Goal: Information Seeking & Learning: Find specific fact

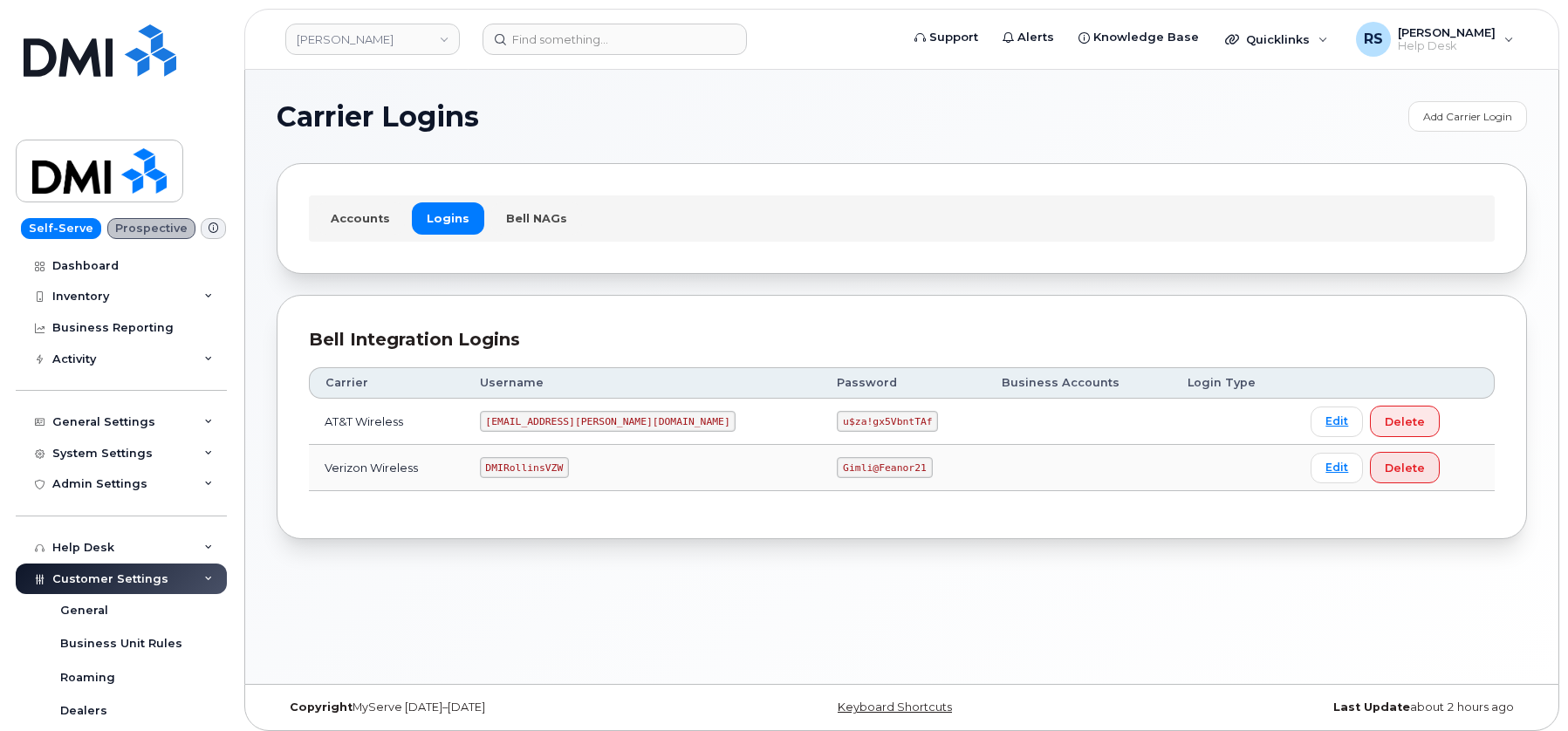
click at [571, 99] on div "Carrier Logins Add Carrier Login Accounts Logins Bell NAGs Bell Integration Log…" at bounding box center [902, 377] width 1314 height 614
click at [604, 87] on div "Carrier Logins Add Carrier Login Accounts Logins Bell NAGs Bell Integration Log…" at bounding box center [902, 377] width 1314 height 614
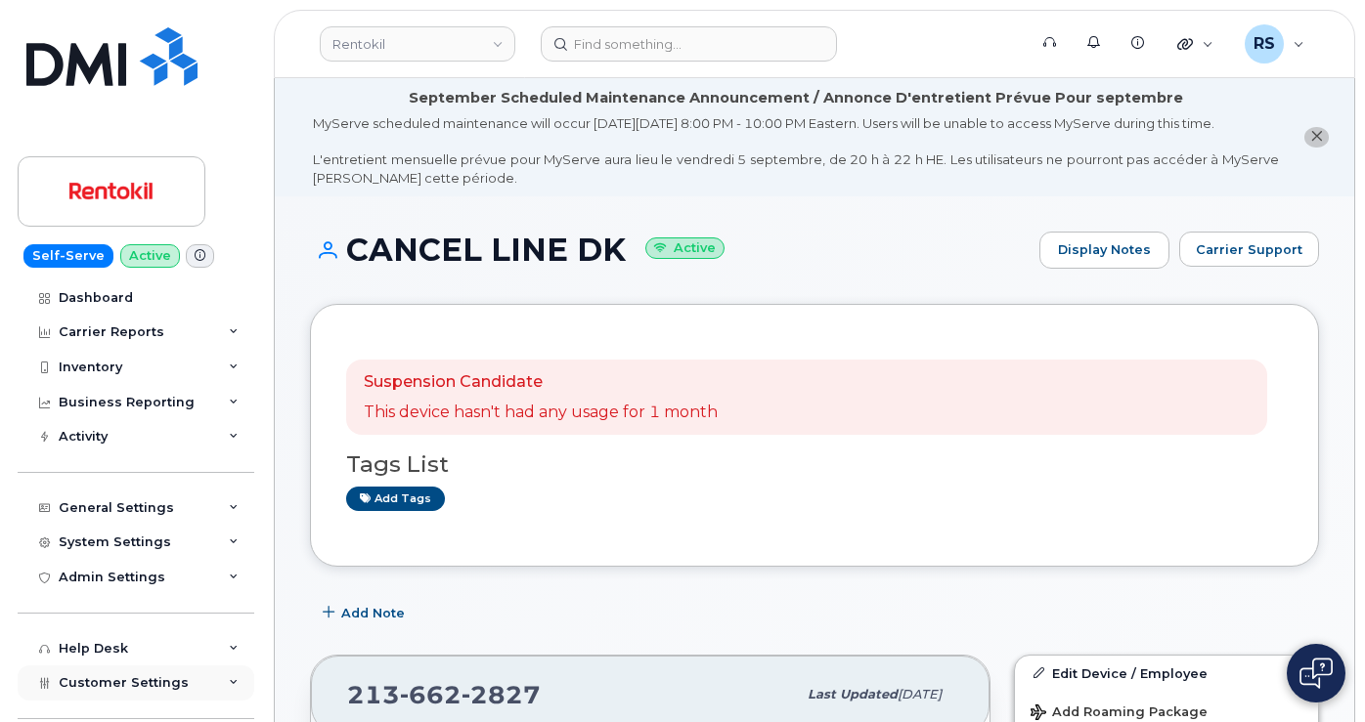
drag, startPoint x: 8, startPoint y: 691, endPoint x: 18, endPoint y: 692, distance: 9.8
click at [8, 691] on div "Self-Serve Active Dashboard Carrier Reports Monthly Billing Data Daily Data Poo…" at bounding box center [132, 361] width 265 height 722
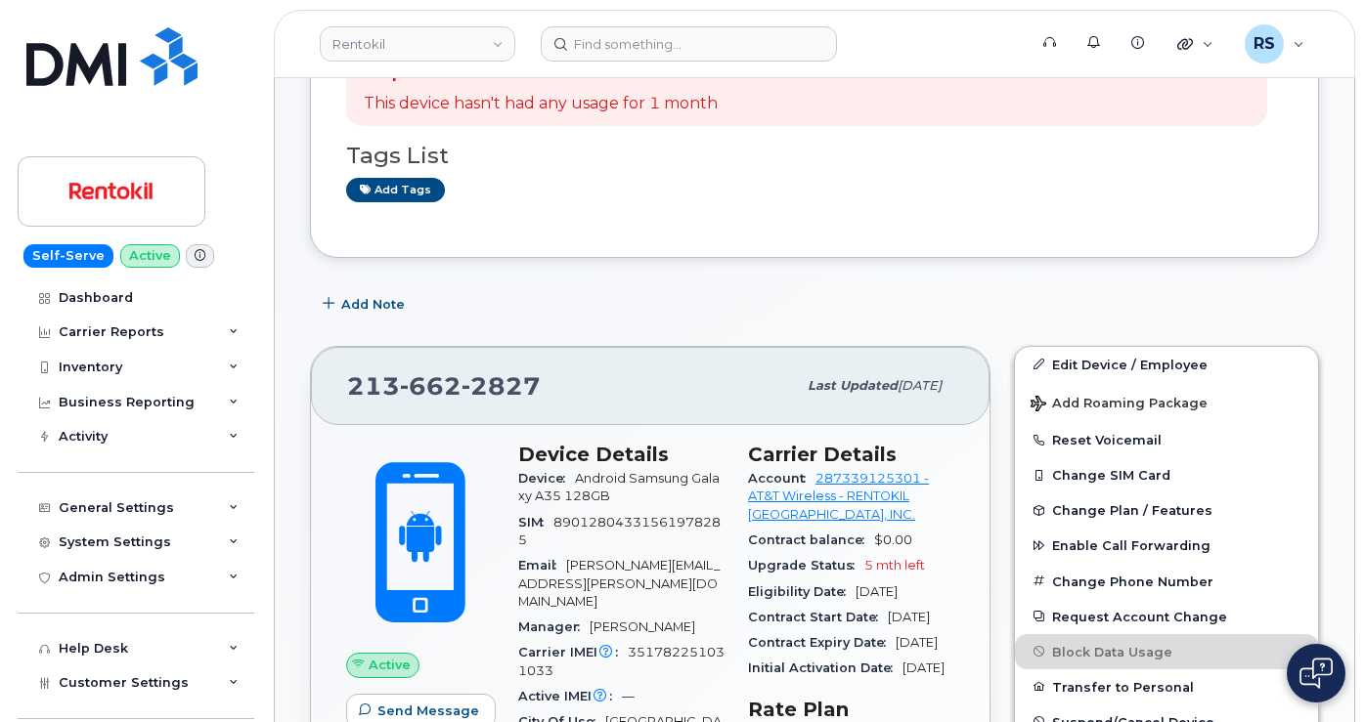
scroll to position [325, 0]
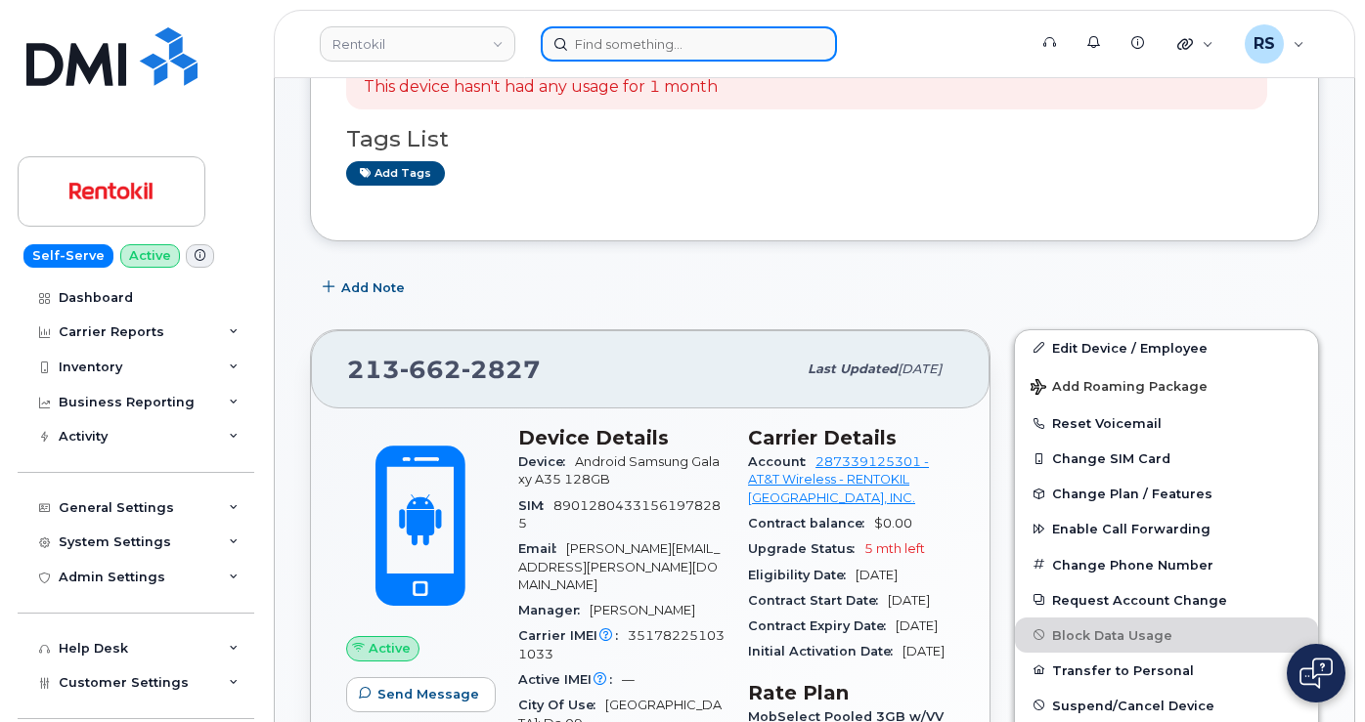
click at [594, 46] on input at bounding box center [689, 43] width 296 height 35
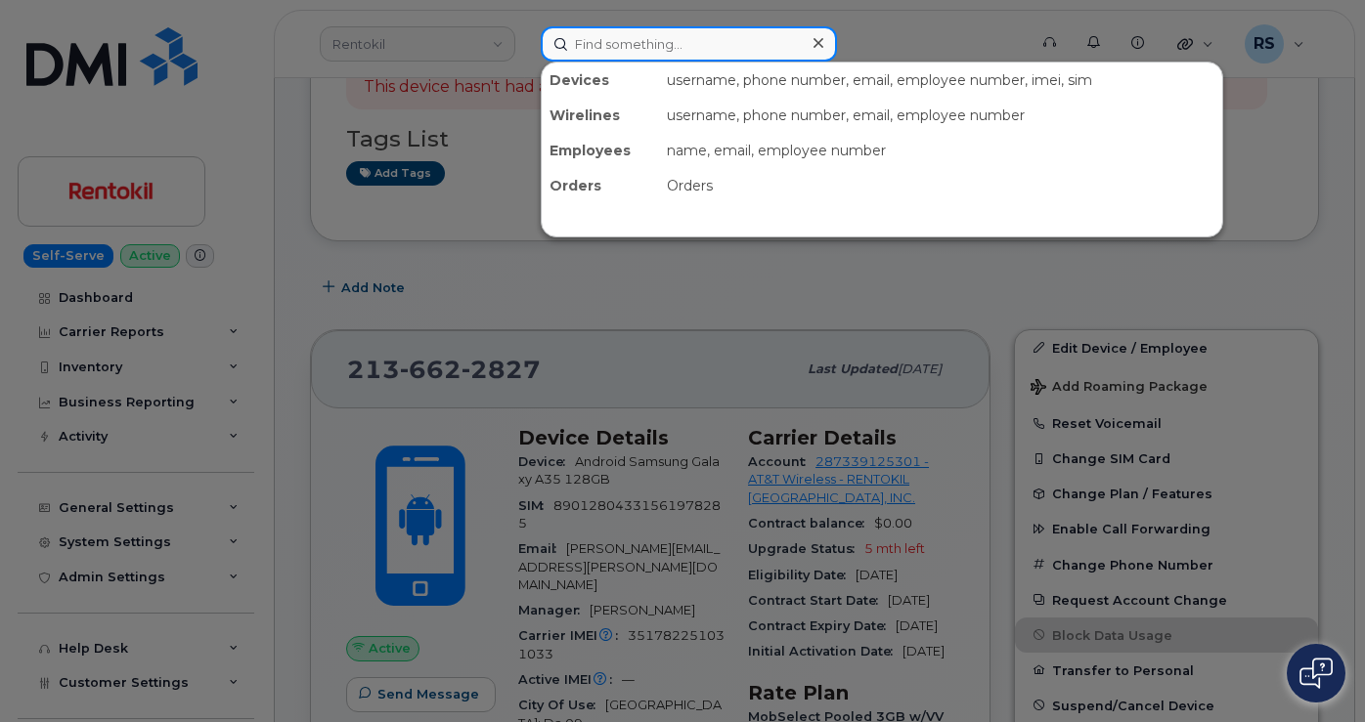
paste input "2243422033"
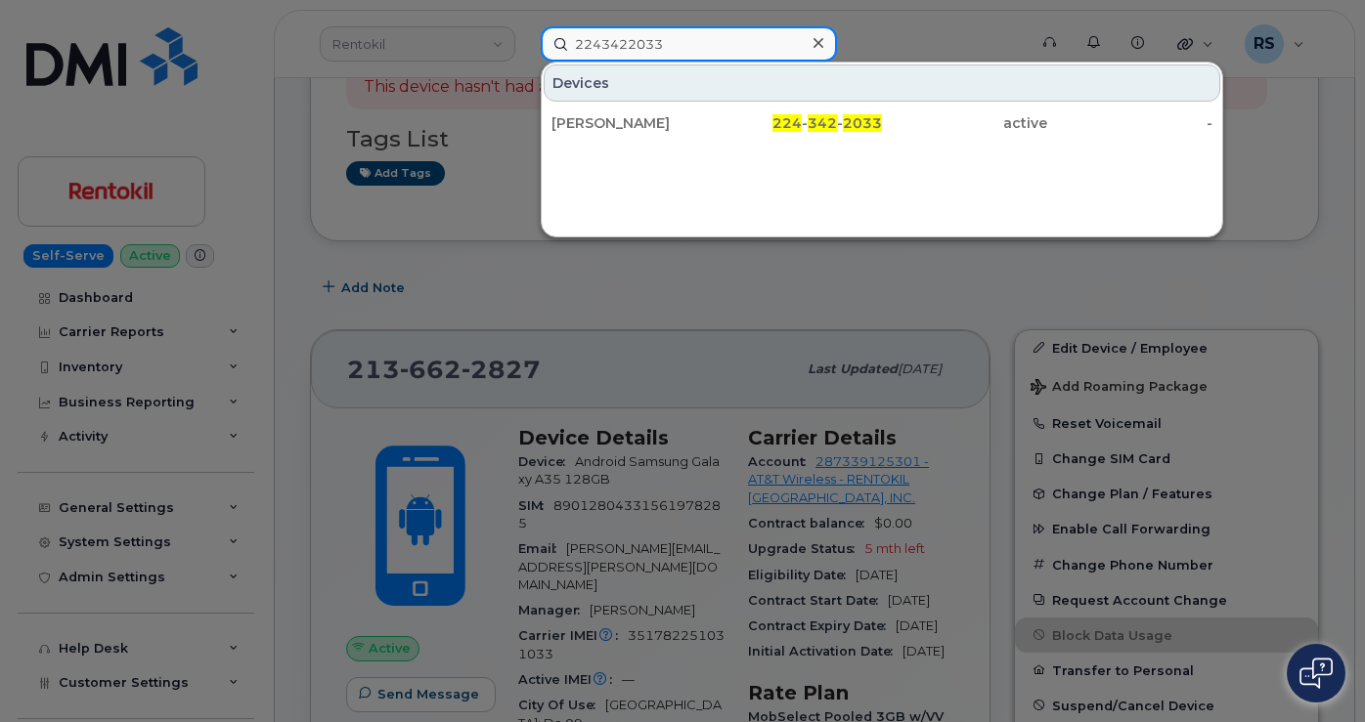
drag, startPoint x: 672, startPoint y: 38, endPoint x: 542, endPoint y: 39, distance: 130.0
click at [525, 39] on div "2243422033 Devices Diana Emerson 224 - 342 - 2033 active -" at bounding box center [777, 43] width 504 height 35
paste input "642"
drag, startPoint x: 721, startPoint y: 42, endPoint x: 341, endPoint y: 36, distance: 380.3
click at [525, 36] on div "2243422642 Devices CHRIS COOKSON 224 - 342 - 2642 active -" at bounding box center [777, 43] width 504 height 35
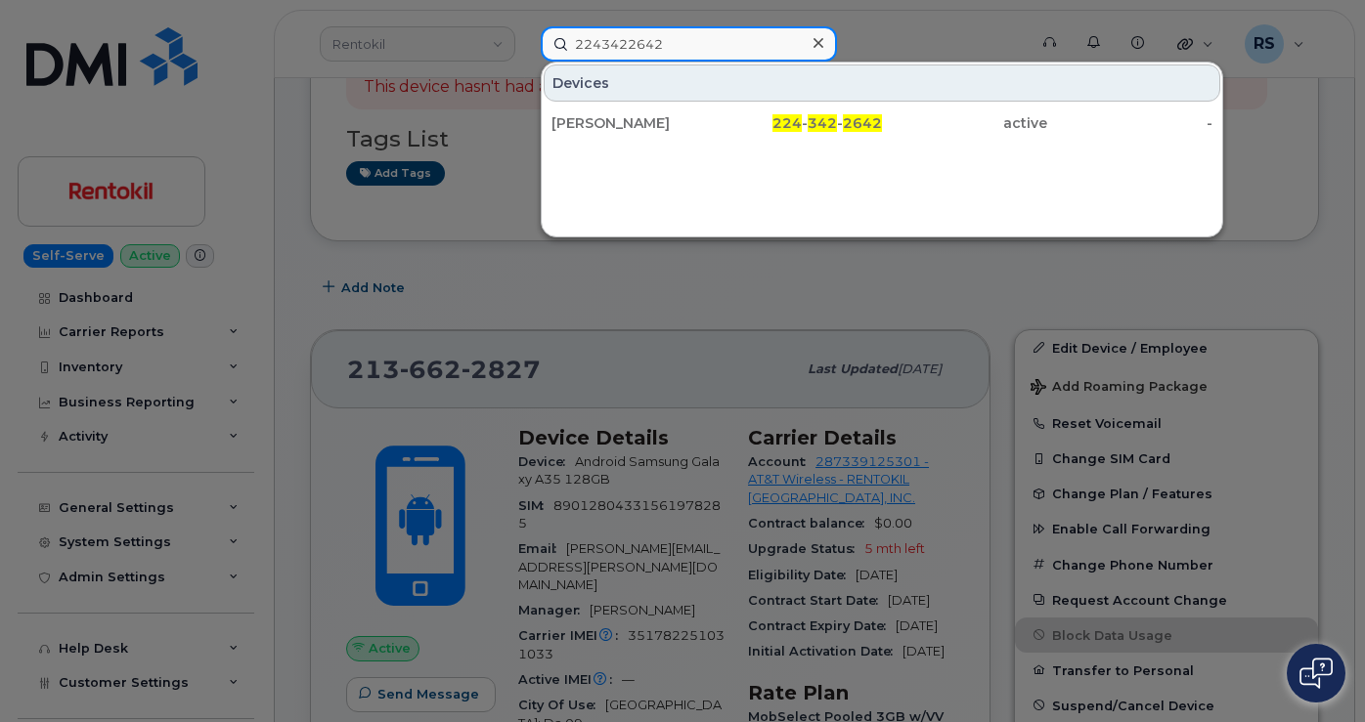
paste input "4601115"
drag, startPoint x: 694, startPoint y: 38, endPoint x: 539, endPoint y: 35, distance: 155.4
click at [539, 35] on div "2244601115 Devices ANNA BAUERLE 224 - 460 - 1115 active -" at bounding box center [777, 43] width 504 height 35
paste input "771"
drag, startPoint x: 678, startPoint y: 38, endPoint x: 528, endPoint y: 38, distance: 150.5
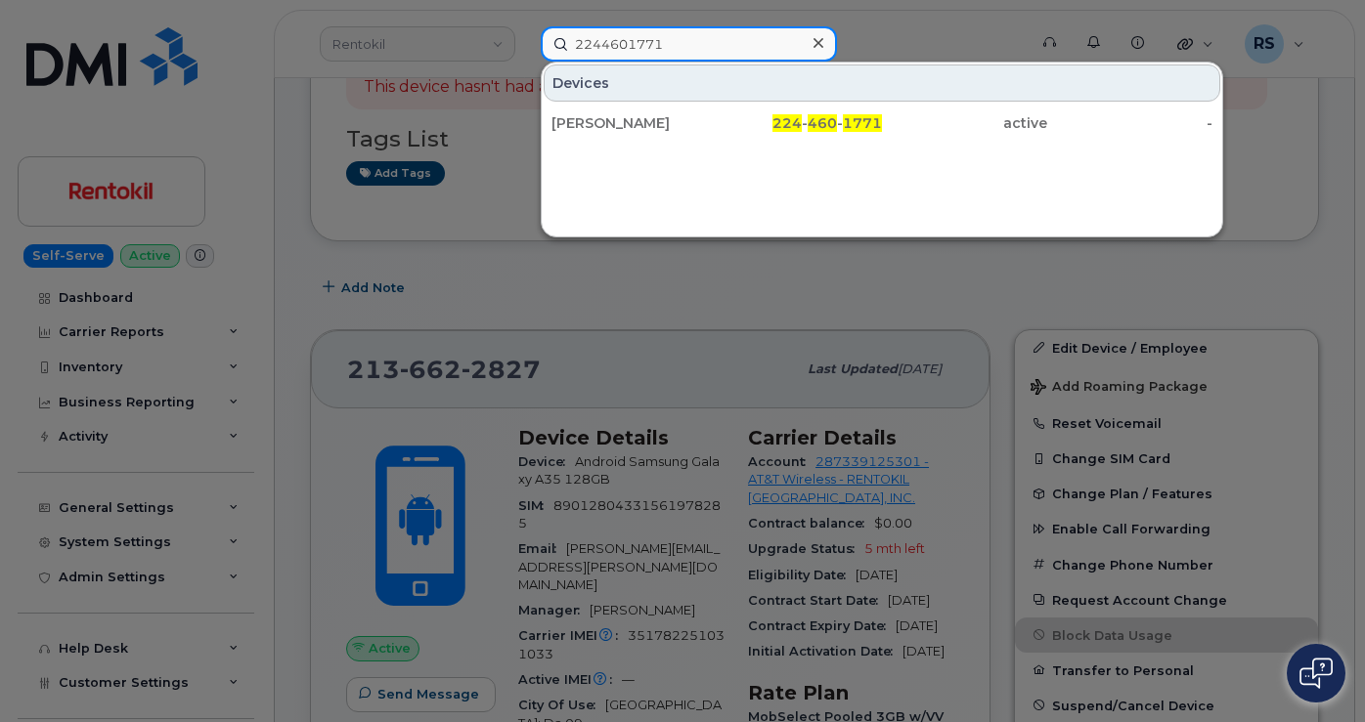
click at [528, 38] on div "2244601771 Devices SAVORN MEAS 224 - 460 - 1771 active -" at bounding box center [777, 43] width 504 height 35
paste input "907207"
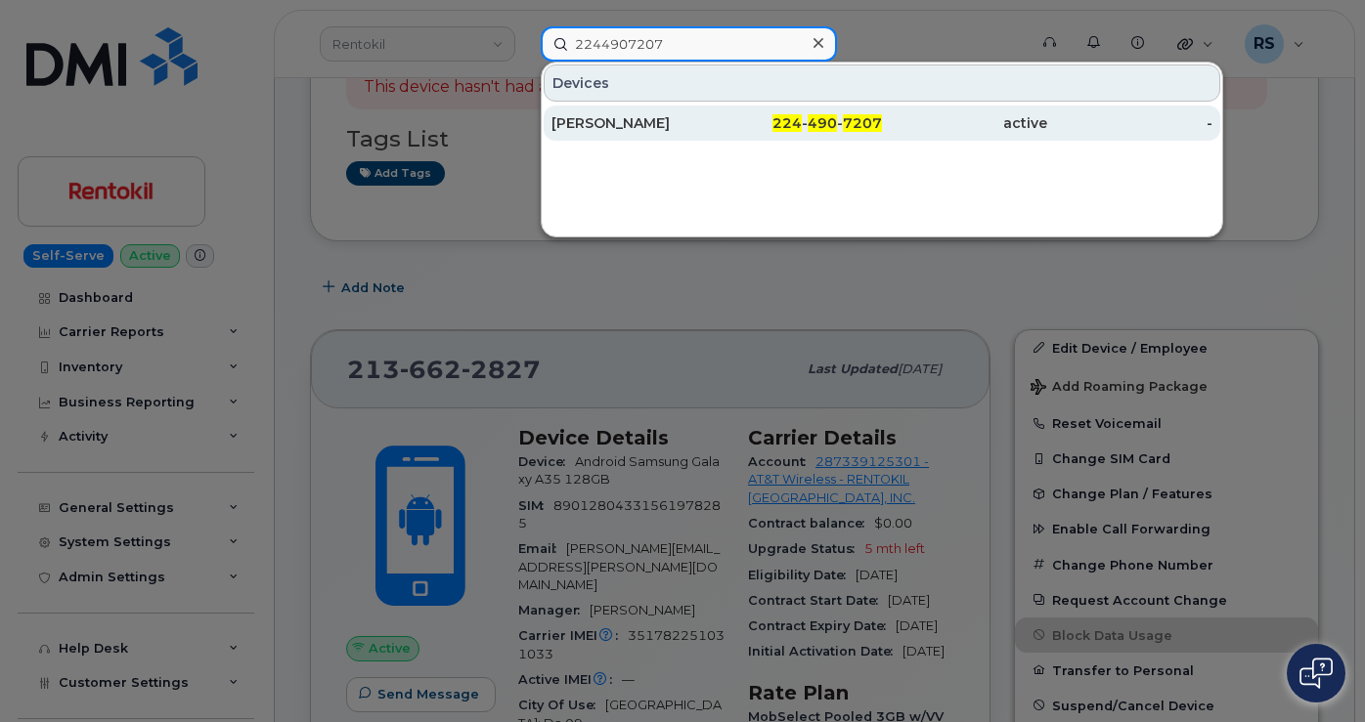
type input "22449072https://myserve.ca/customer/6a0733d8-d28c-448e-9d9d-c7c0c4f31e97/device…"
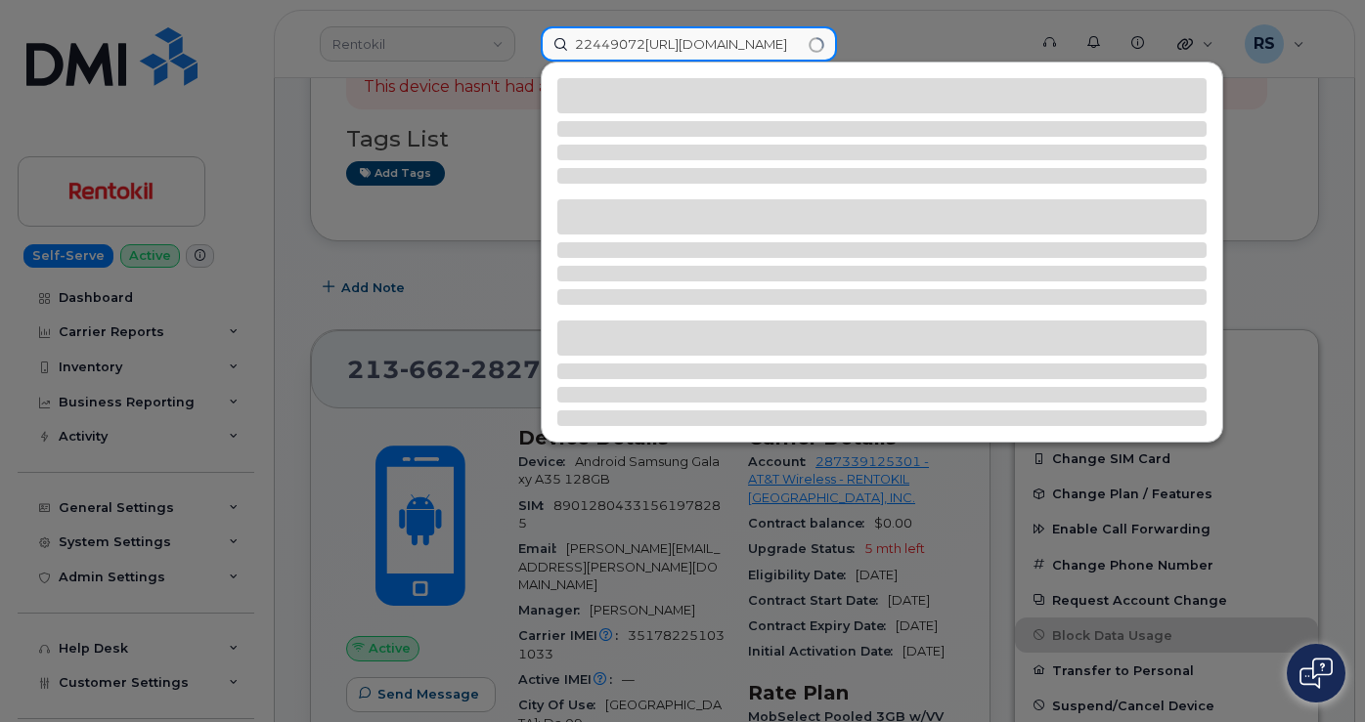
click at [639, 39] on input "22449072https://myserve.ca/customer/6a0733d8-d28c-448e-9d9d-c7c0c4f31e97/device…" at bounding box center [689, 43] width 296 height 35
drag, startPoint x: 569, startPoint y: 41, endPoint x: 927, endPoint y: 43, distance: 357.8
click at [927, 43] on div "22449072https://myserve.ca/customer/6a0733d8-d28c-448e-9d9d-c7c0c4f31e97/device…" at bounding box center [777, 43] width 504 height 35
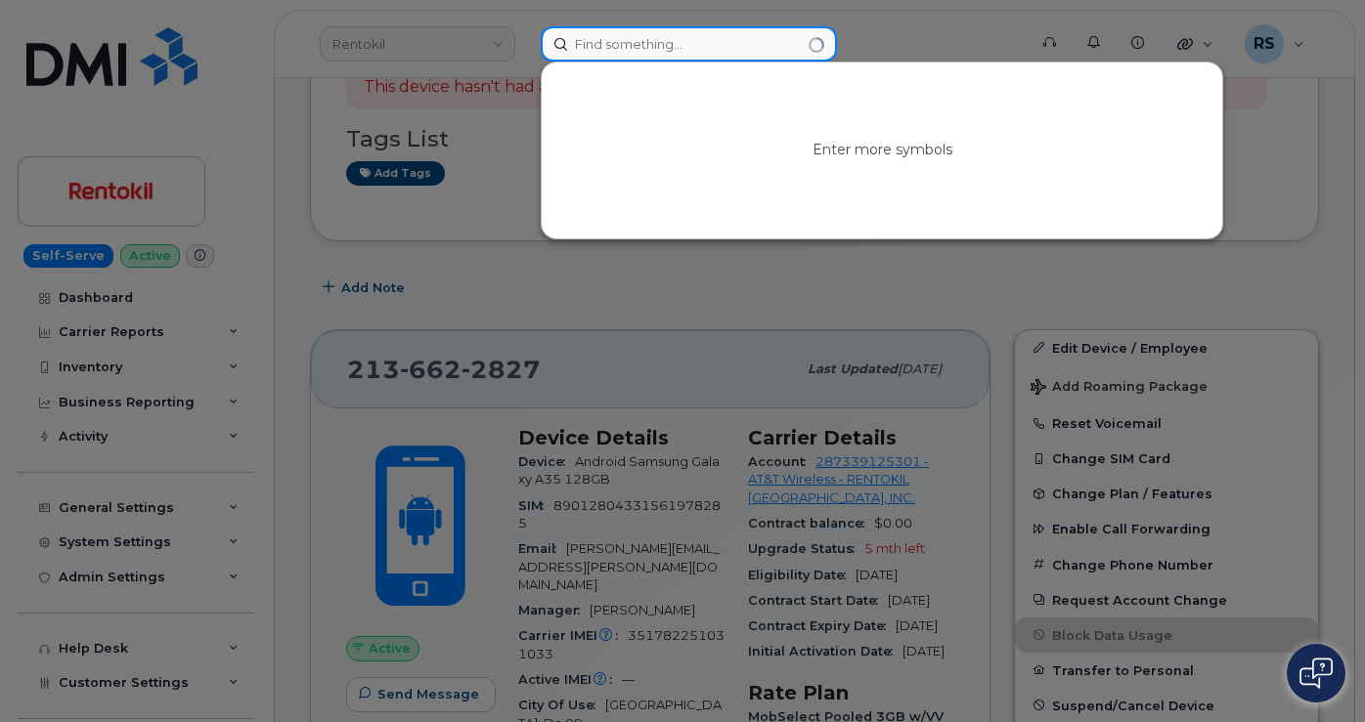
click at [583, 42] on input at bounding box center [689, 43] width 296 height 35
paste input "2246247124"
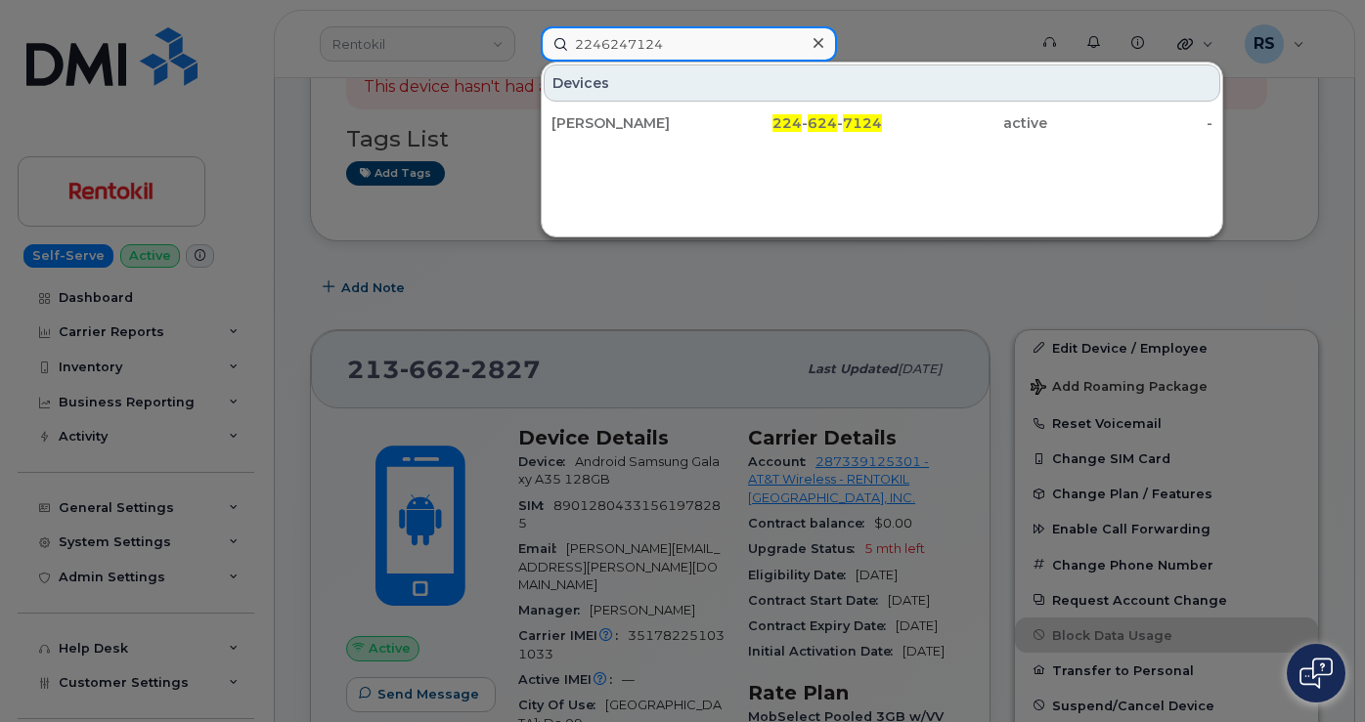
type input "2246247124"
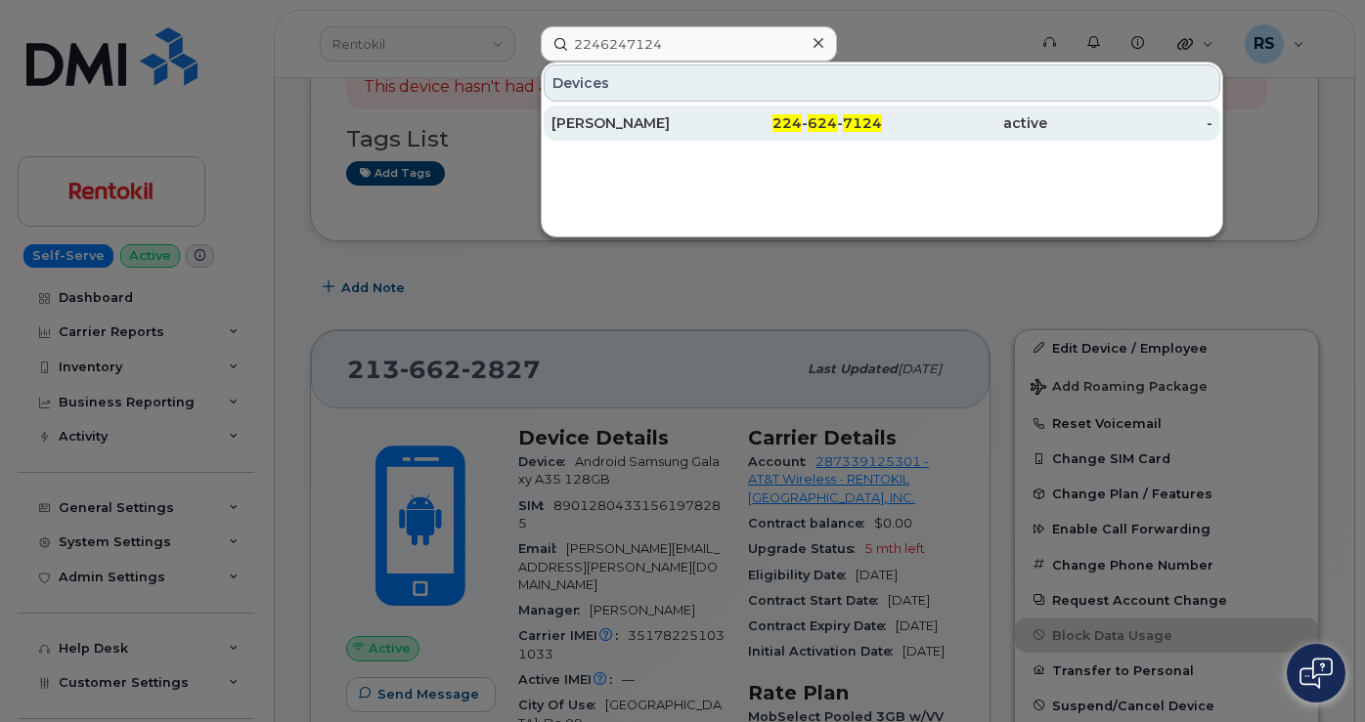
click at [588, 121] on div "TAMMY JONES" at bounding box center [633, 123] width 165 height 20
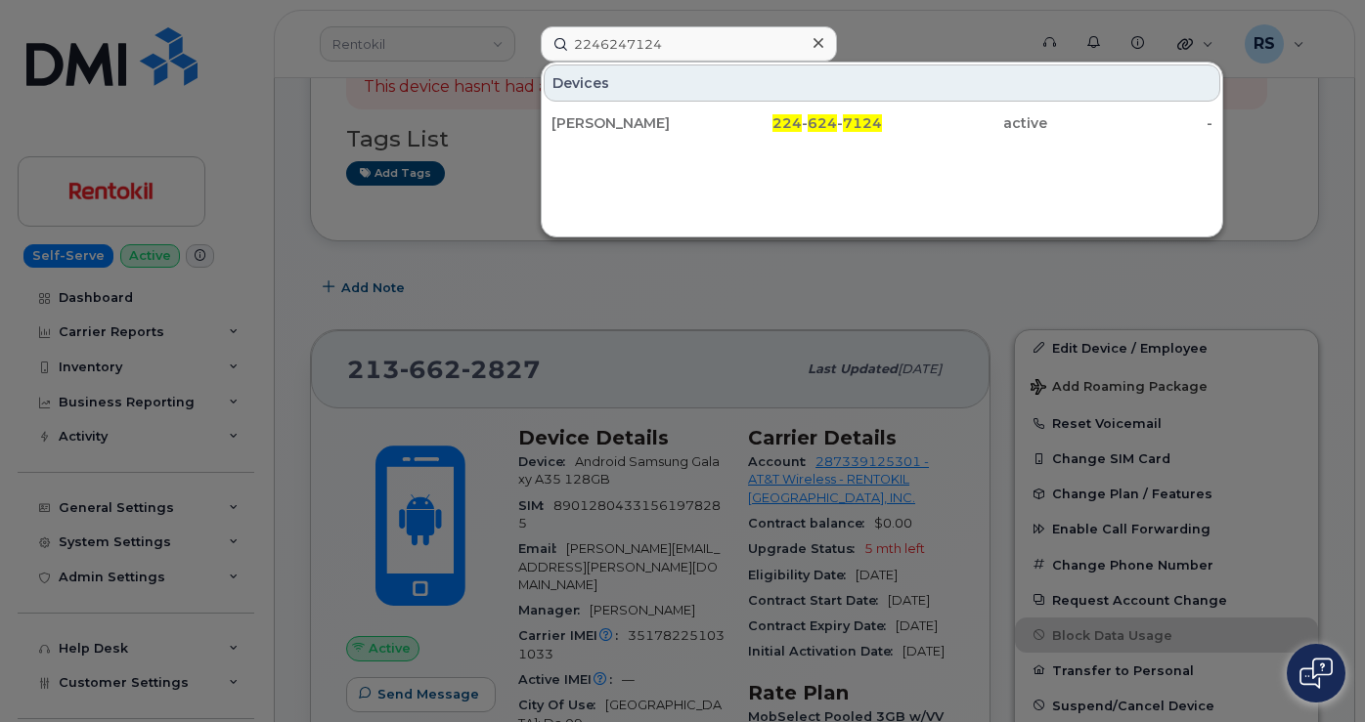
click at [819, 44] on icon at bounding box center [818, 43] width 10 height 10
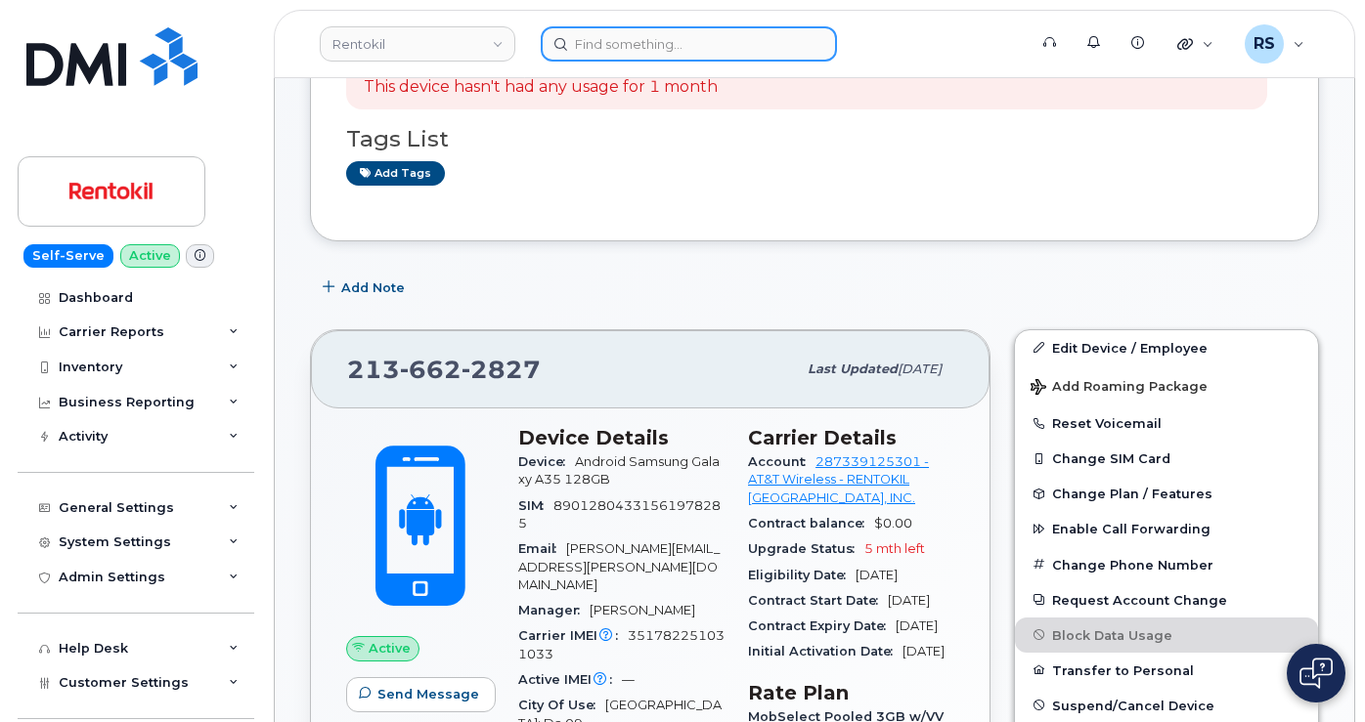
click at [685, 44] on input at bounding box center [689, 43] width 296 height 35
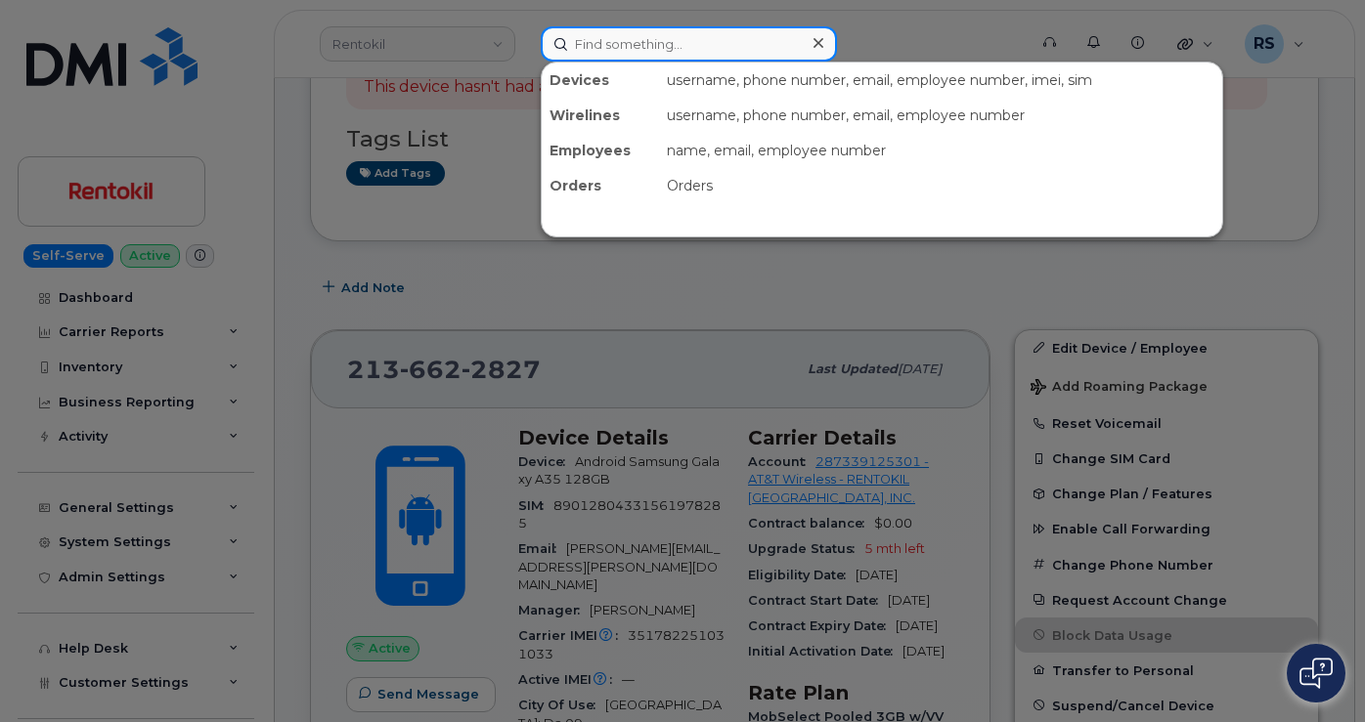
paste input "2246249061"
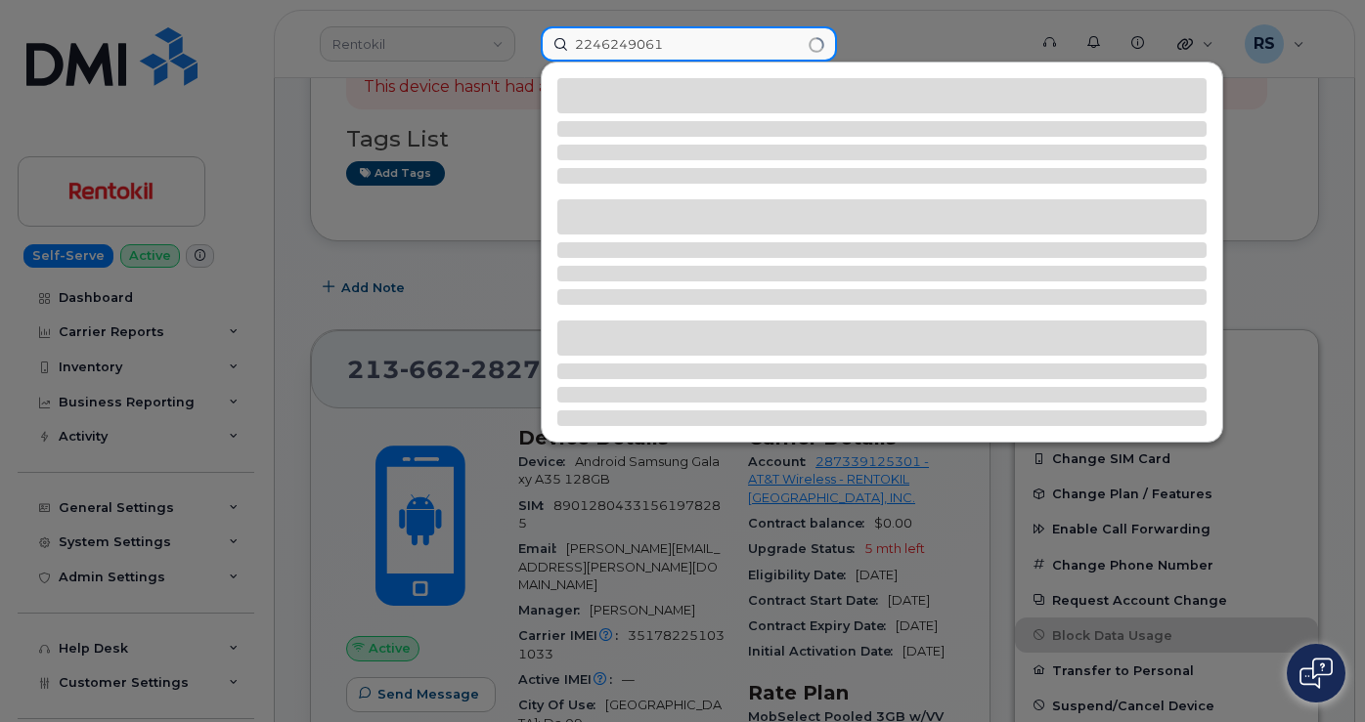
type input "2246249061"
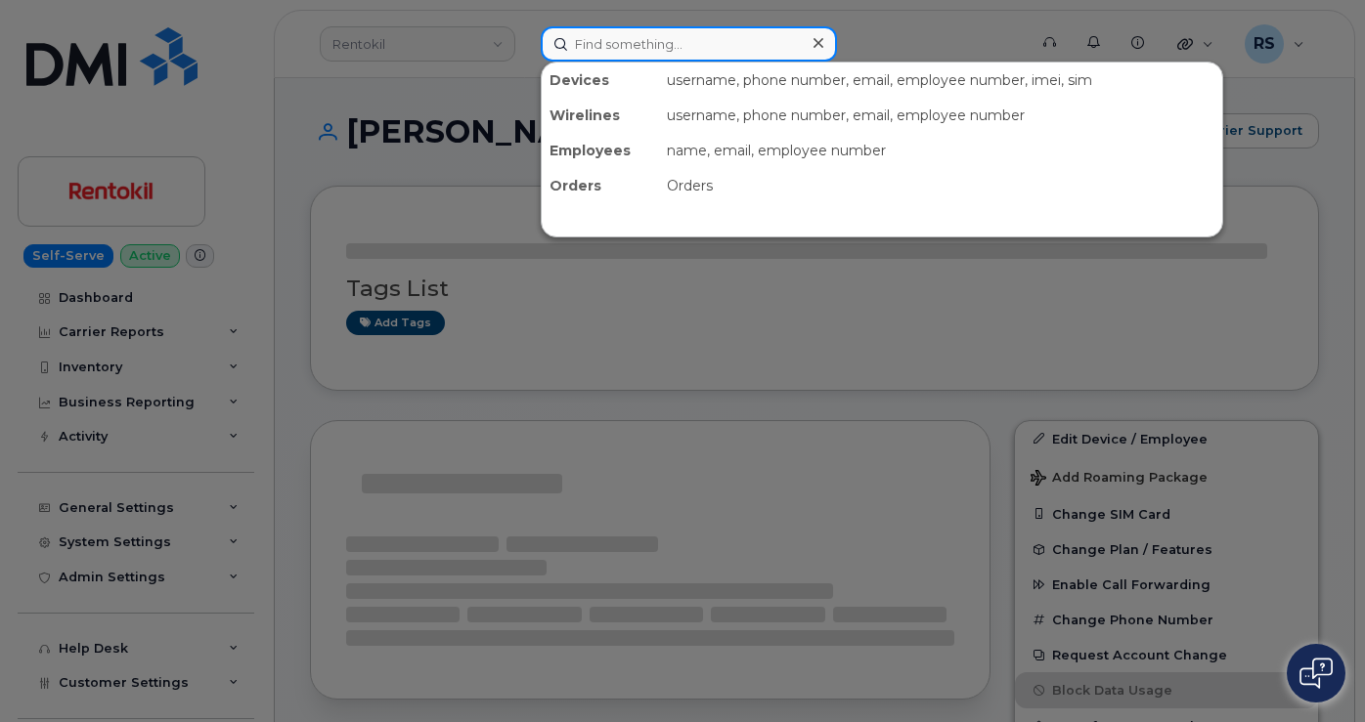
click at [591, 37] on input at bounding box center [689, 43] width 296 height 35
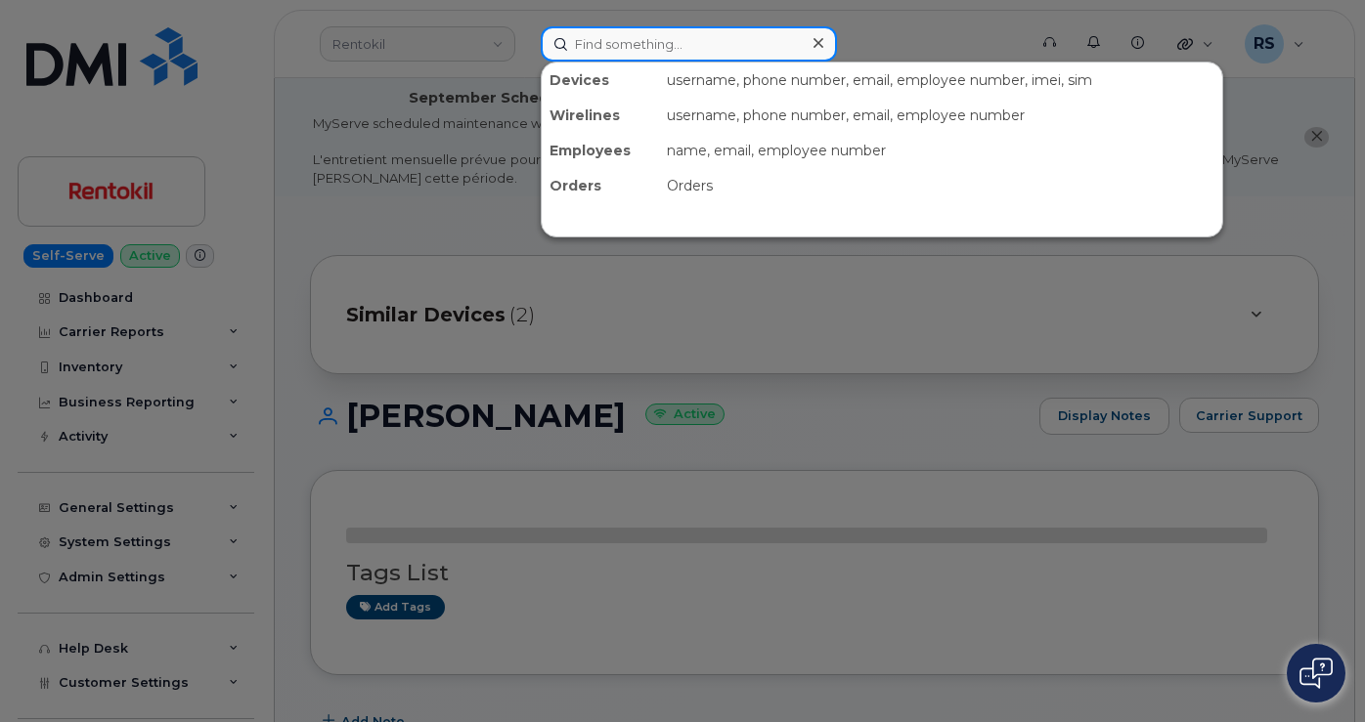
paste input "2246249061"
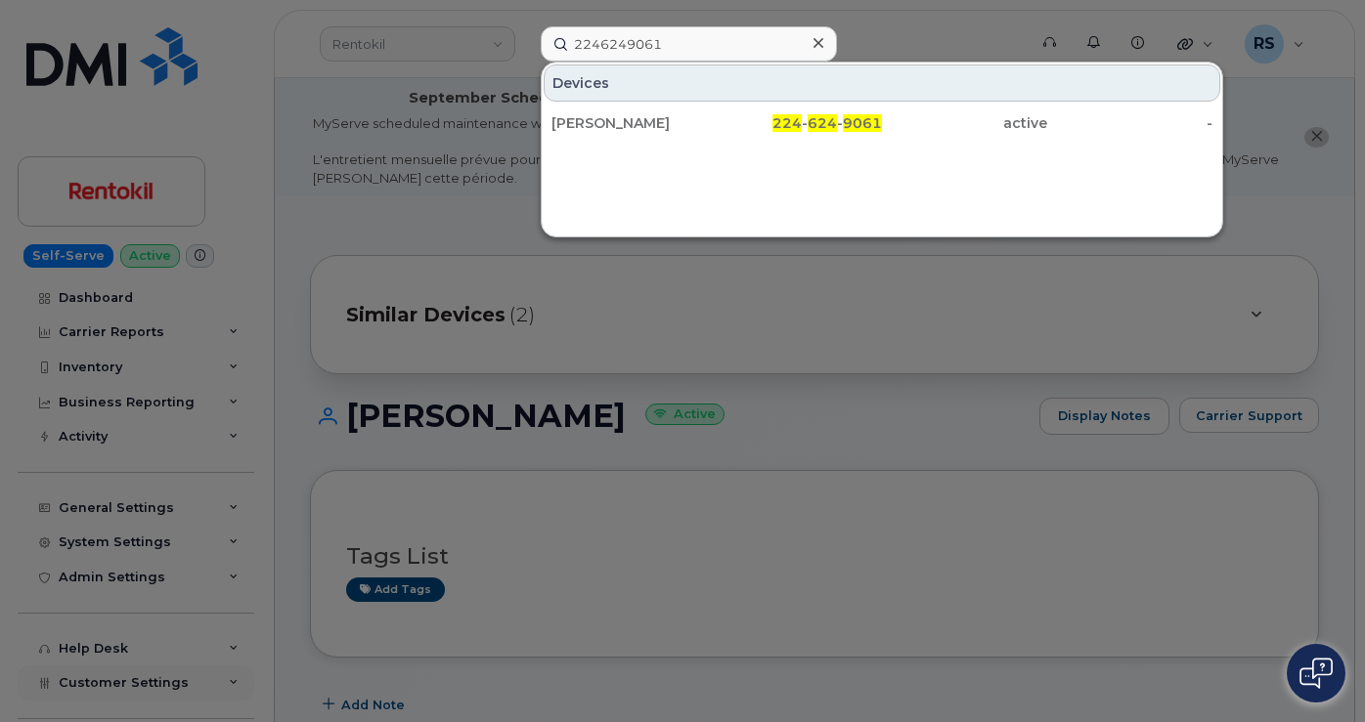
click at [19, 695] on div at bounding box center [682, 361] width 1365 height 722
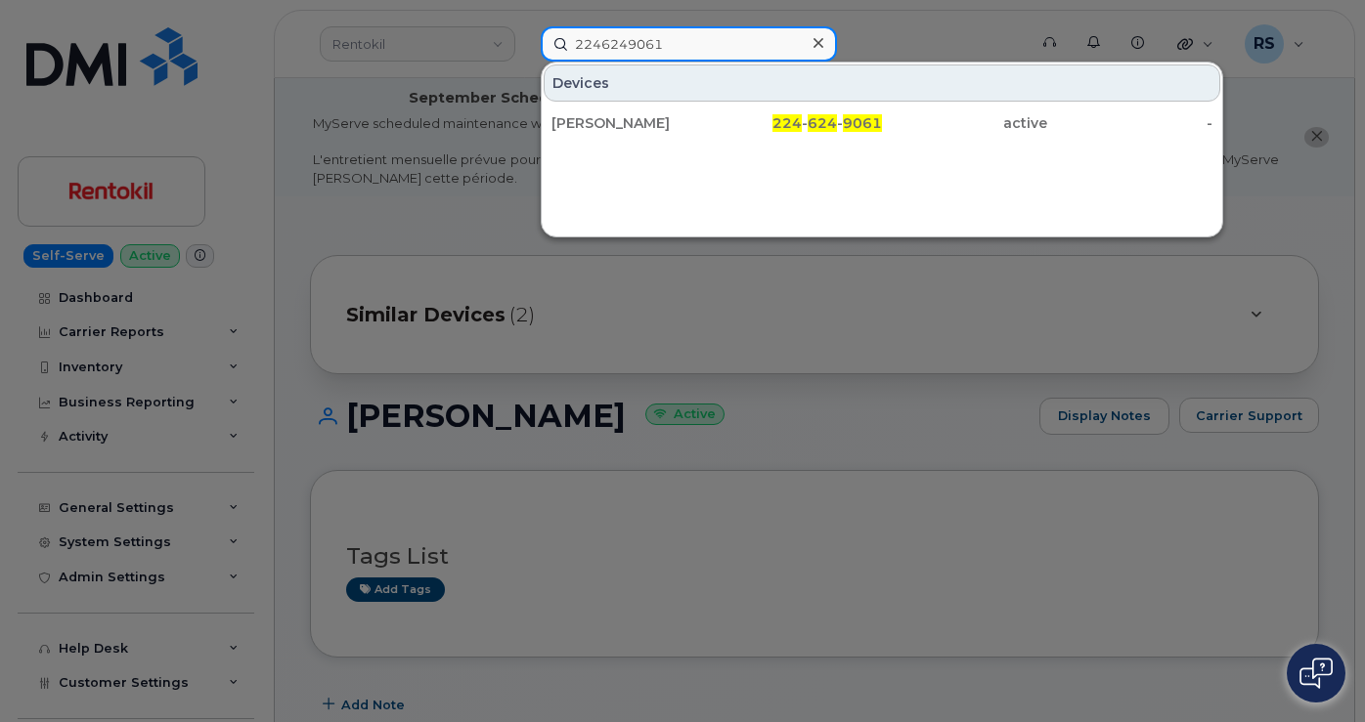
drag, startPoint x: 714, startPoint y: 40, endPoint x: 541, endPoint y: 37, distance: 173.0
click at [541, 37] on input "2246249061" at bounding box center [689, 43] width 296 height 35
paste input "661.619.8646"
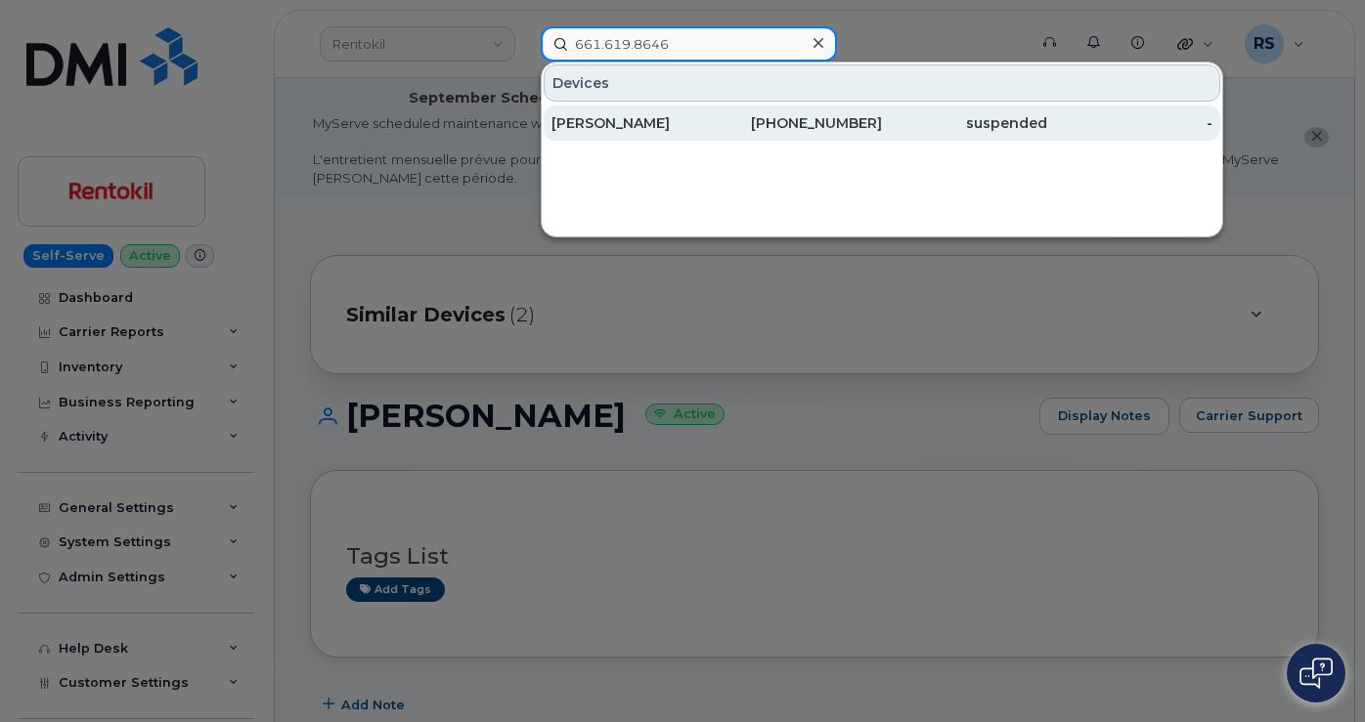
type input "661.619.8646"
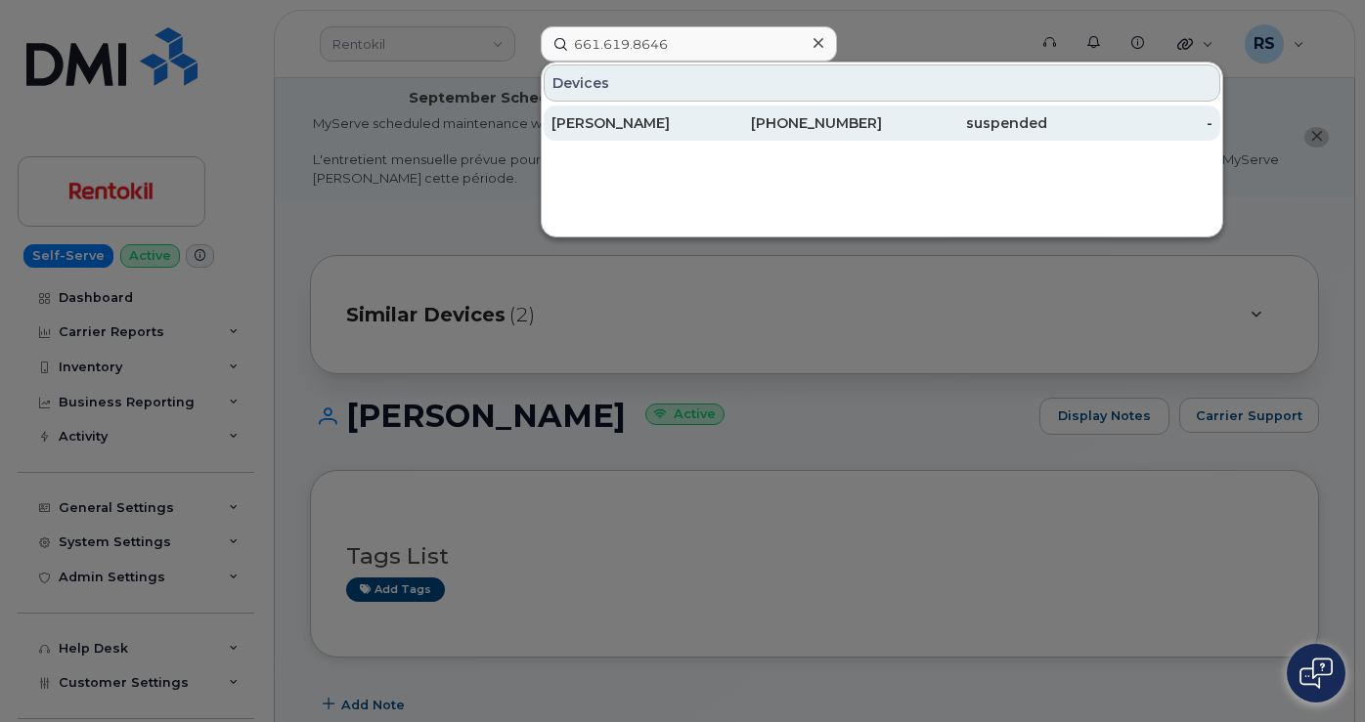
click at [589, 116] on div "MIKE MAY" at bounding box center [633, 123] width 165 height 20
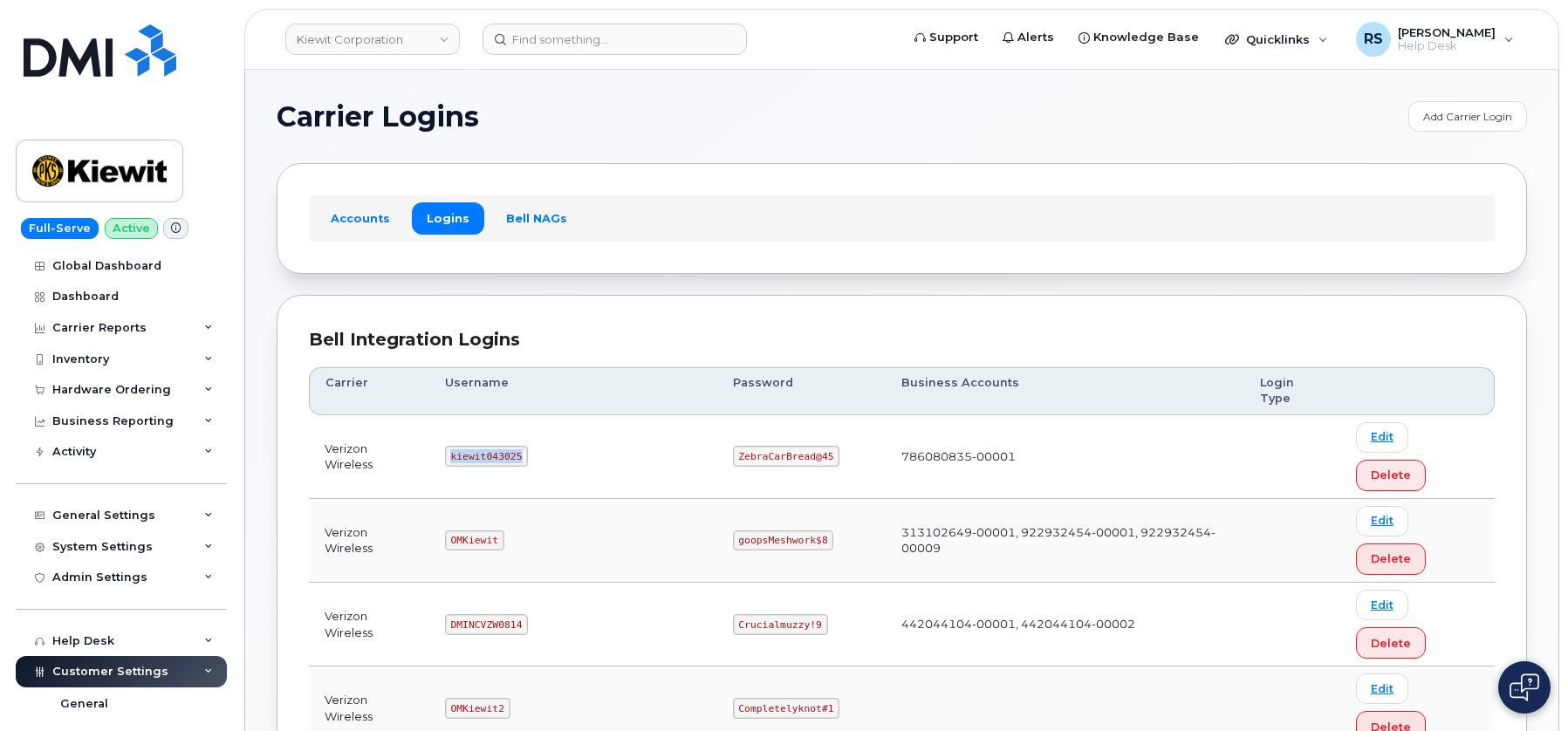
drag, startPoint x: 458, startPoint y: 420, endPoint x: 529, endPoint y: 424, distance: 71.1
click at [528, 445] on code "kiewit043025" at bounding box center [487, 455] width 83 height 21
copy code "kiewit043025"
drag, startPoint x: 678, startPoint y: 419, endPoint x: 755, endPoint y: 419, distance: 77.0
click at [787, 426] on td "ZebraCarBread@45" at bounding box center [801, 457] width 169 height 84
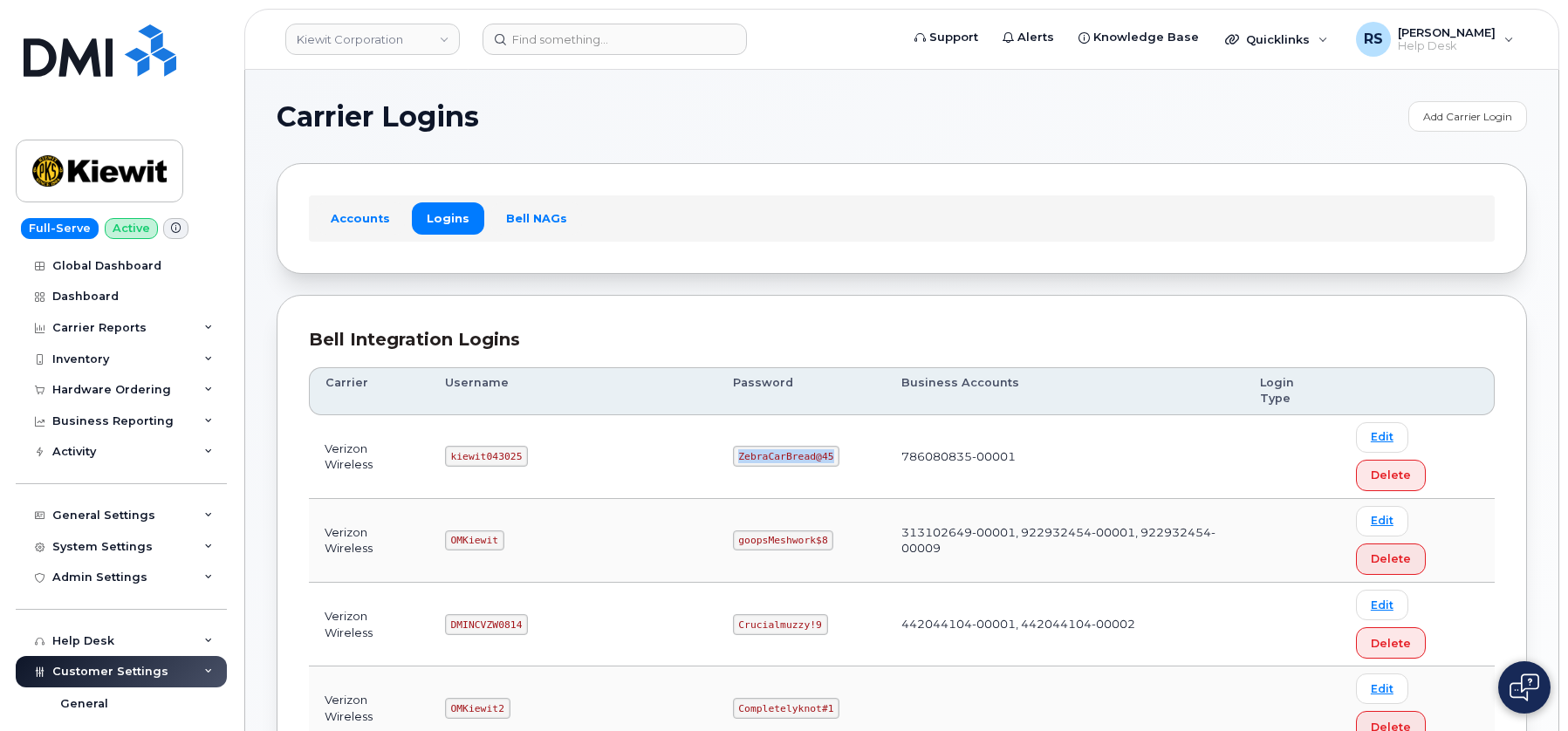
copy code "ZebraCarBread@45"
drag, startPoint x: 461, startPoint y: 422, endPoint x: 533, endPoint y: 428, distance: 72.2
click at [533, 428] on td "kiewit043025" at bounding box center [573, 457] width 288 height 84
copy code "kiewit043025"
drag, startPoint x: 678, startPoint y: 419, endPoint x: 775, endPoint y: 431, distance: 97.7
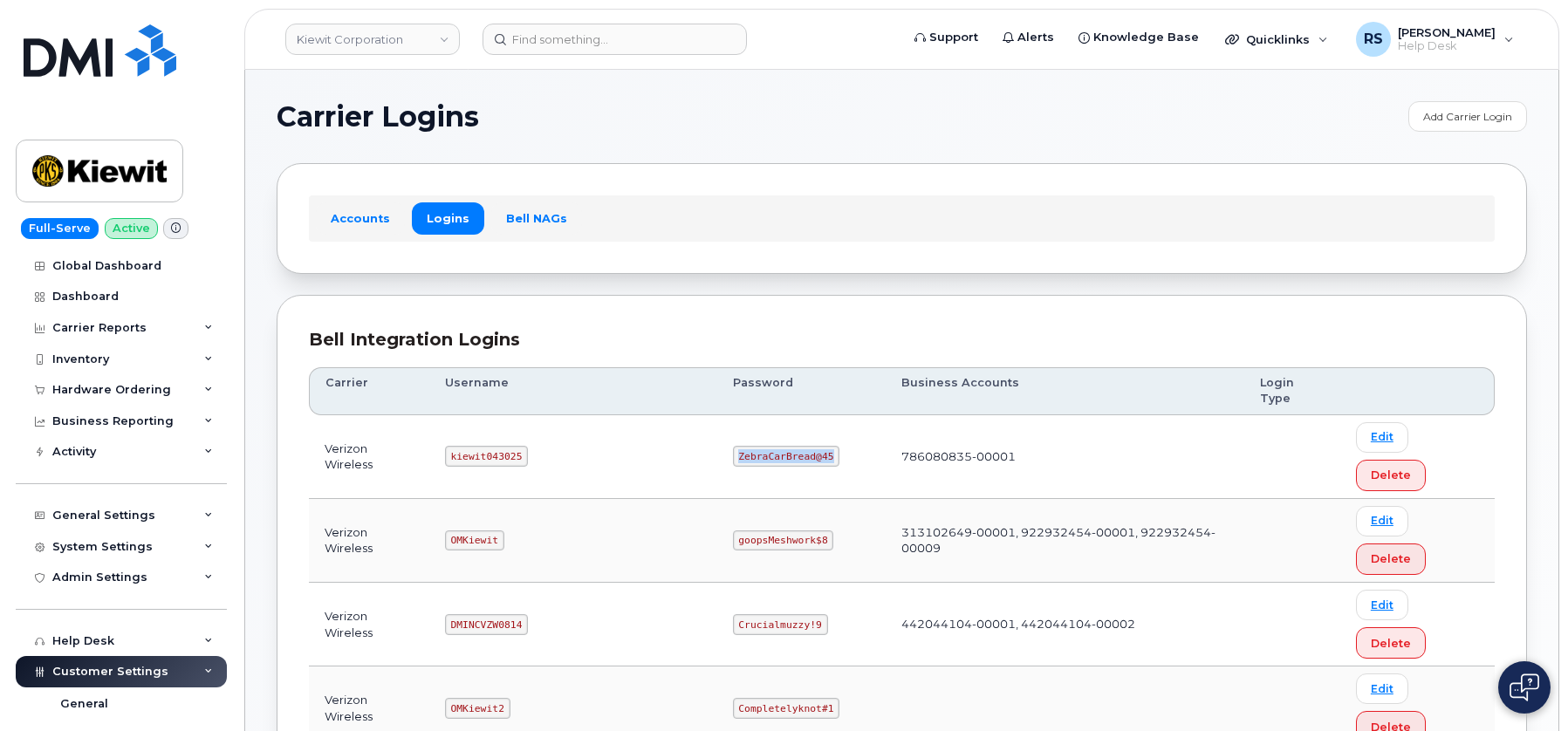
click at [775, 431] on td "ZebraCarBread@45" at bounding box center [801, 457] width 169 height 84
copy code "ZebraCarBread@45"
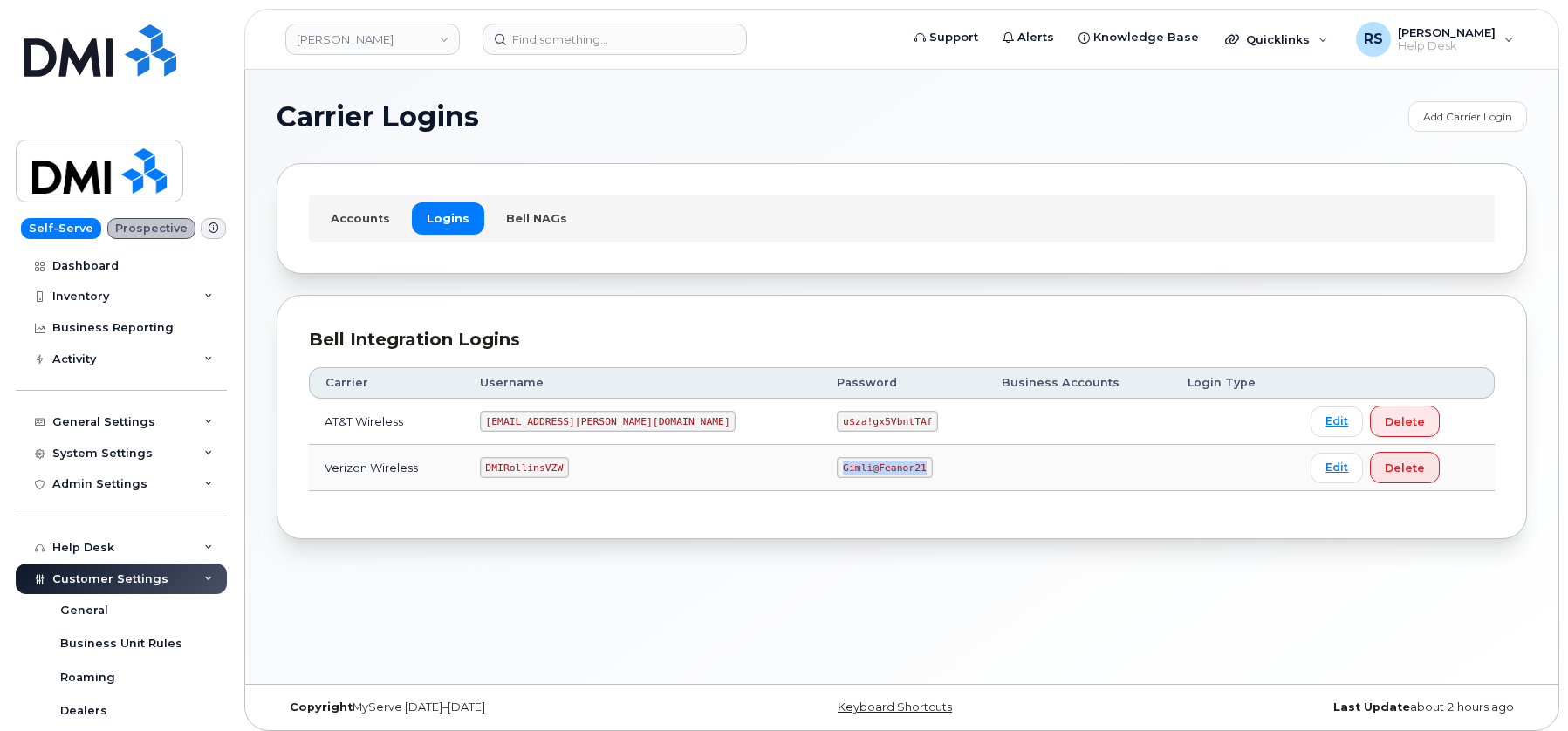
drag, startPoint x: 743, startPoint y: 468, endPoint x: 863, endPoint y: 483, distance: 120.9
click at [863, 483] on td "Gimli@Feanor21" at bounding box center [904, 469] width 165 height 46
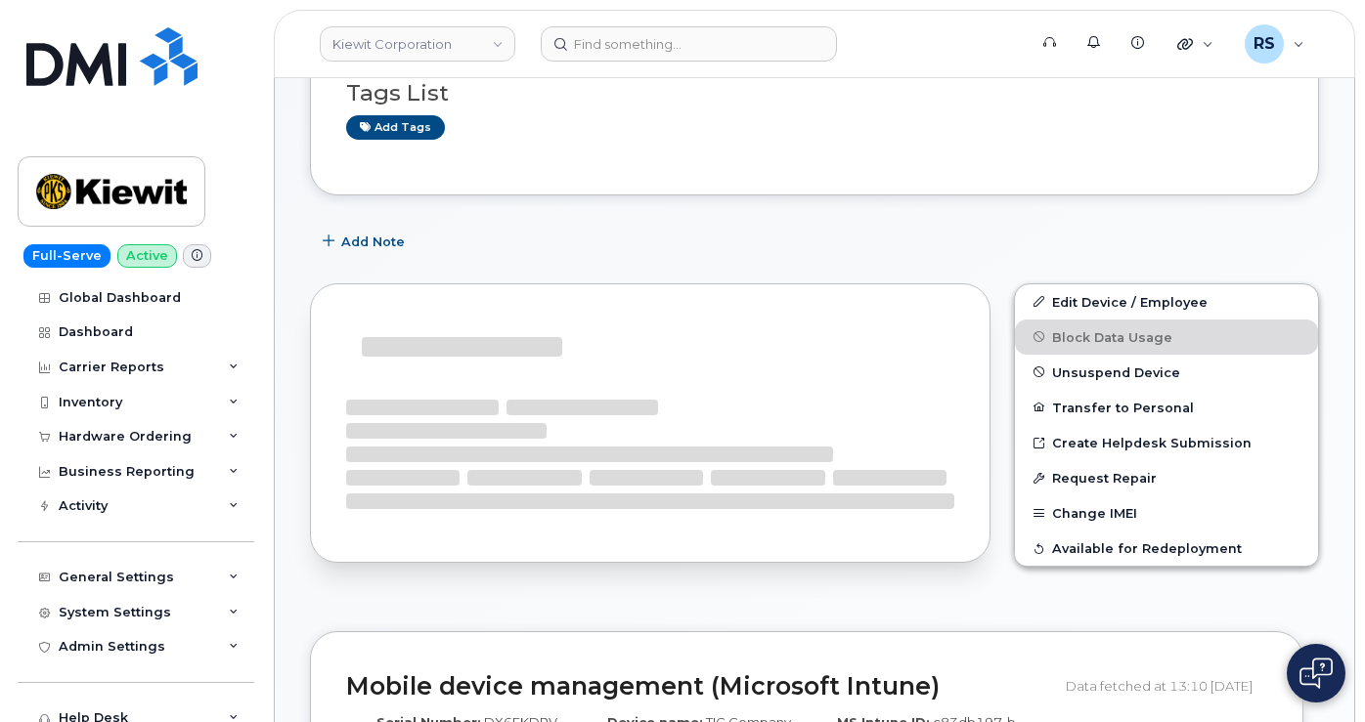
scroll to position [331, 0]
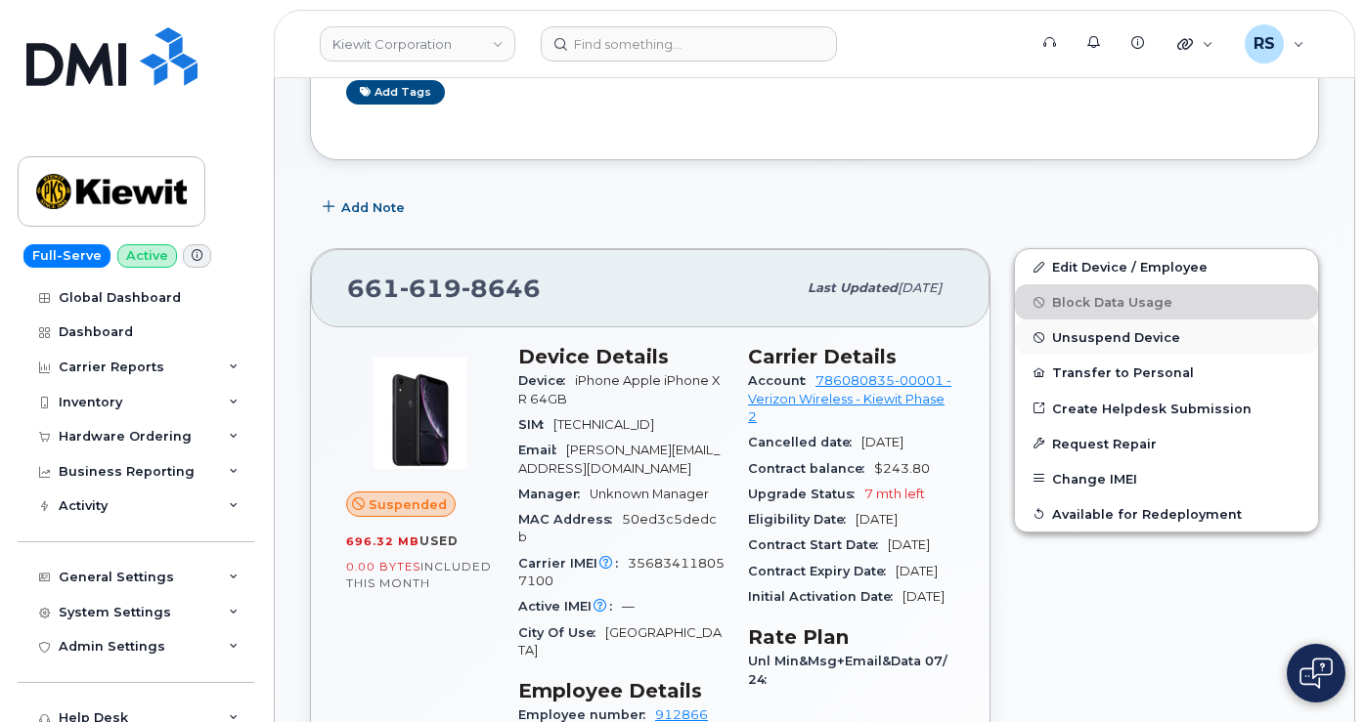
click at [1087, 345] on button "Unsuspend Device" at bounding box center [1166, 337] width 303 height 35
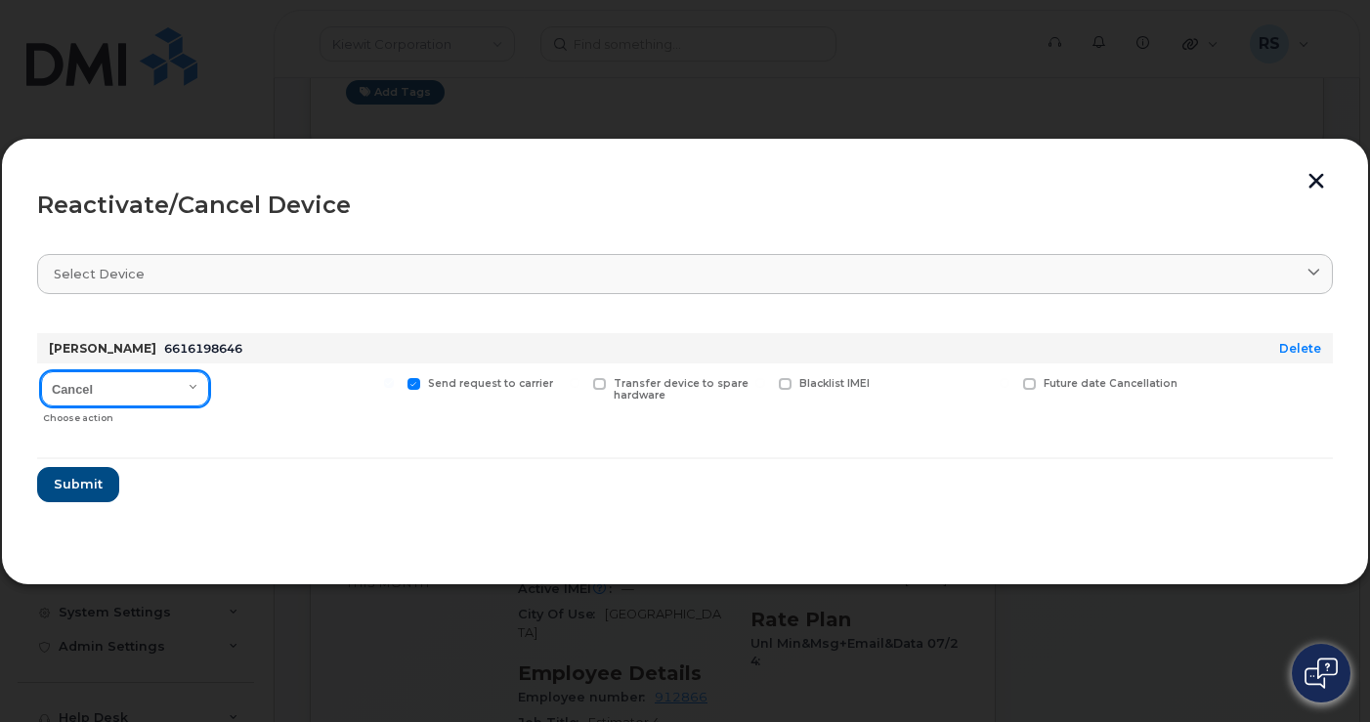
click at [195, 382] on select "Cancel Reactivate" at bounding box center [125, 388] width 168 height 35
select select "[object Object]"
click at [41, 371] on select "Cancel Reactivate" at bounding box center [125, 388] width 168 height 35
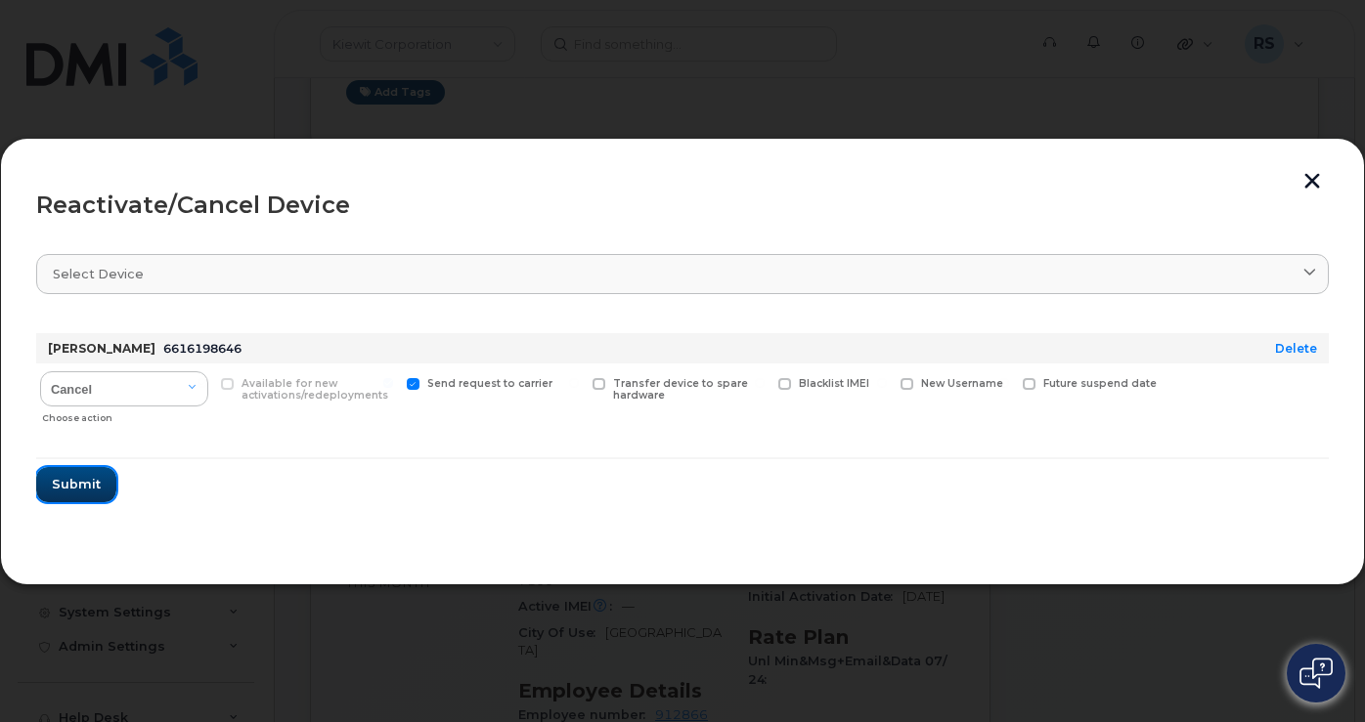
click at [78, 487] on span "Submit" at bounding box center [76, 484] width 49 height 19
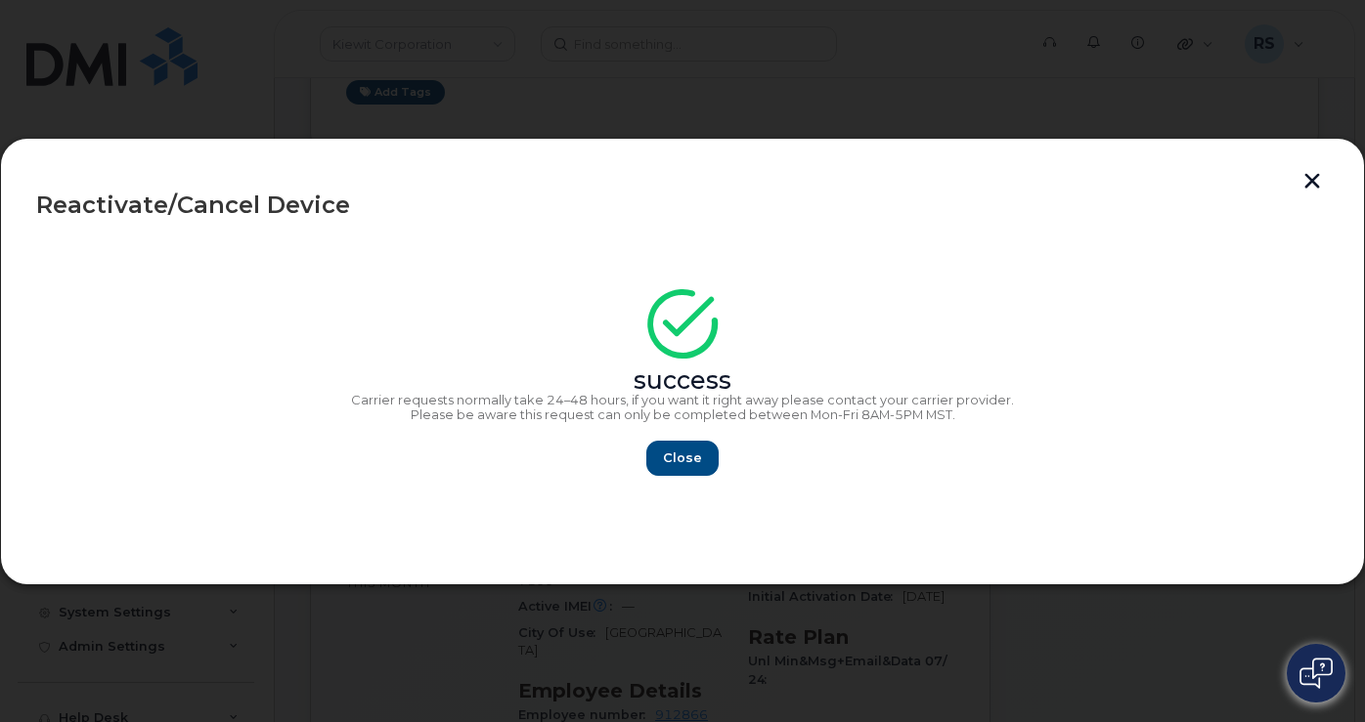
click at [1309, 178] on button "button" at bounding box center [1311, 183] width 29 height 21
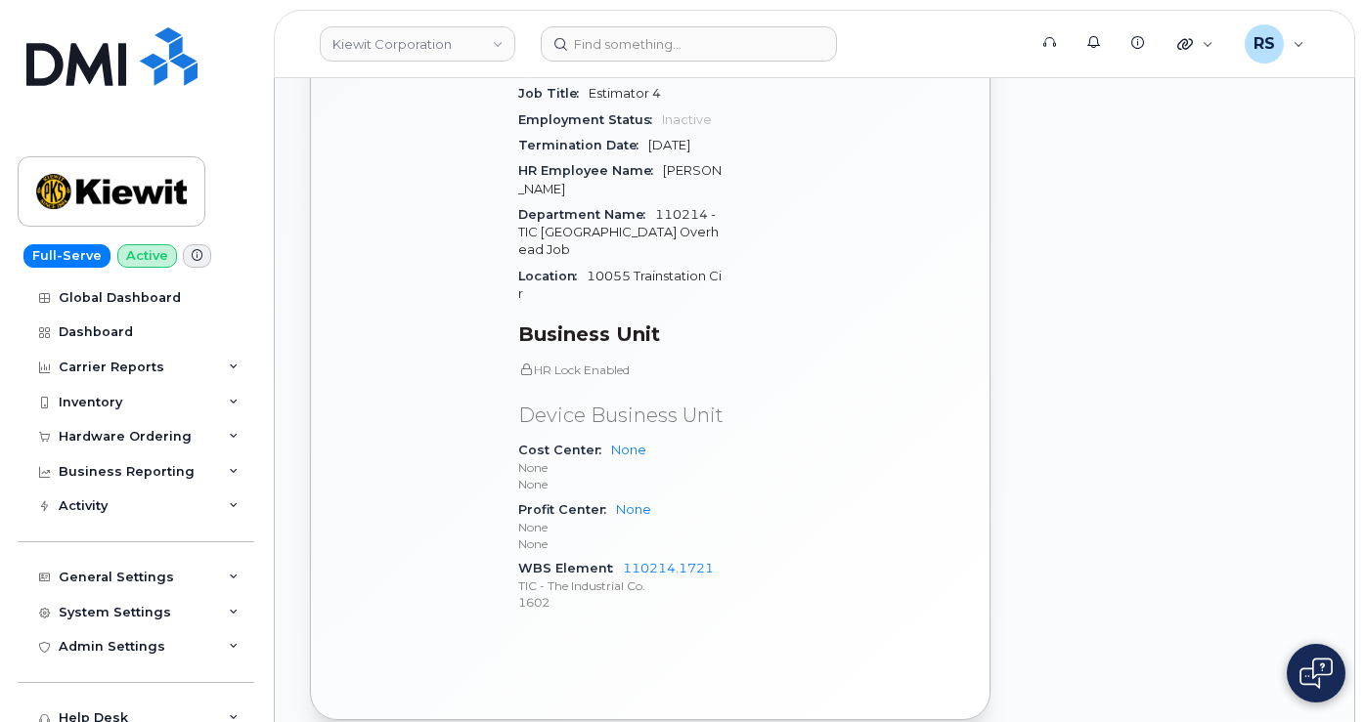
scroll to position [983, 0]
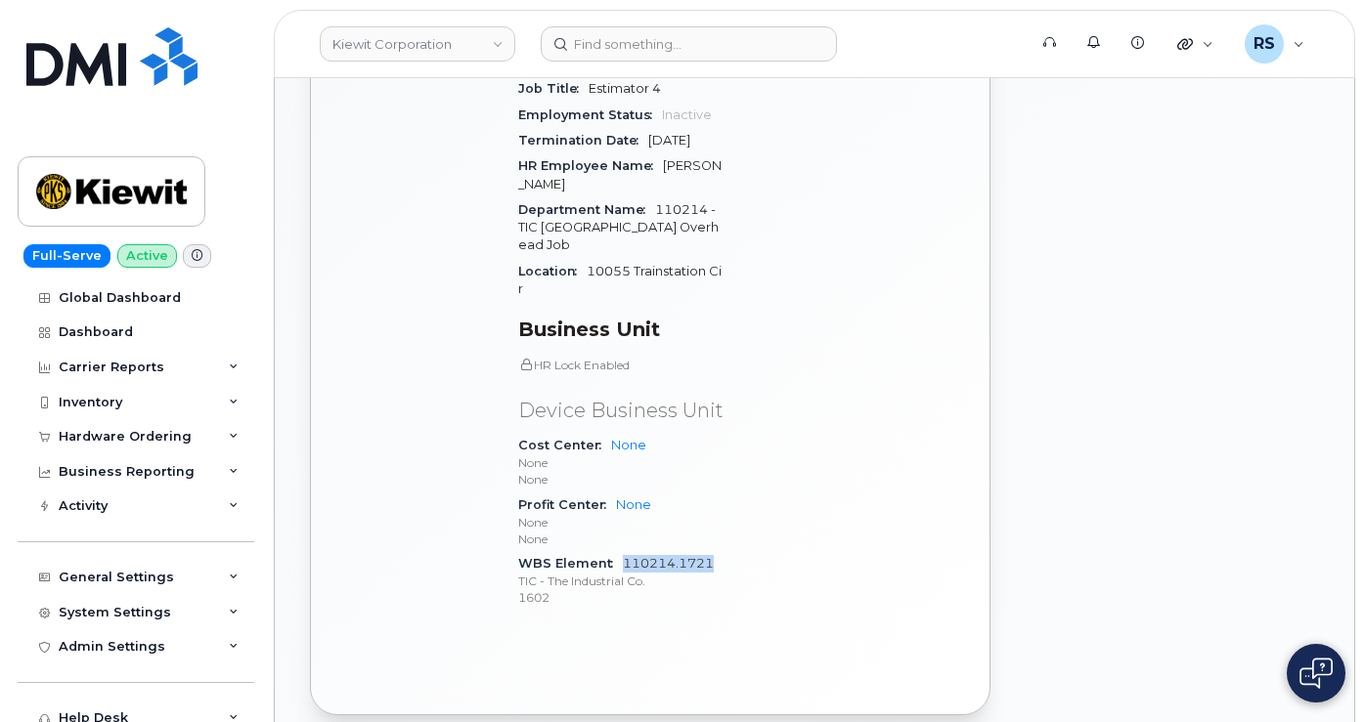
drag, startPoint x: 718, startPoint y: 564, endPoint x: 625, endPoint y: 562, distance: 93.9
click at [625, 562] on div "WBS Element 110214.1721 TIC - The Industrial Co. 1602" at bounding box center [621, 581] width 206 height 60
copy link "110214.1721"
click at [386, 339] on div "Suspended 696.32 MB  used 0.00 Bytes  included this month" at bounding box center [420, 159] width 172 height 956
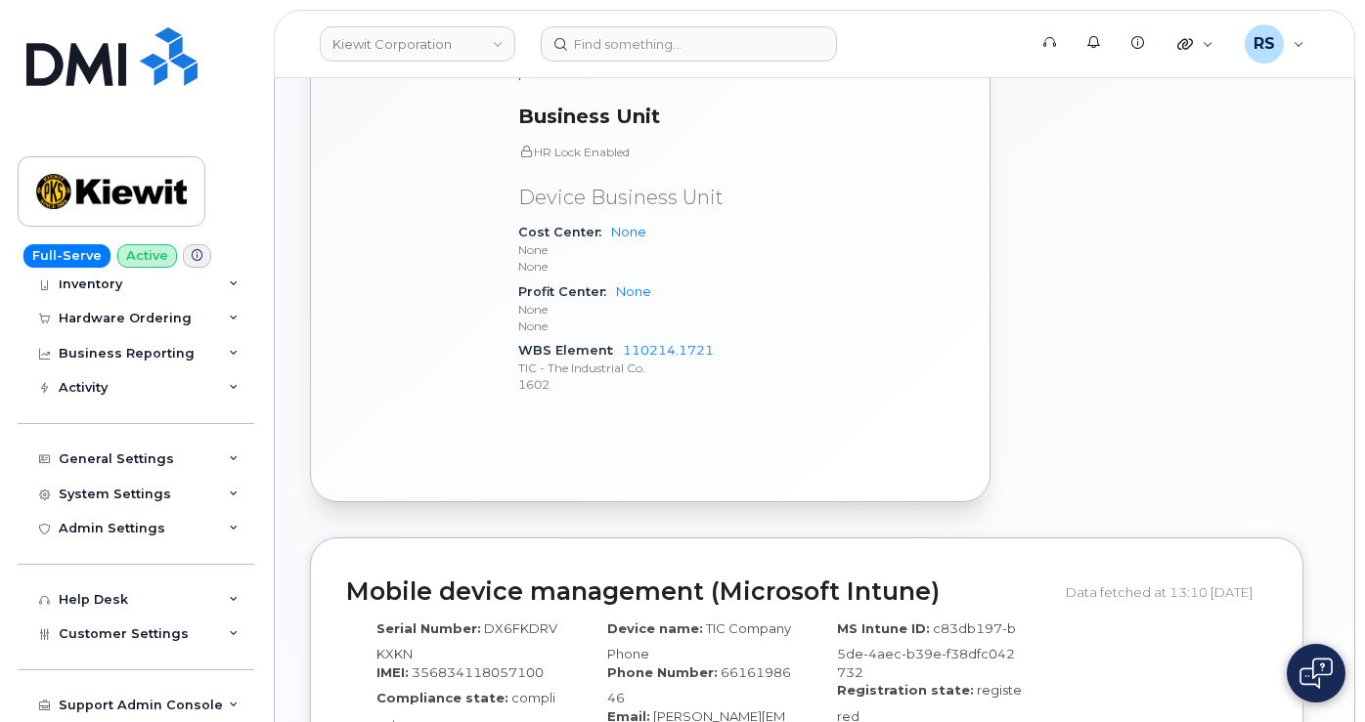
scroll to position [1243, 0]
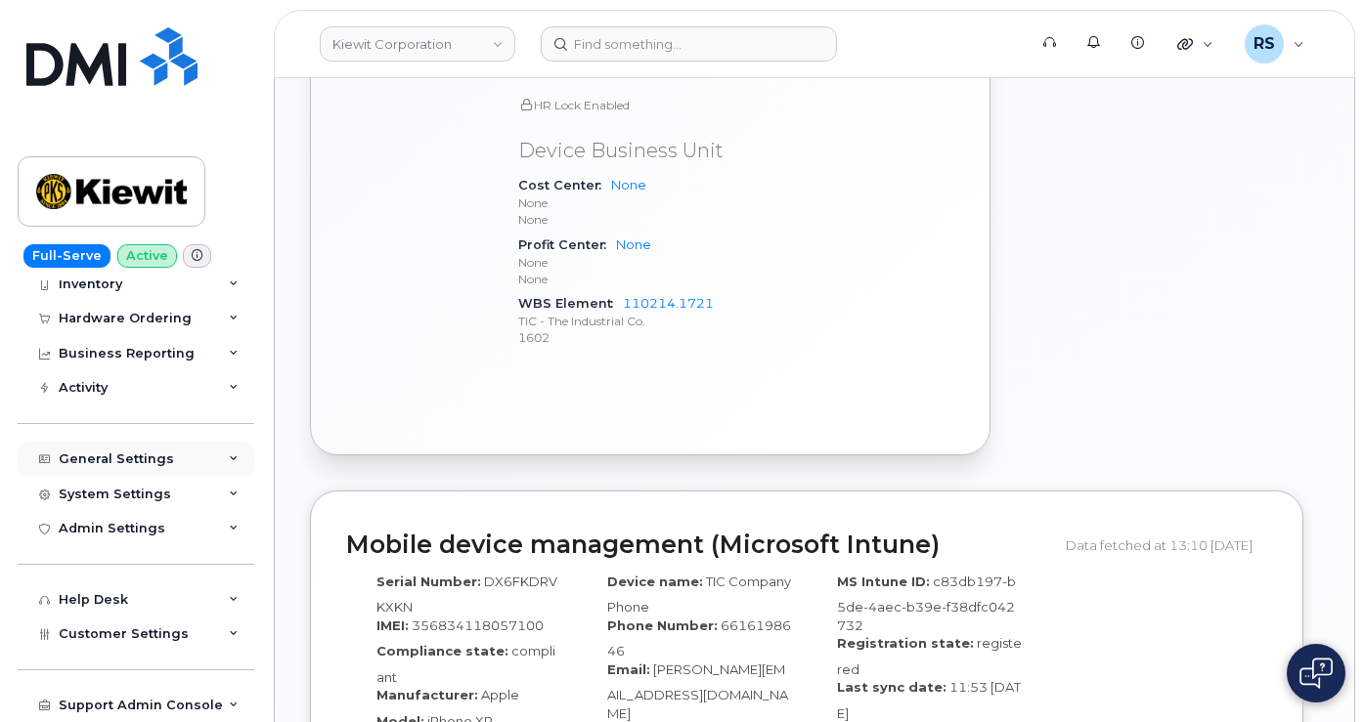
click at [99, 456] on div "General Settings" at bounding box center [116, 460] width 115 height 16
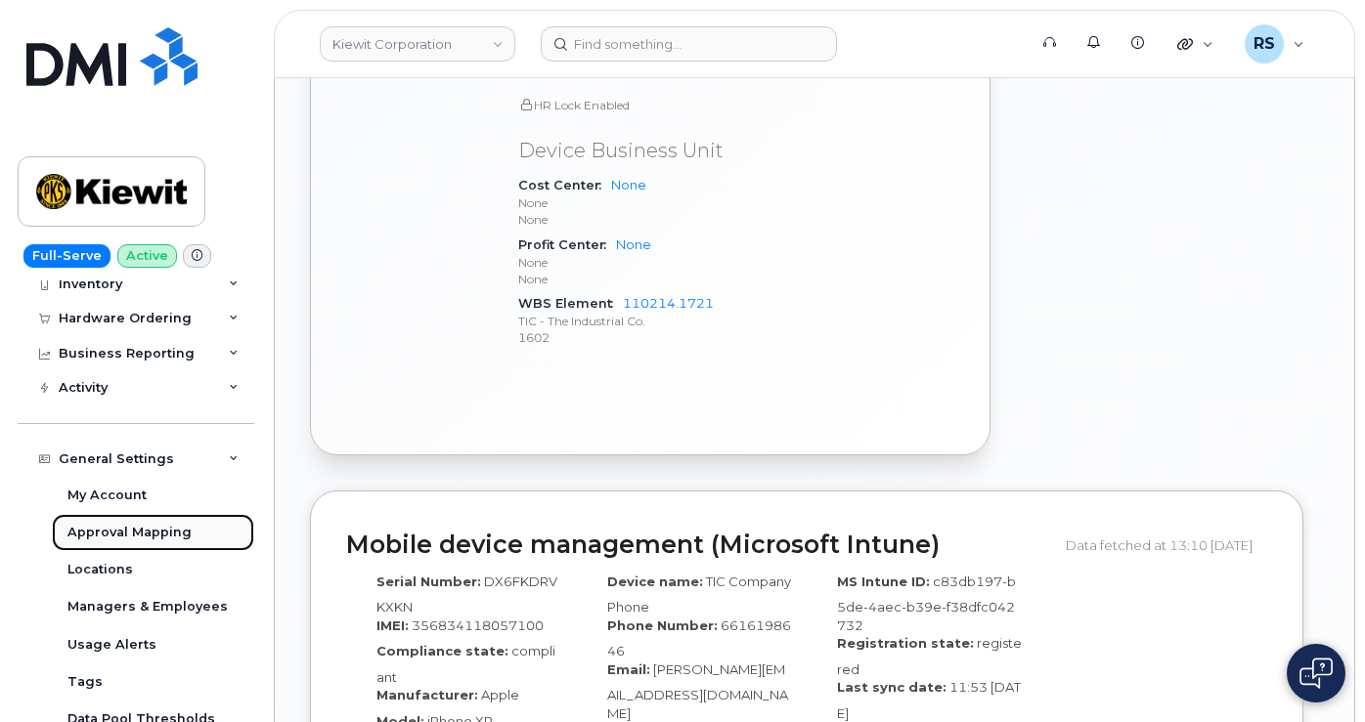
click at [98, 524] on div "Approval Mapping" at bounding box center [129, 533] width 124 height 18
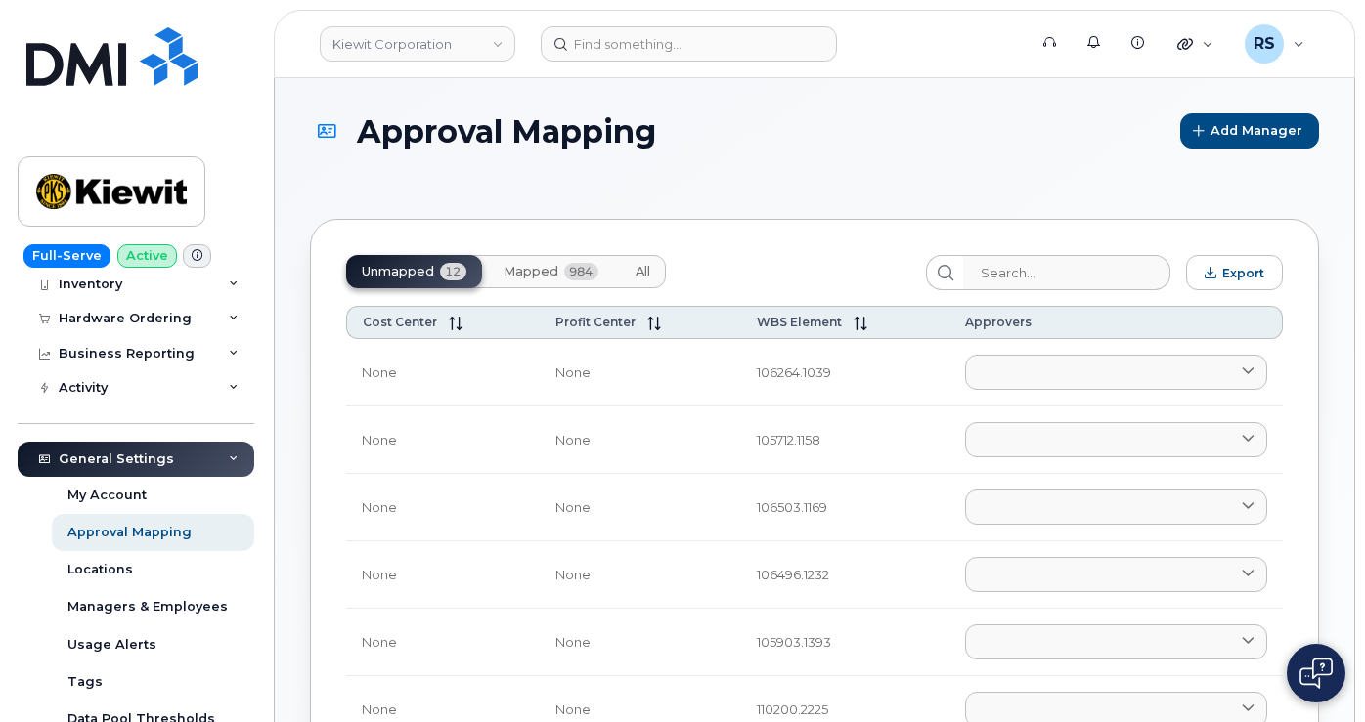
click at [532, 276] on span "Mapped" at bounding box center [530, 272] width 55 height 16
click at [1009, 261] on input "search" at bounding box center [1066, 272] width 208 height 35
click at [999, 270] on input "search" at bounding box center [1066, 272] width 208 height 35
click at [1025, 268] on input "search" at bounding box center [1066, 272] width 208 height 35
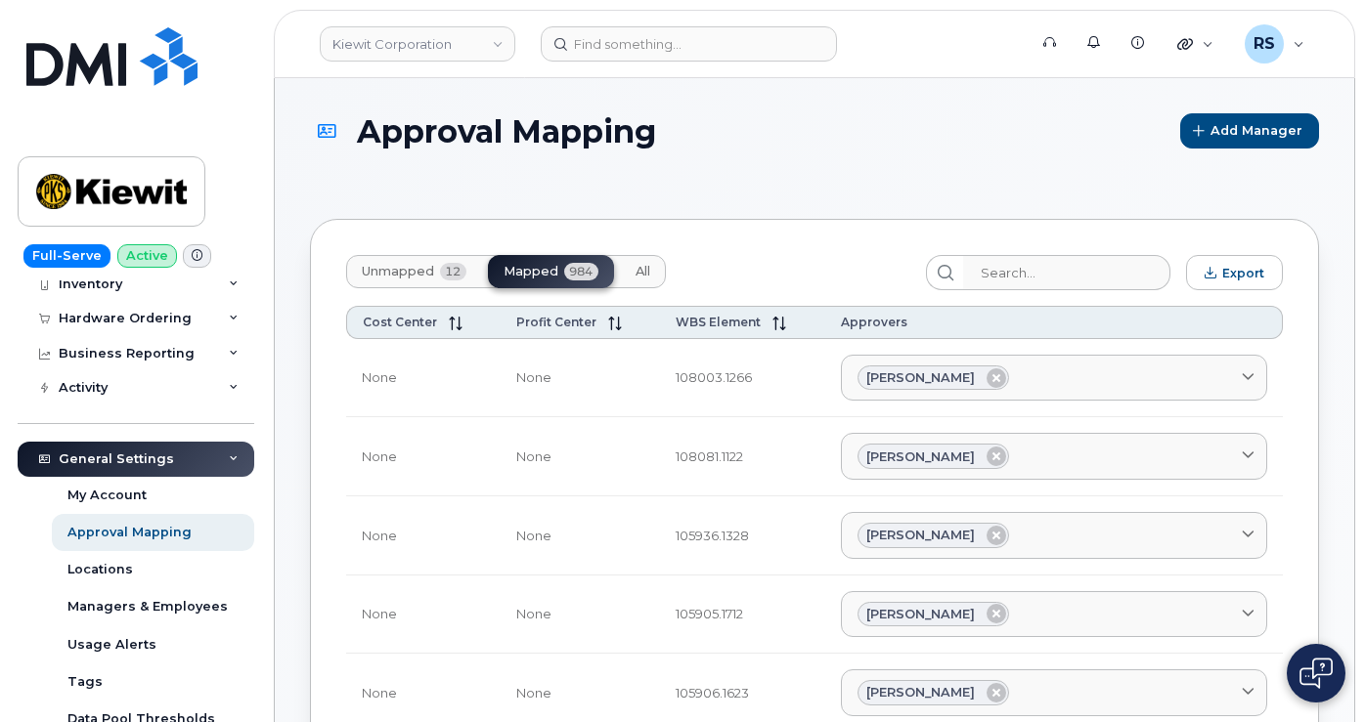
drag, startPoint x: 564, startPoint y: 277, endPoint x: 991, endPoint y: 177, distance: 438.6
click at [991, 177] on div "Approval Mapping Add Manager" at bounding box center [814, 148] width 1009 height 70
click at [1019, 271] on input "search" at bounding box center [1066, 272] width 208 height 35
paste input "110214.1721"
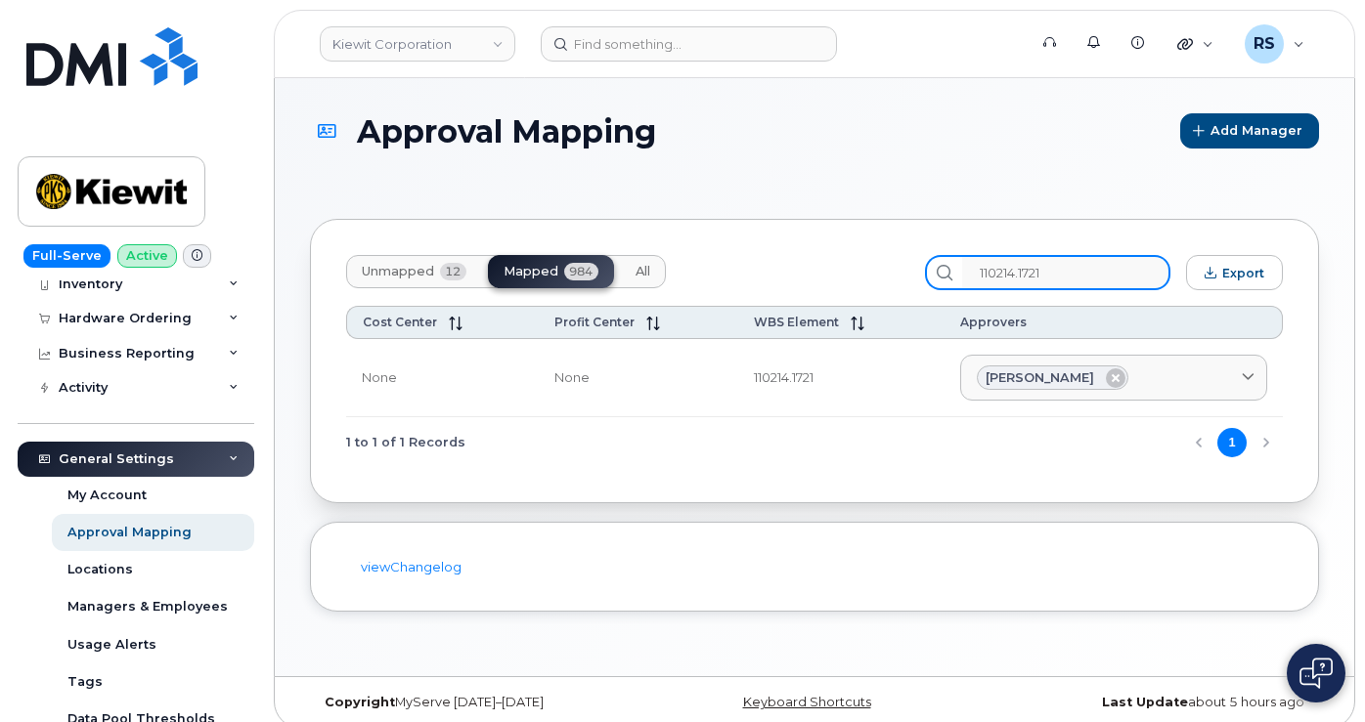
type input "110214.1721"
click at [915, 137] on h1 "Approval Mapping" at bounding box center [740, 131] width 860 height 34
click at [804, 122] on h1 "Approval Mapping" at bounding box center [740, 131] width 860 height 34
click at [738, 153] on div "Approval Mapping Add Manager" at bounding box center [814, 148] width 1009 height 70
click at [889, 145] on h1 "Approval Mapping" at bounding box center [740, 131] width 860 height 34
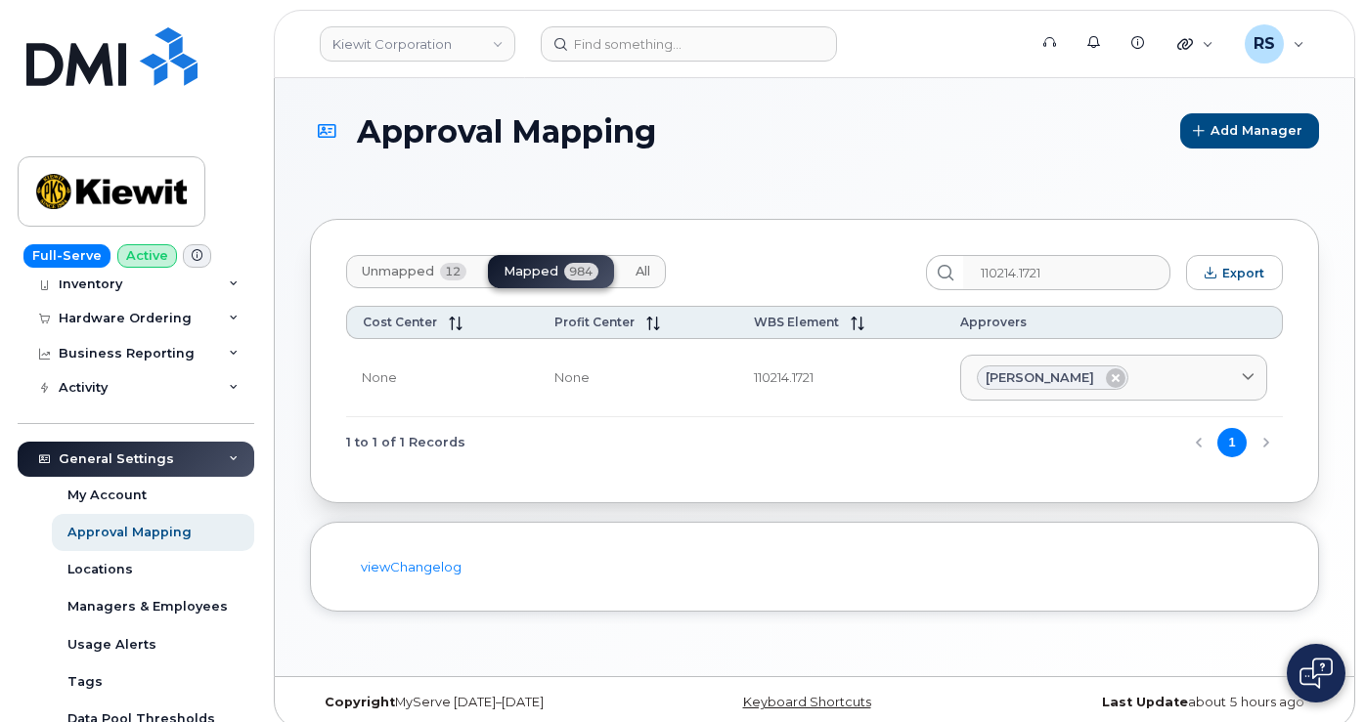
click at [509, 110] on div "Approval Mapping Add Manager Unmapped 12 Mapped 984 All 110214.1721 Export Cost…" at bounding box center [814, 377] width 1079 height 598
click at [687, 145] on h1 "Approval Mapping" at bounding box center [740, 131] width 860 height 34
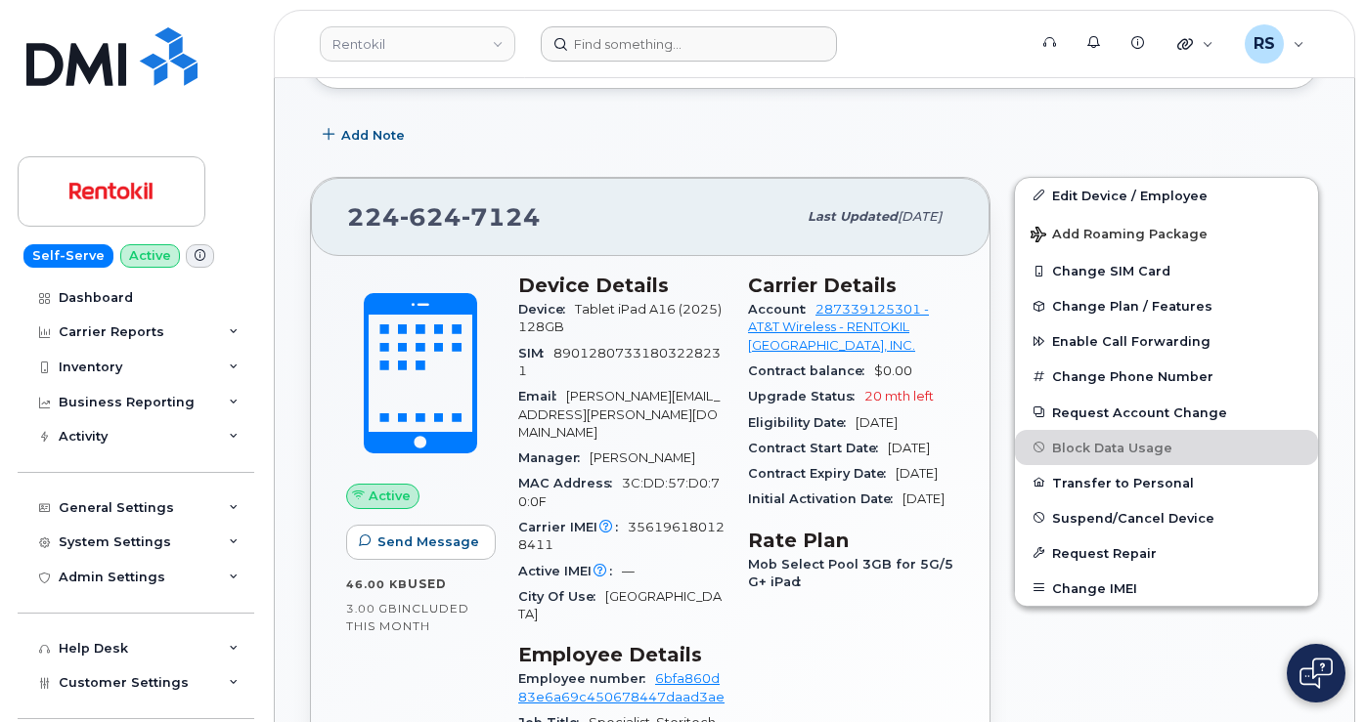
scroll to position [569, 0]
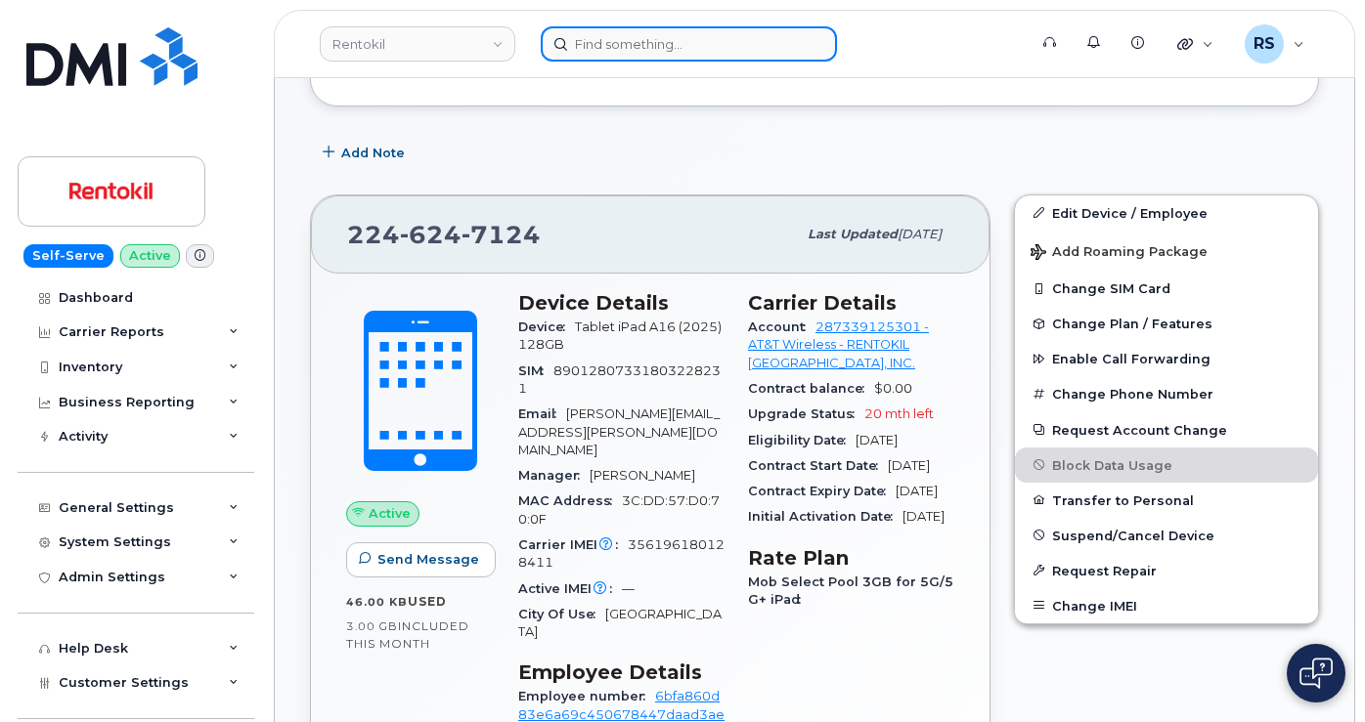
click at [581, 39] on input at bounding box center [689, 43] width 296 height 35
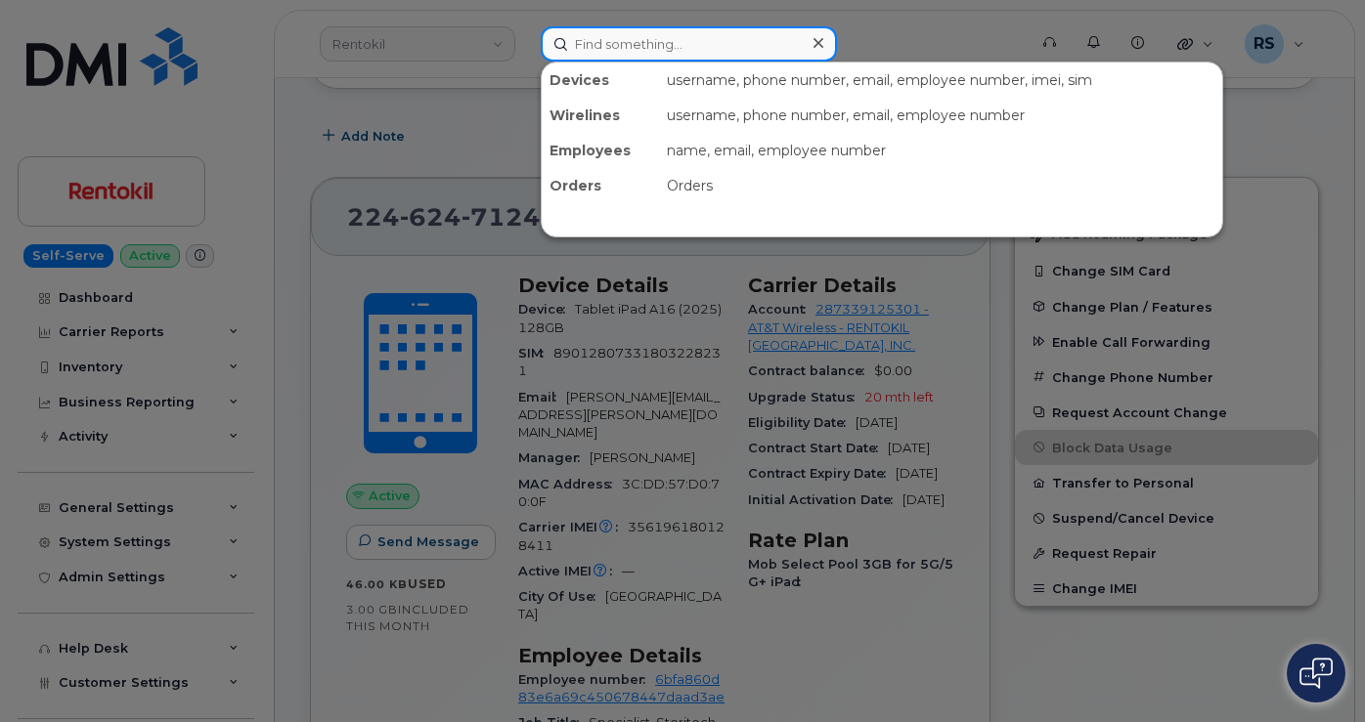
paste input "110214.1721"
type input "110214.1721"
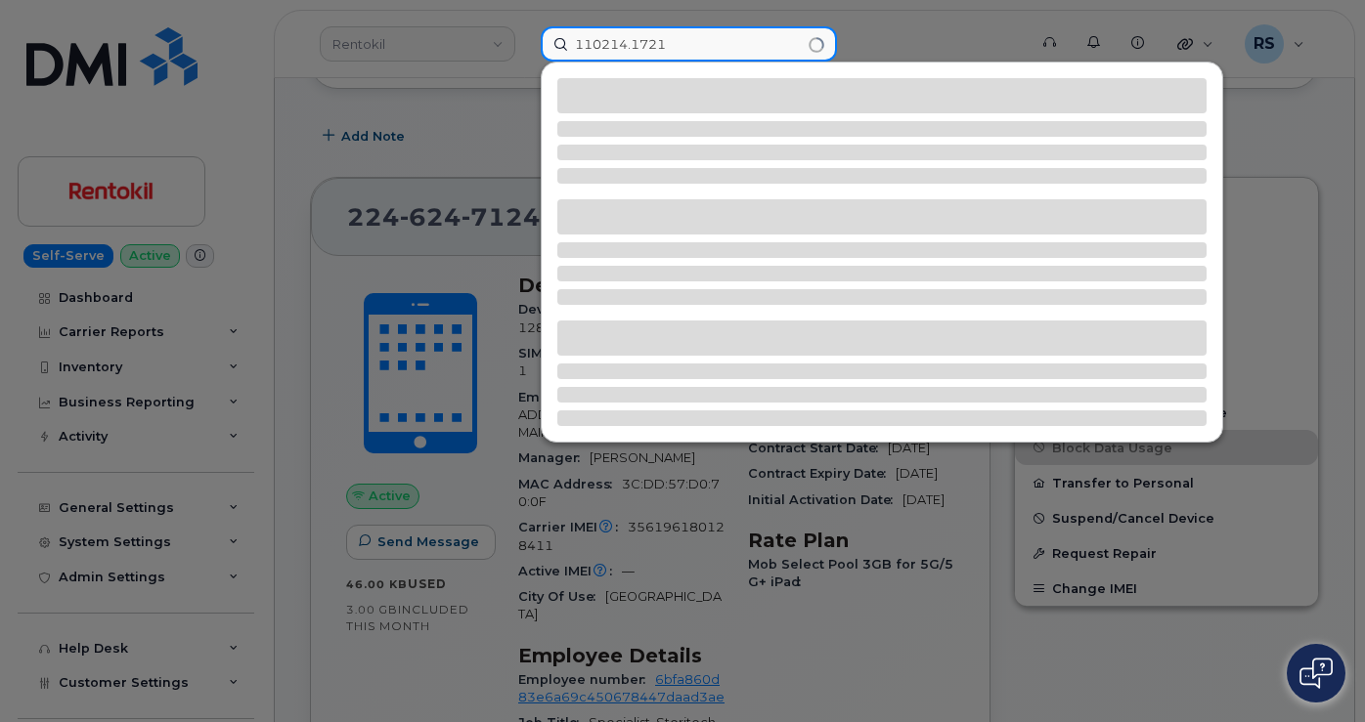
drag, startPoint x: 701, startPoint y: 40, endPoint x: 570, endPoint y: 37, distance: 131.0
click at [570, 37] on input "110214.1721" at bounding box center [689, 43] width 296 height 35
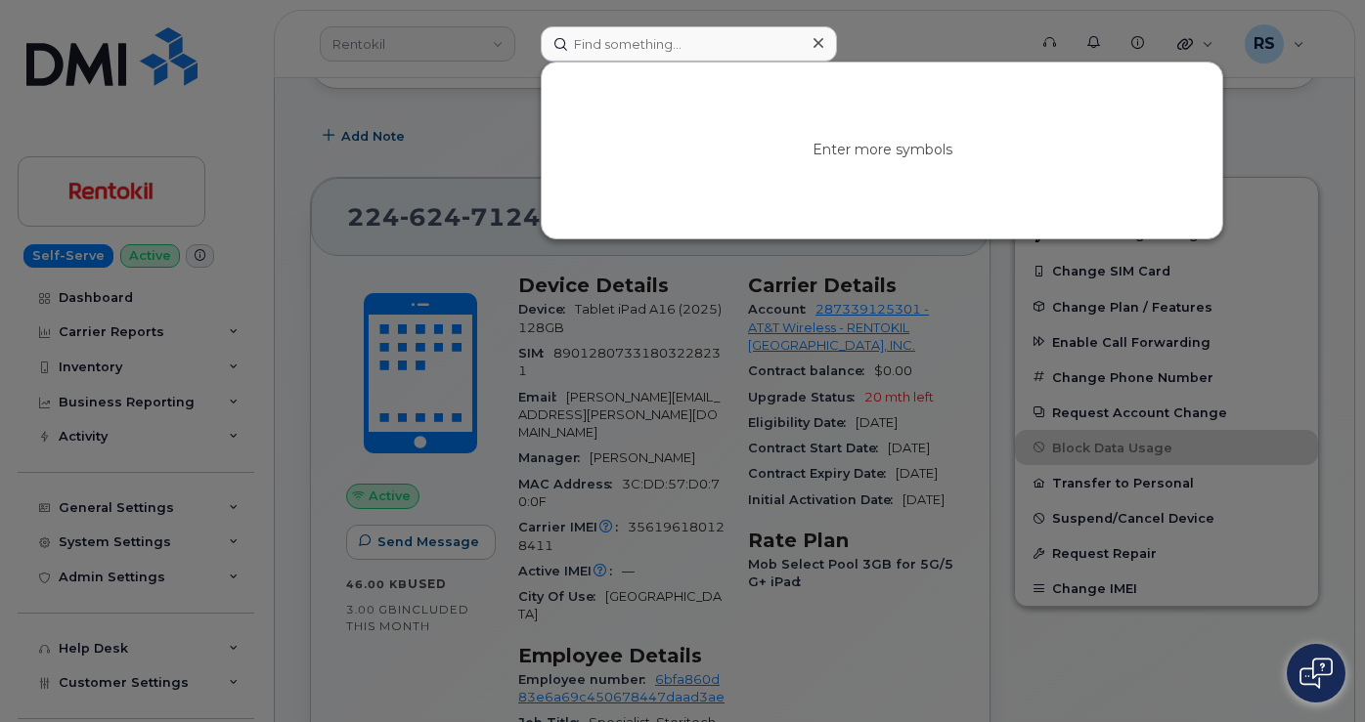
click at [20, 600] on div at bounding box center [682, 361] width 1365 height 722
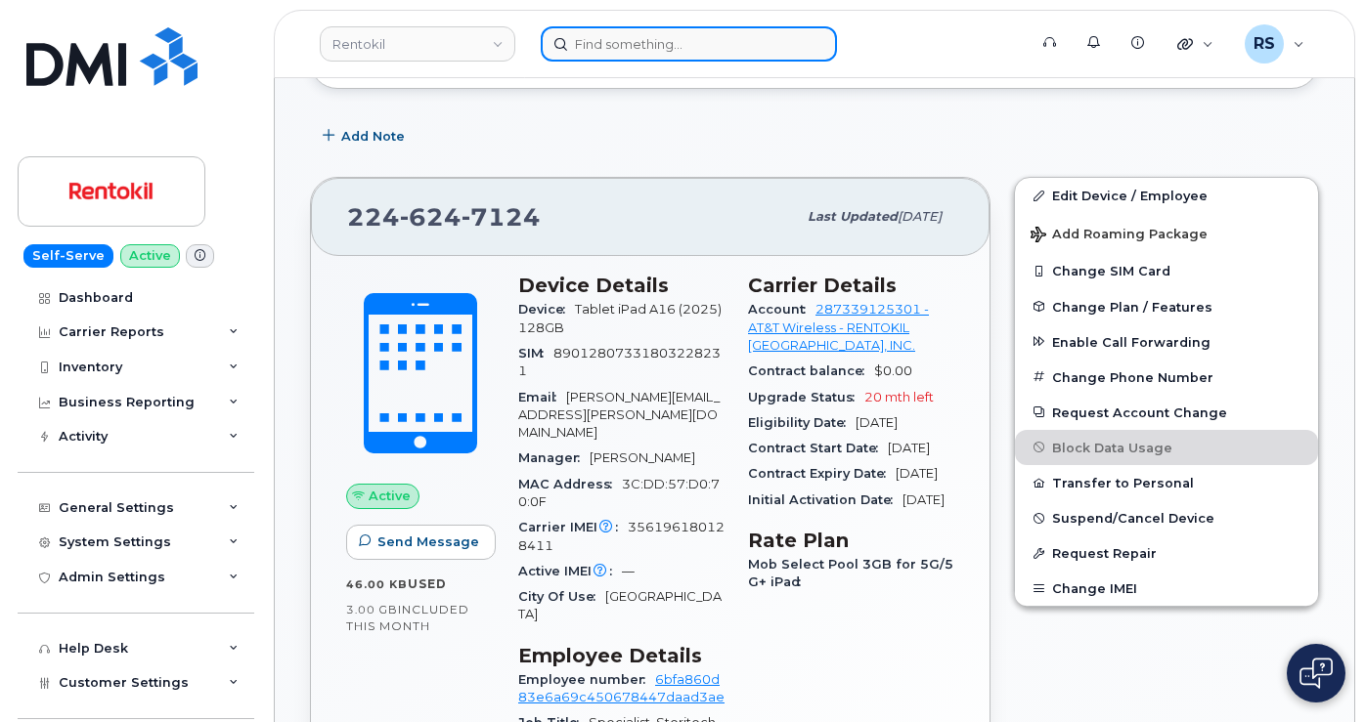
click at [600, 44] on input at bounding box center [689, 43] width 296 height 35
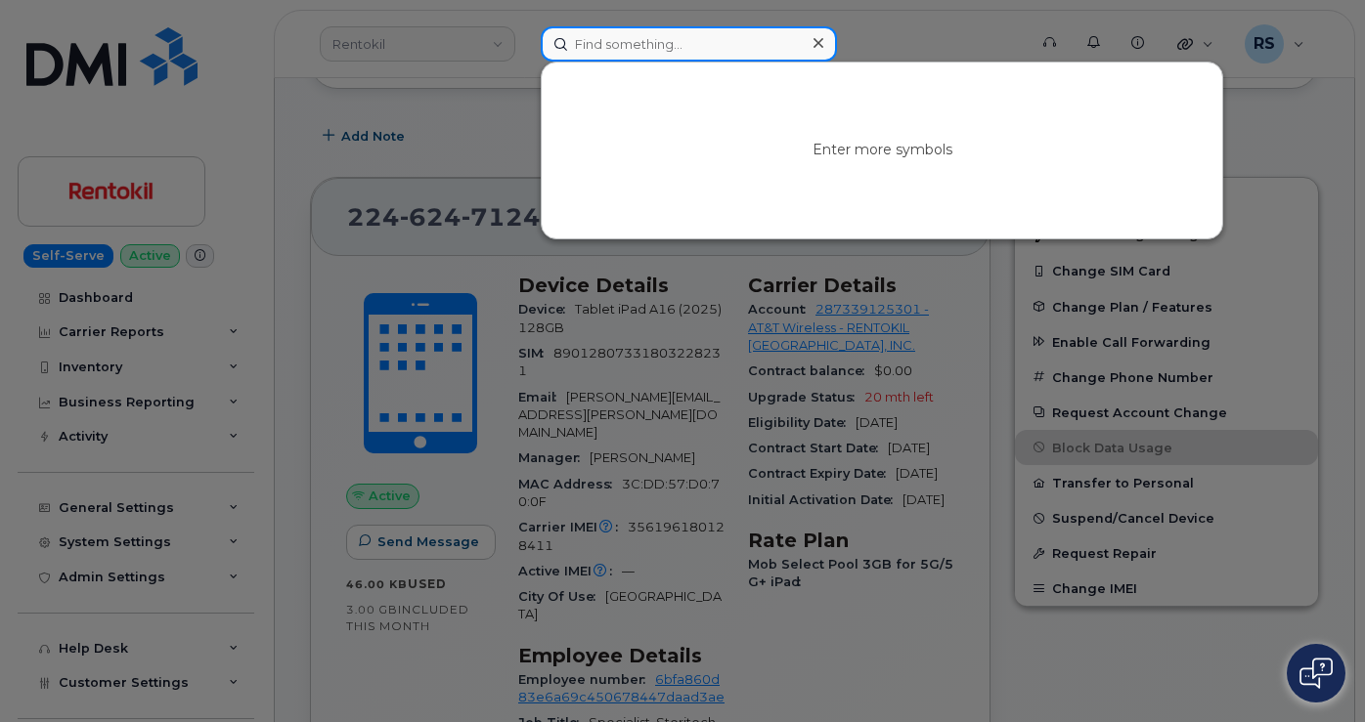
paste input "2629553297"
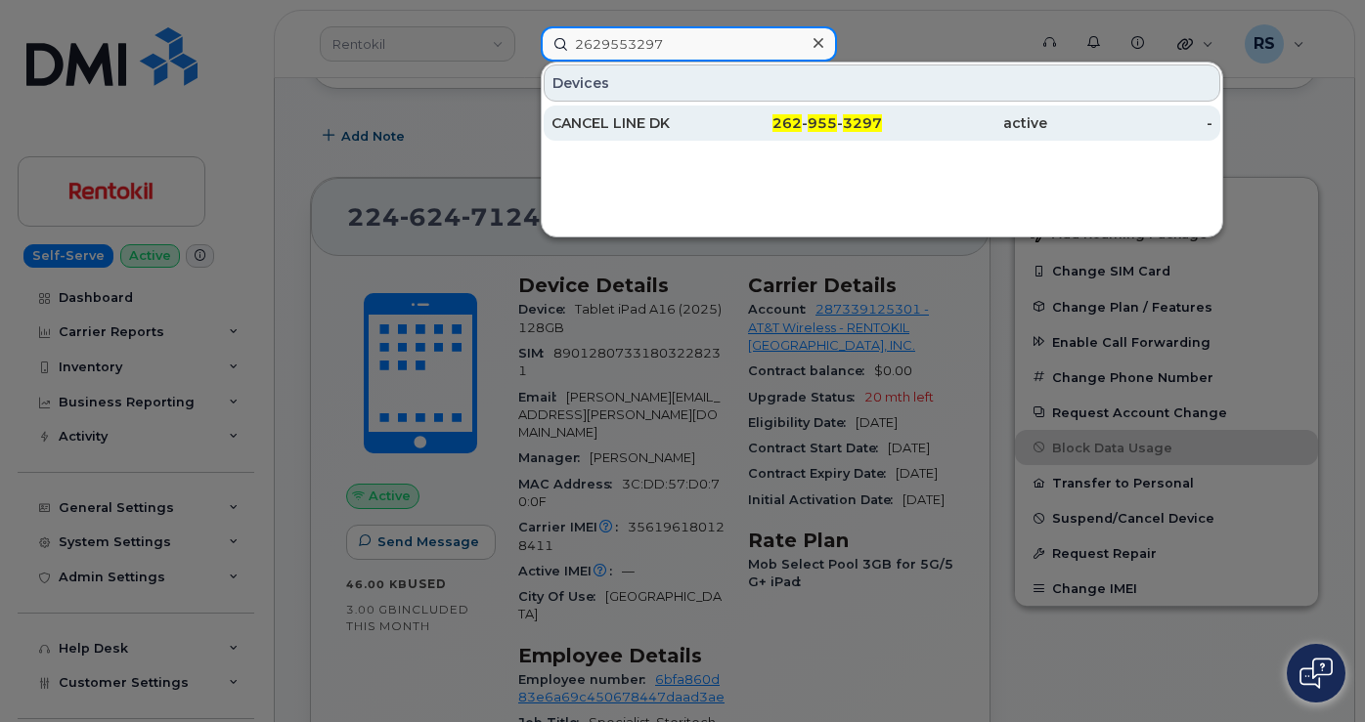
type input "2629553297"
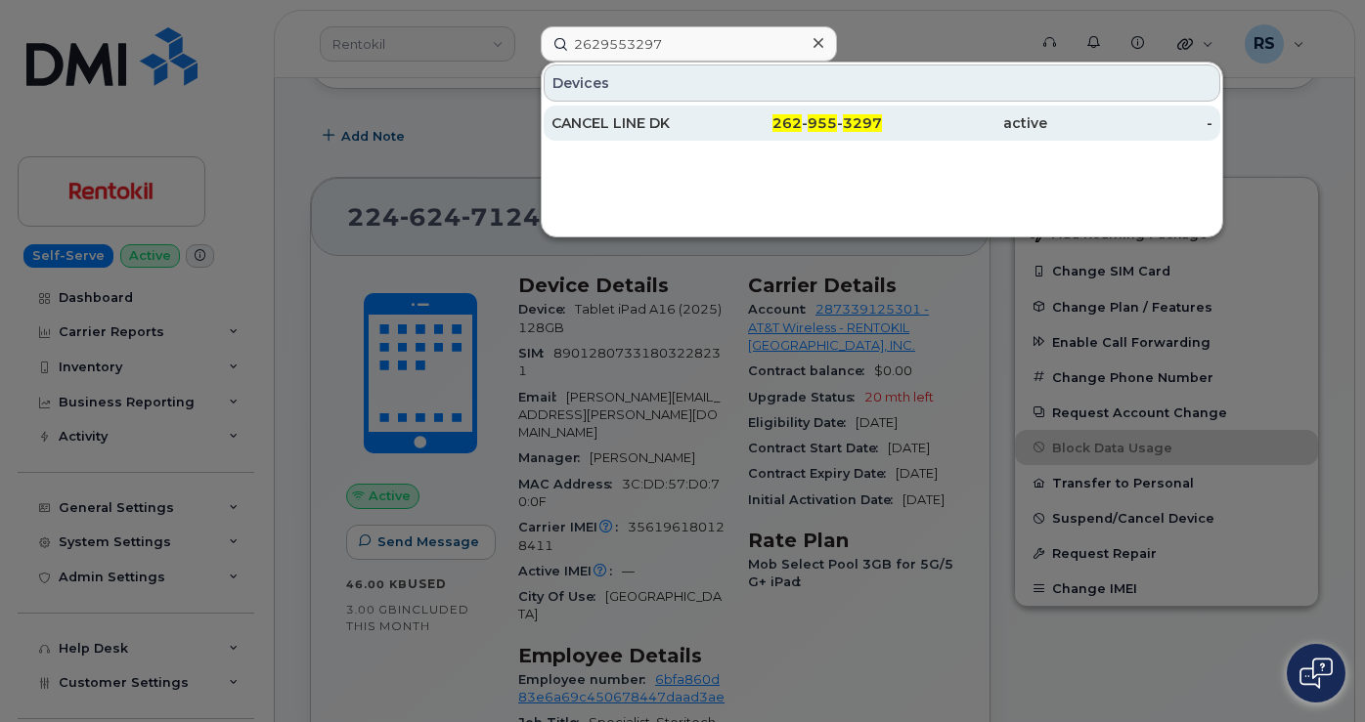
click at [610, 119] on div "CANCEL LINE DK" at bounding box center [633, 123] width 165 height 20
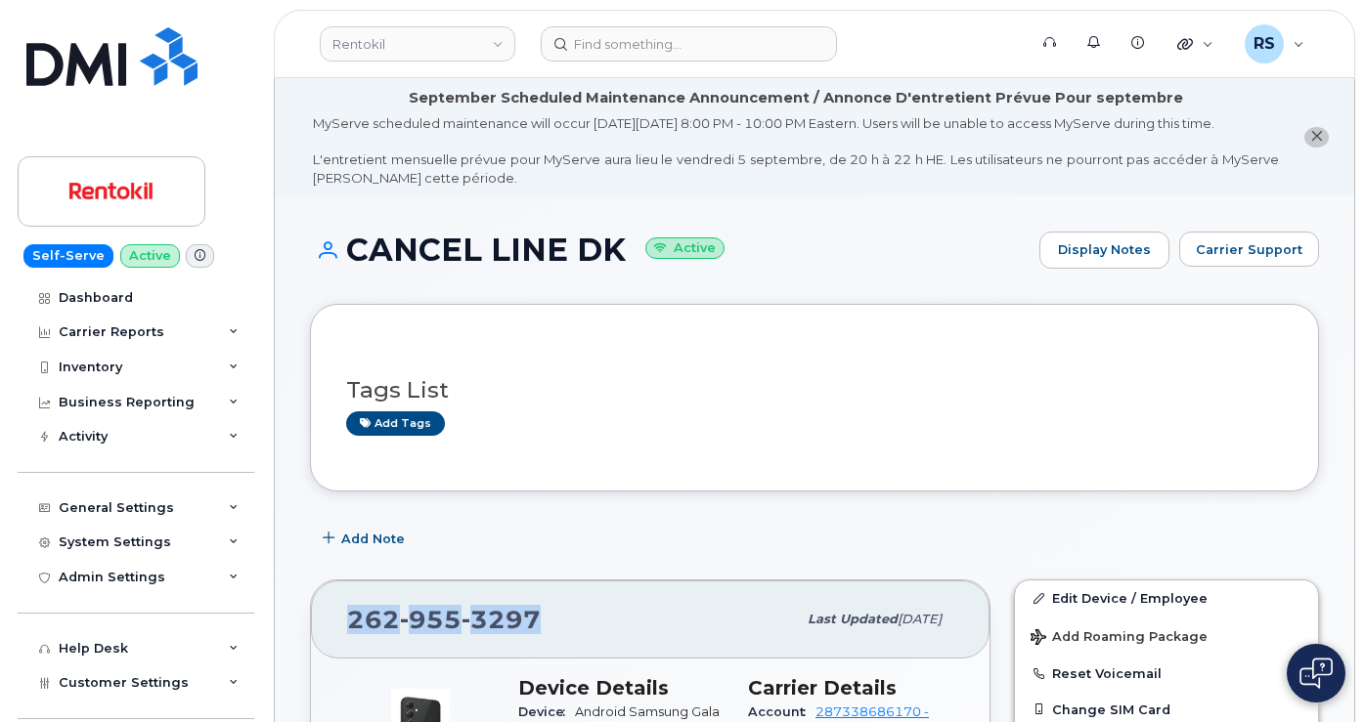
drag, startPoint x: 349, startPoint y: 633, endPoint x: 546, endPoint y: 642, distance: 197.6
click at [546, 640] on div "[PHONE_NUMBER]" at bounding box center [571, 619] width 449 height 41
copy span "[PHONE_NUMBER]"
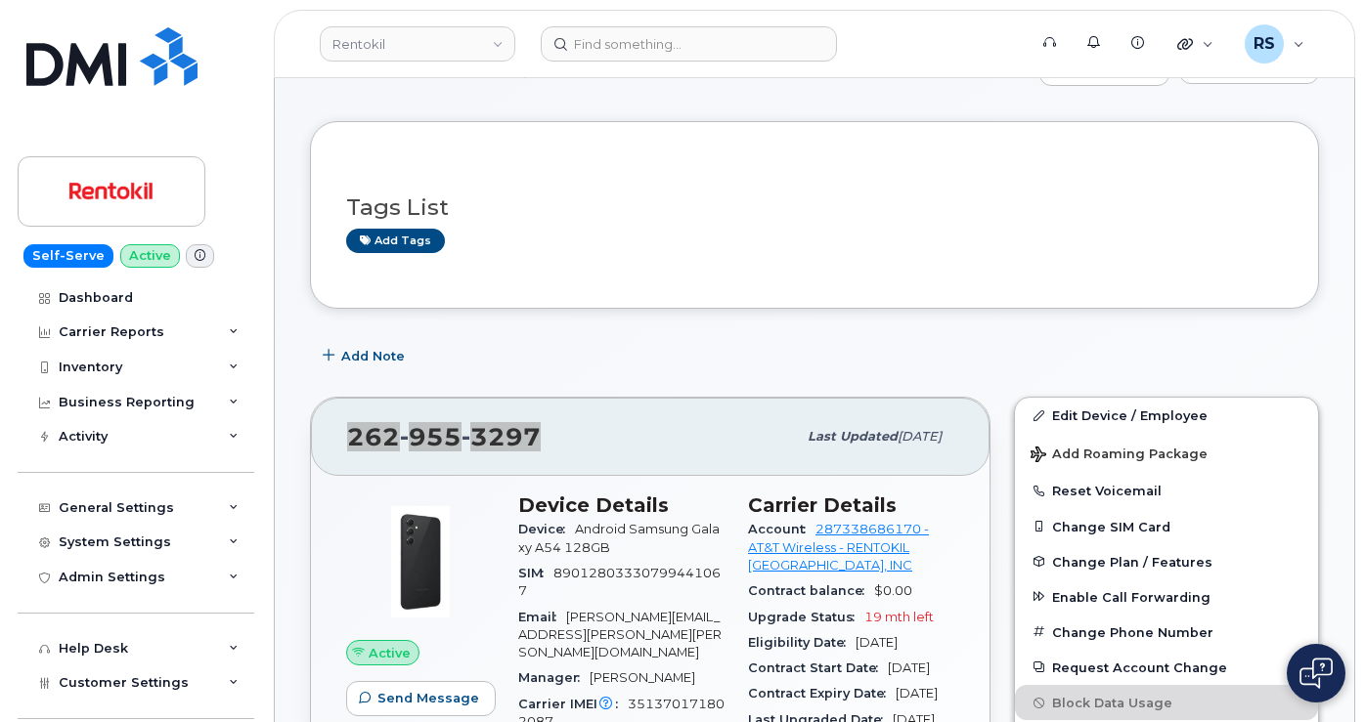
scroll to position [195, 0]
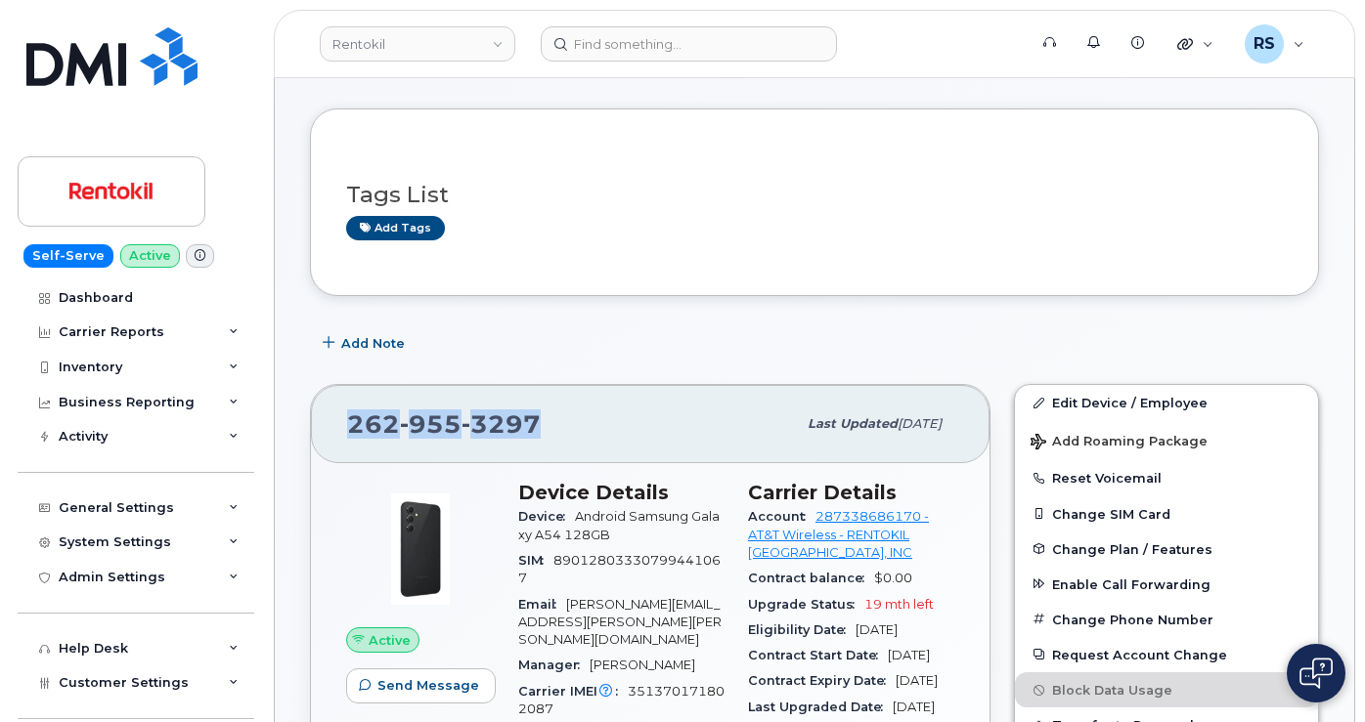
copy span "[PHONE_NUMBER]"
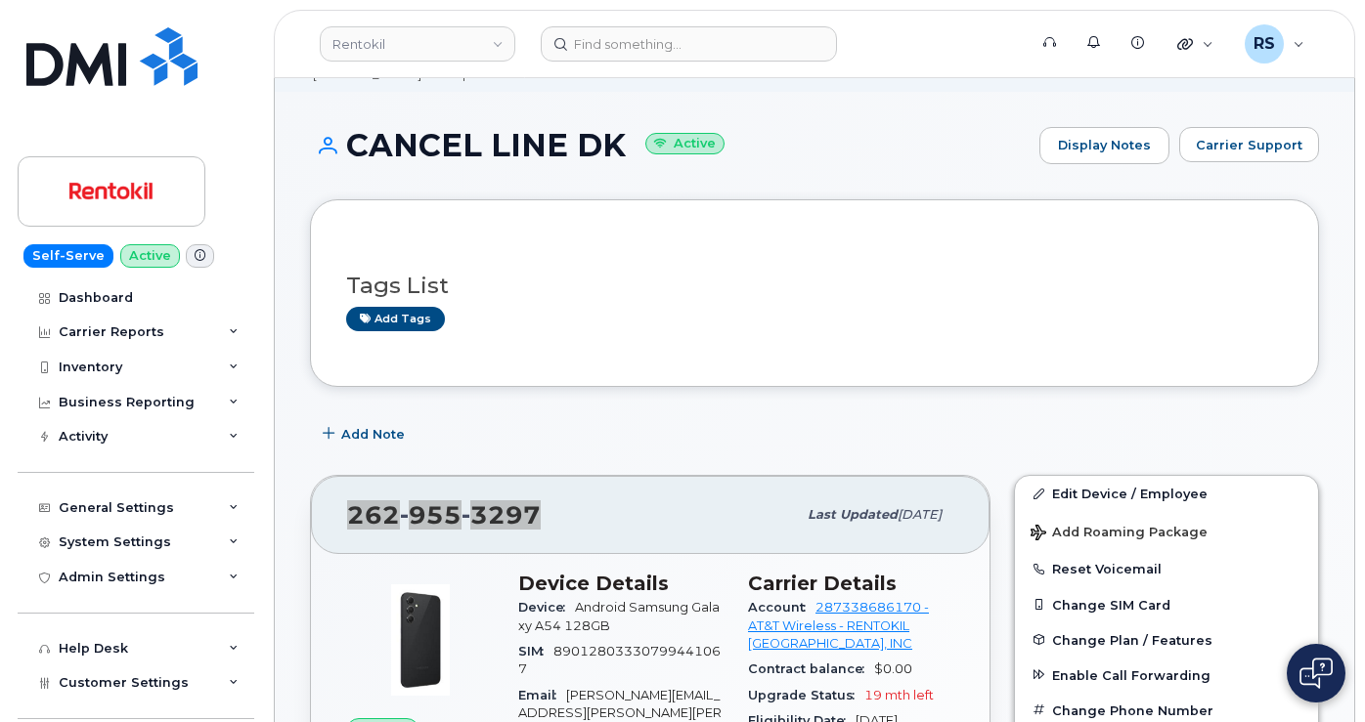
scroll to position [0, 0]
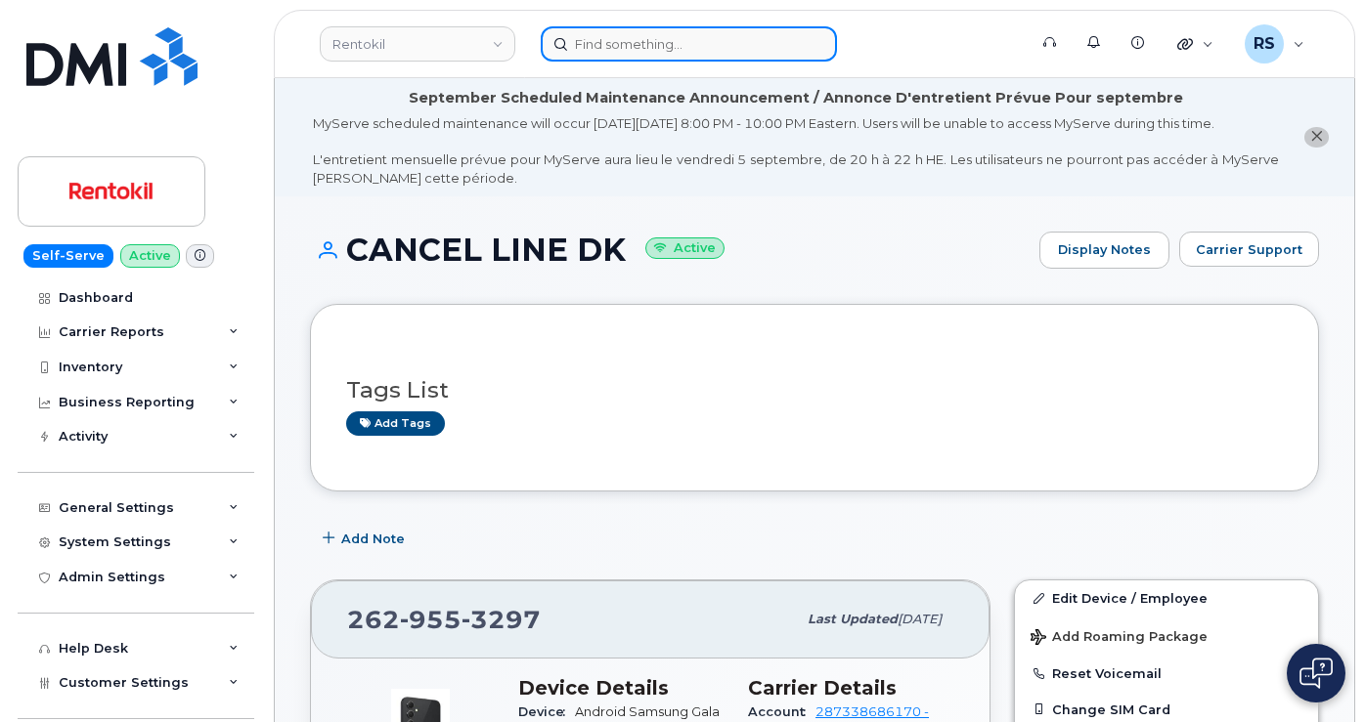
click at [586, 50] on input at bounding box center [689, 43] width 296 height 35
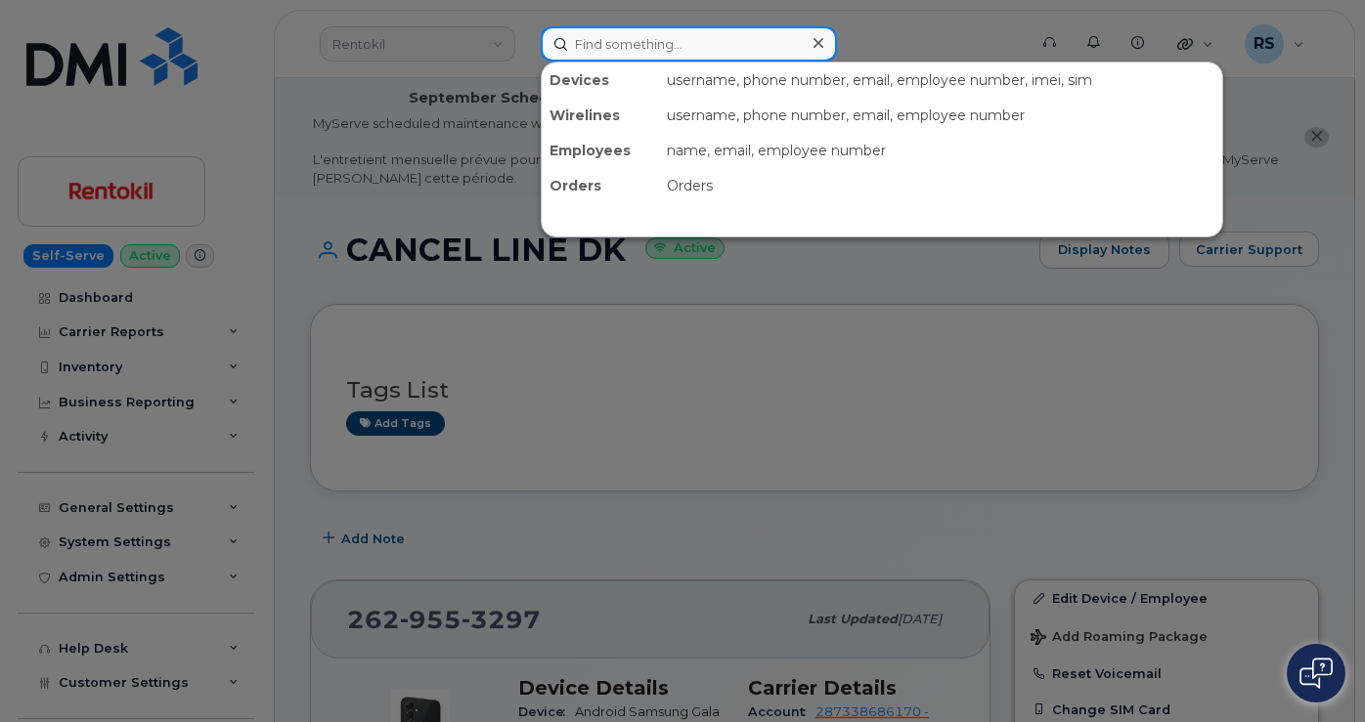
paste input "2089965889"
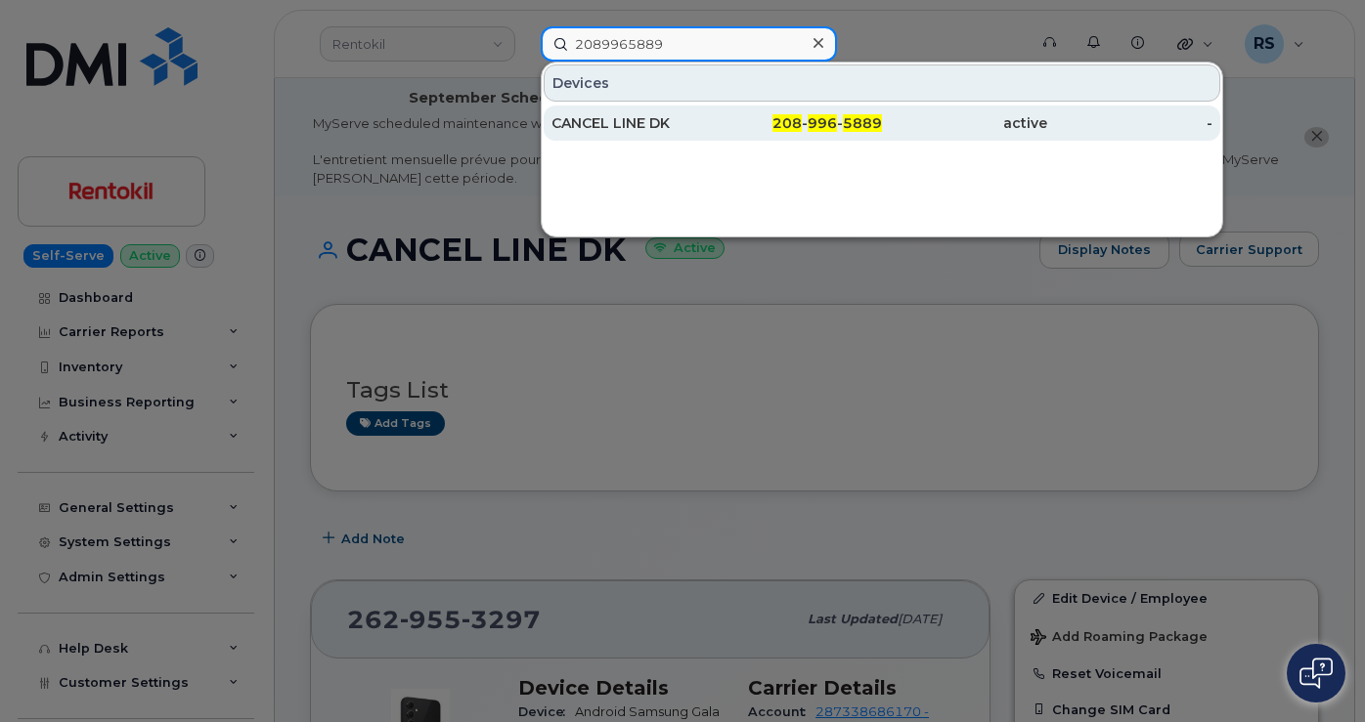
type input "2089965889"
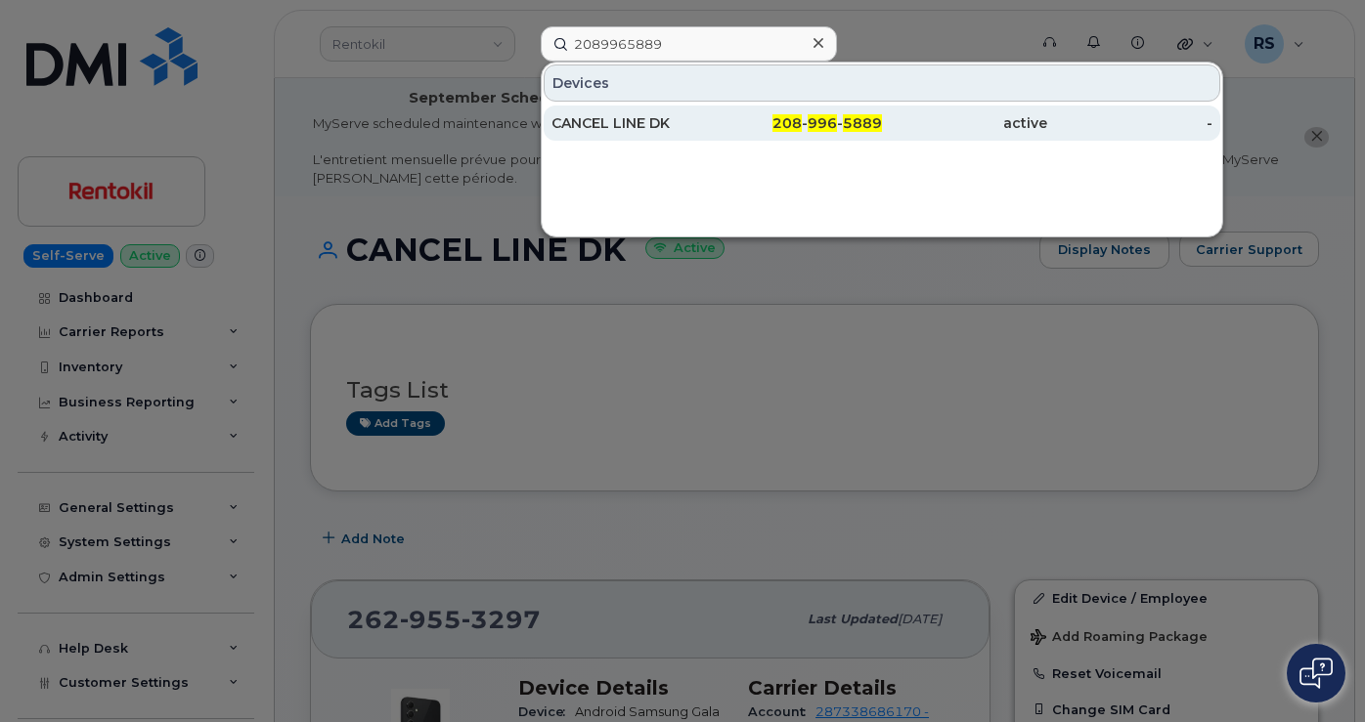
click at [622, 120] on div "CANCEL LINE DK" at bounding box center [633, 123] width 165 height 20
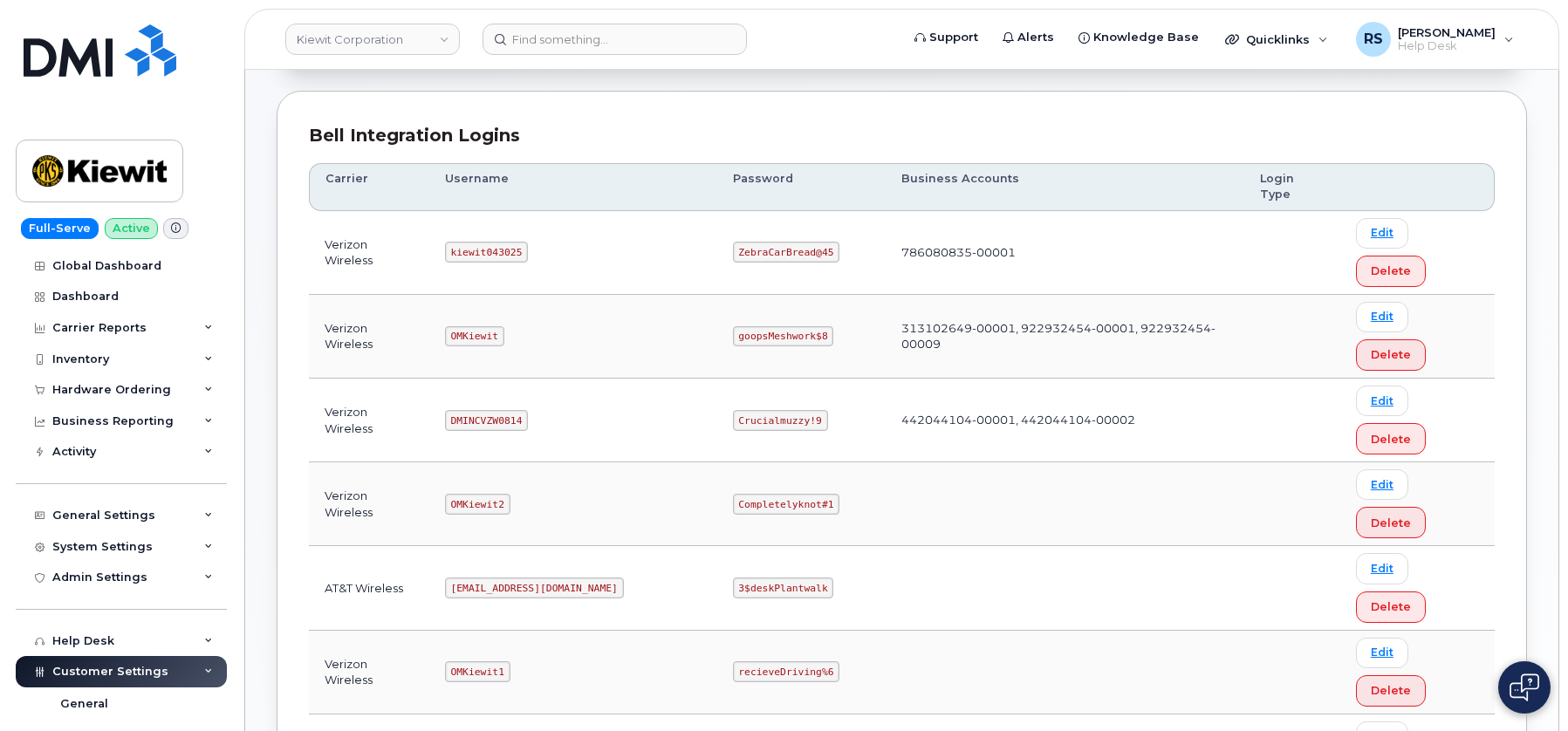
scroll to position [233, 0]
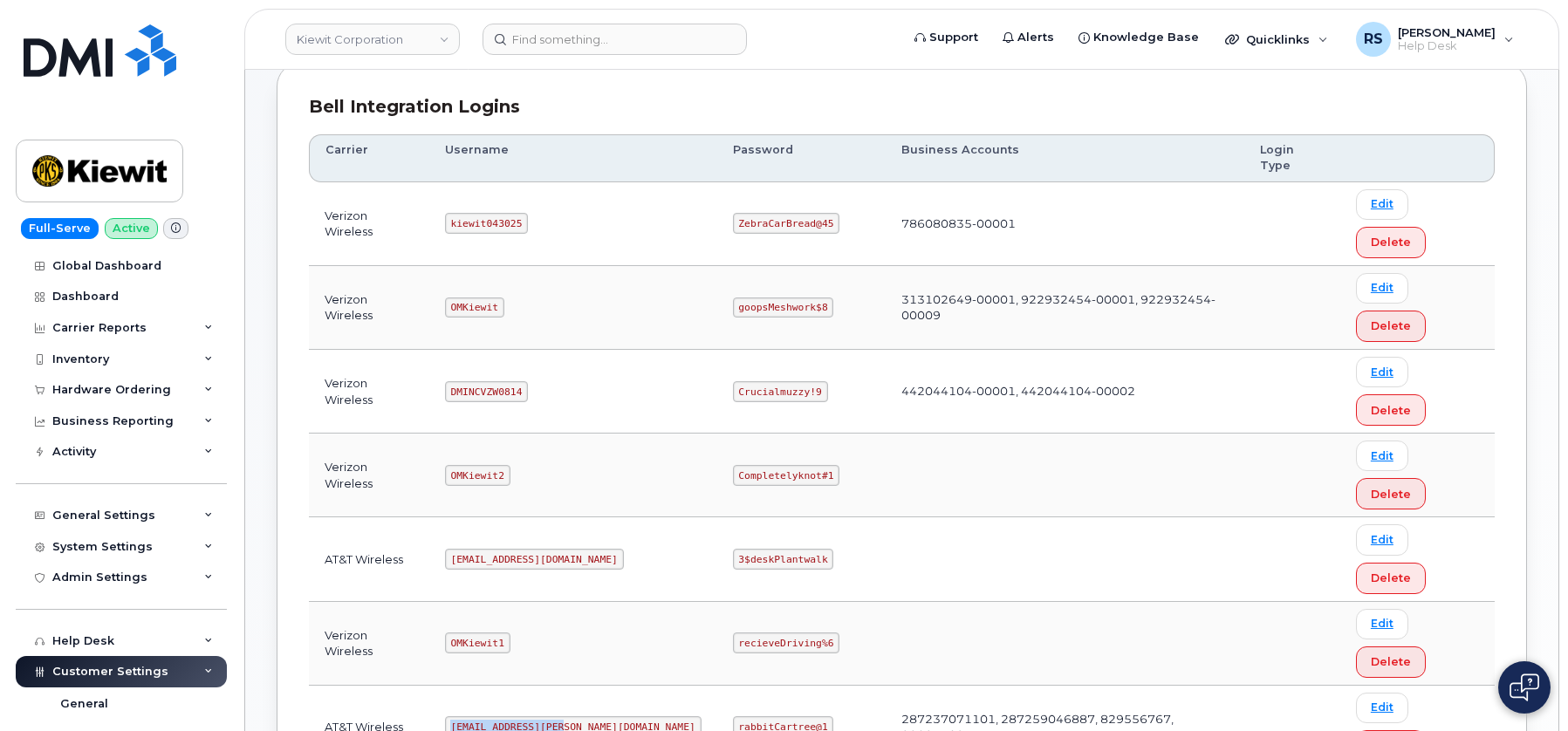
drag, startPoint x: 461, startPoint y: 465, endPoint x: 573, endPoint y: 468, distance: 112.0
click at [573, 685] on td "ms-kiewit@dminc.com" at bounding box center [573, 727] width 288 height 84
copy code "ms-kiewit@dminc.com"
drag, startPoint x: 679, startPoint y: 465, endPoint x: 764, endPoint y: 464, distance: 85.0
click at [764, 716] on code "rabbitCartree@1" at bounding box center [783, 726] width 101 height 21
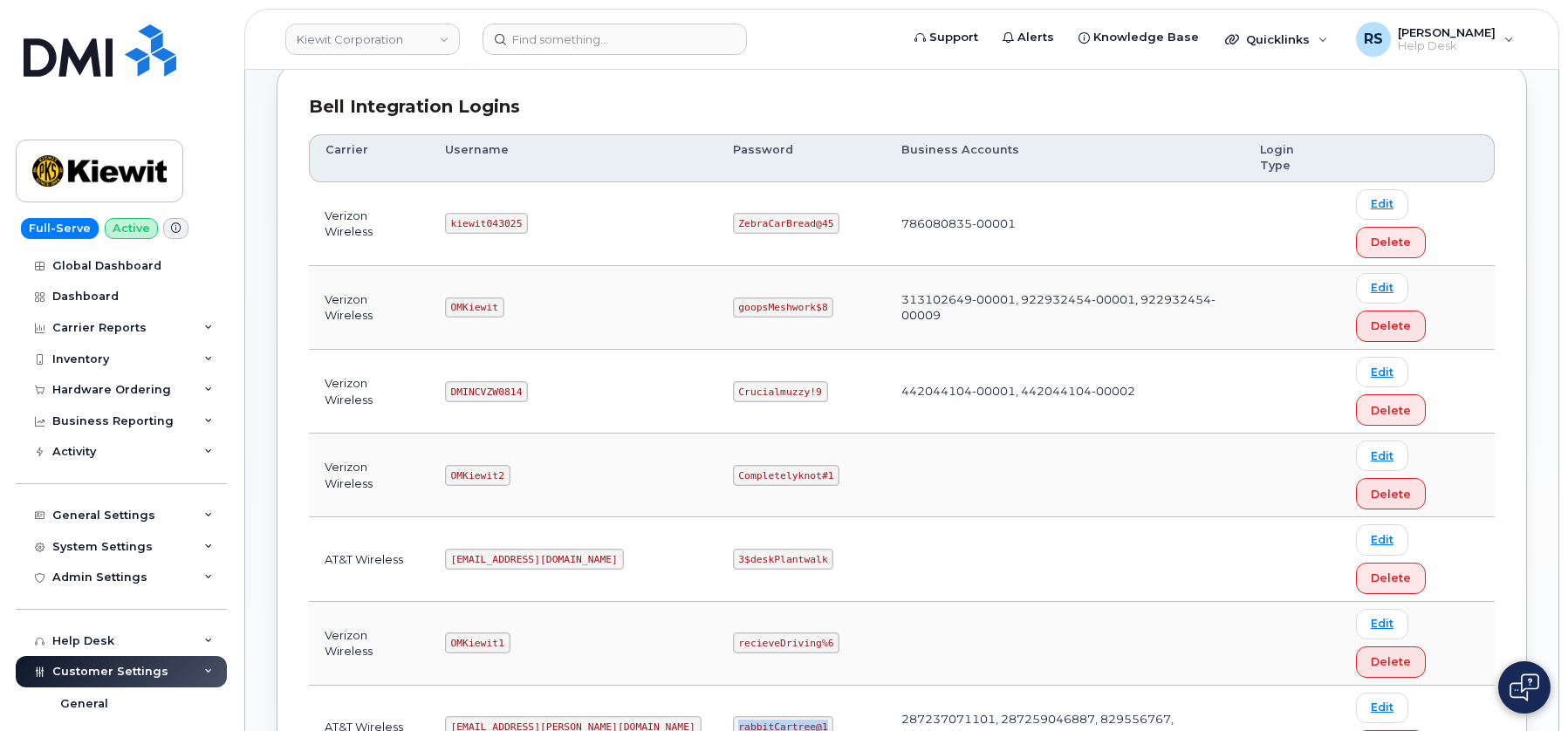
copy code "rabbitCartree@1"
click at [653, 101] on div "Bell Integration Logins" at bounding box center [902, 107] width 1186 height 25
drag, startPoint x: 461, startPoint y: 557, endPoint x: 538, endPoint y: 561, distance: 77.1
copy code "kiewit041825"
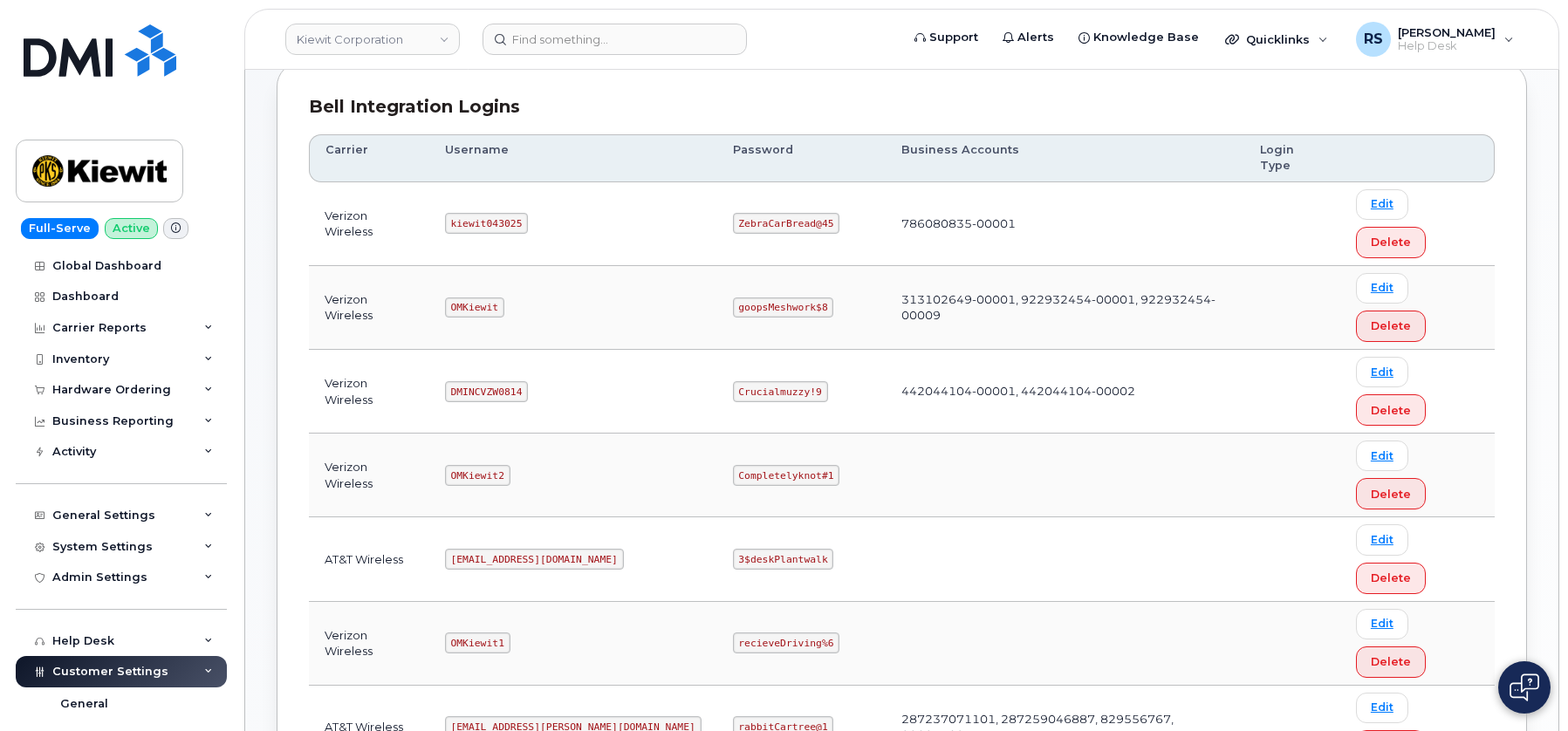
click at [260, 381] on div "Carrier Logins Add Carrier Login Accounts Logins Bell NAGs Bell Integration Log…" at bounding box center [902, 601] width 1314 height 1529
drag, startPoint x: 679, startPoint y: 559, endPoint x: 808, endPoint y: 558, distance: 129.0
copy code "CompletelyPartial$1"
drag, startPoint x: 462, startPoint y: 373, endPoint x: 545, endPoint y: 376, distance: 83.1
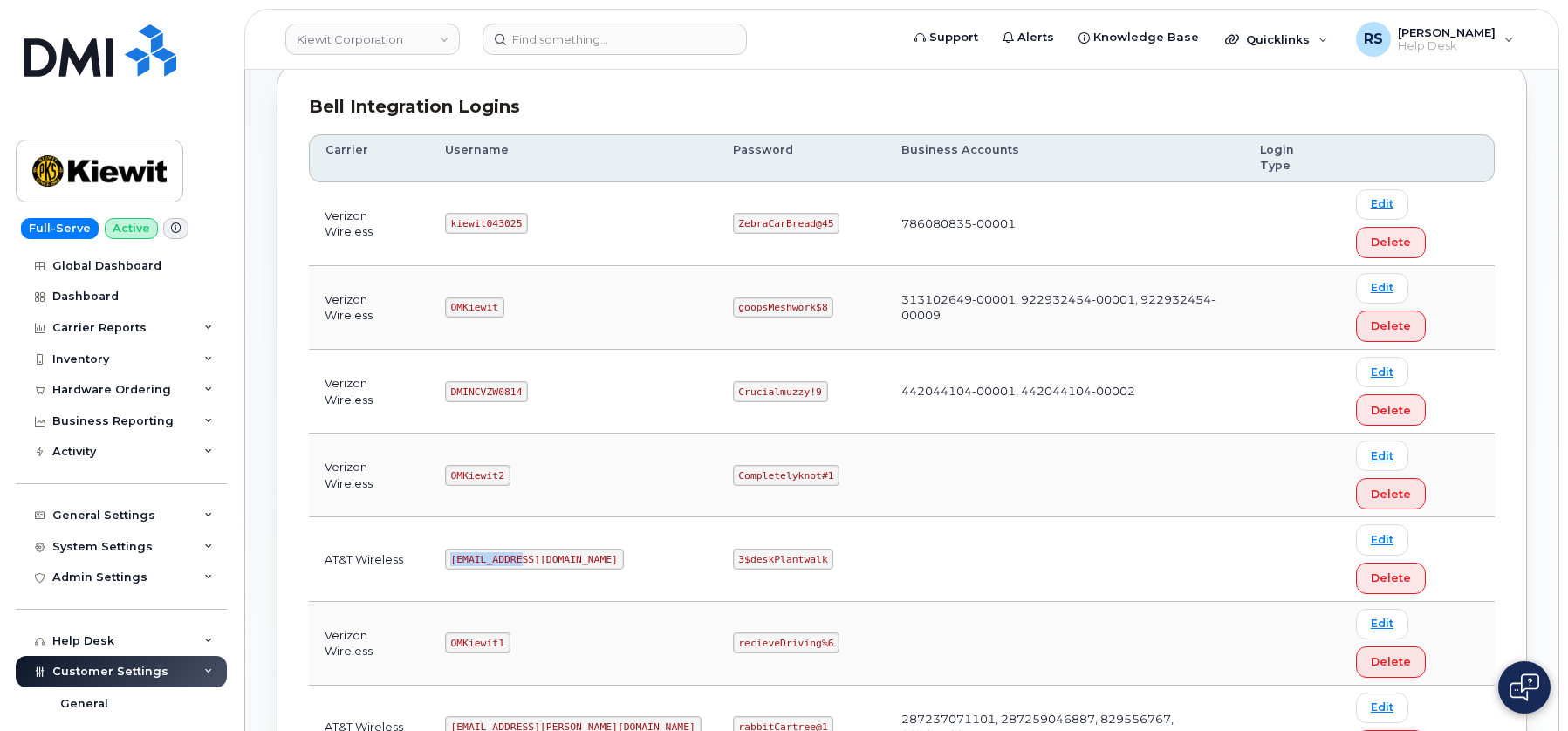
click at [545, 518] on td "om@dminc.com" at bounding box center [573, 560] width 288 height 84
copy code "om@dminc.com"
drag, startPoint x: 679, startPoint y: 372, endPoint x: 757, endPoint y: 374, distance: 78.0
click at [757, 549] on code "3$deskPlantwalk" at bounding box center [783, 559] width 101 height 21
copy code "3$deskPlantwalk"
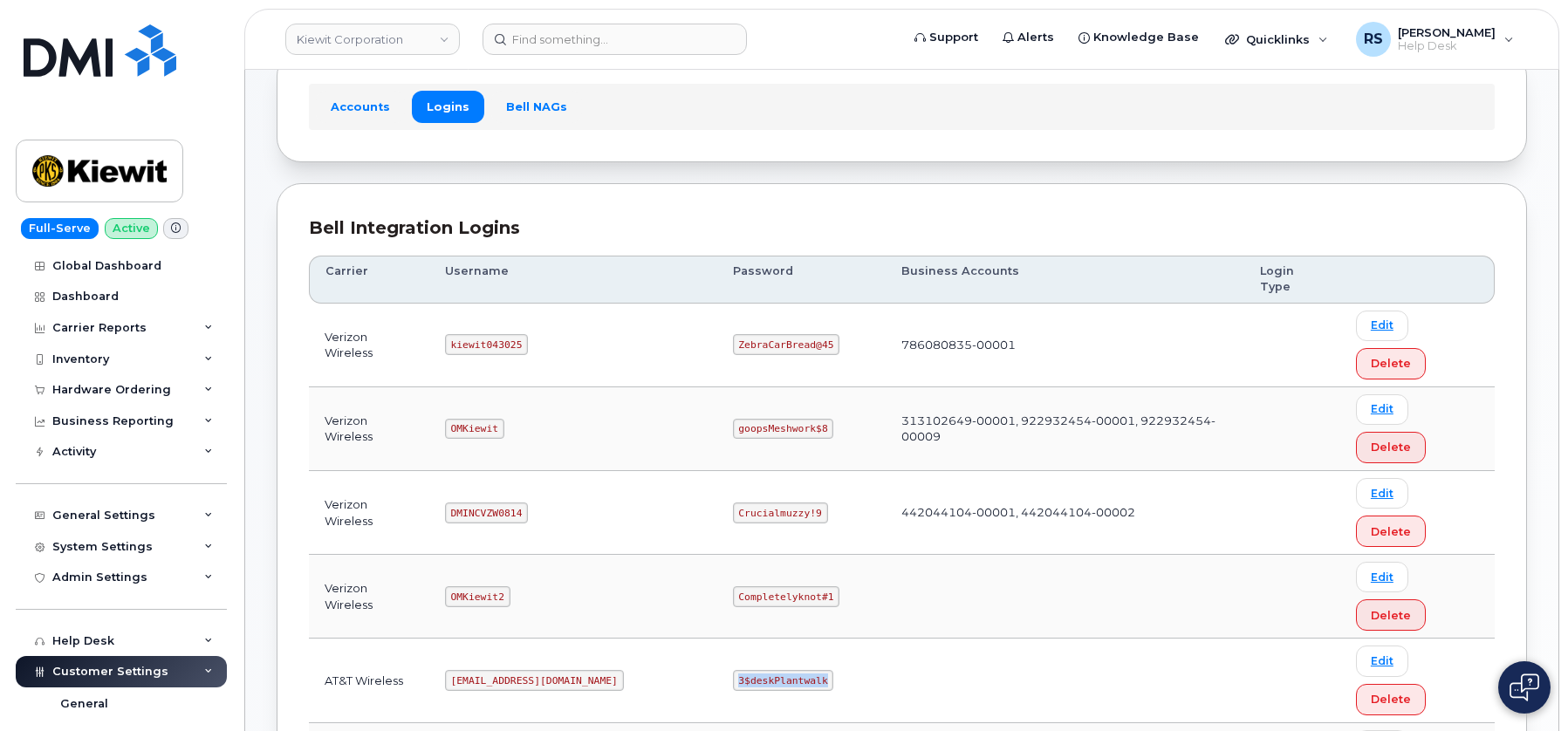
scroll to position [0, 0]
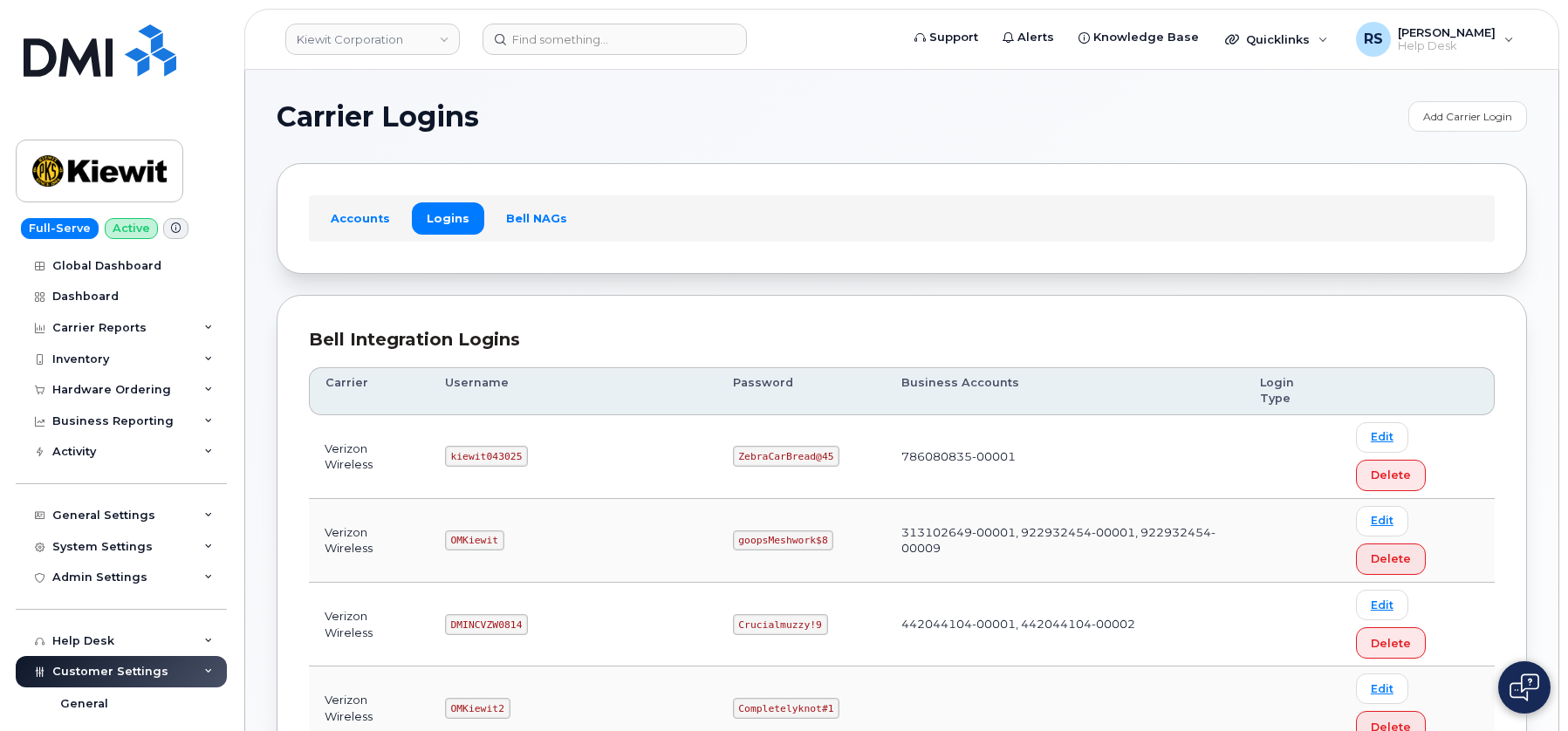
click at [693, 328] on div "Bell Integration Logins" at bounding box center [902, 340] width 1186 height 25
click at [1059, 131] on div "Carrier Logins Add Carrier Login" at bounding box center [902, 116] width 1251 height 30
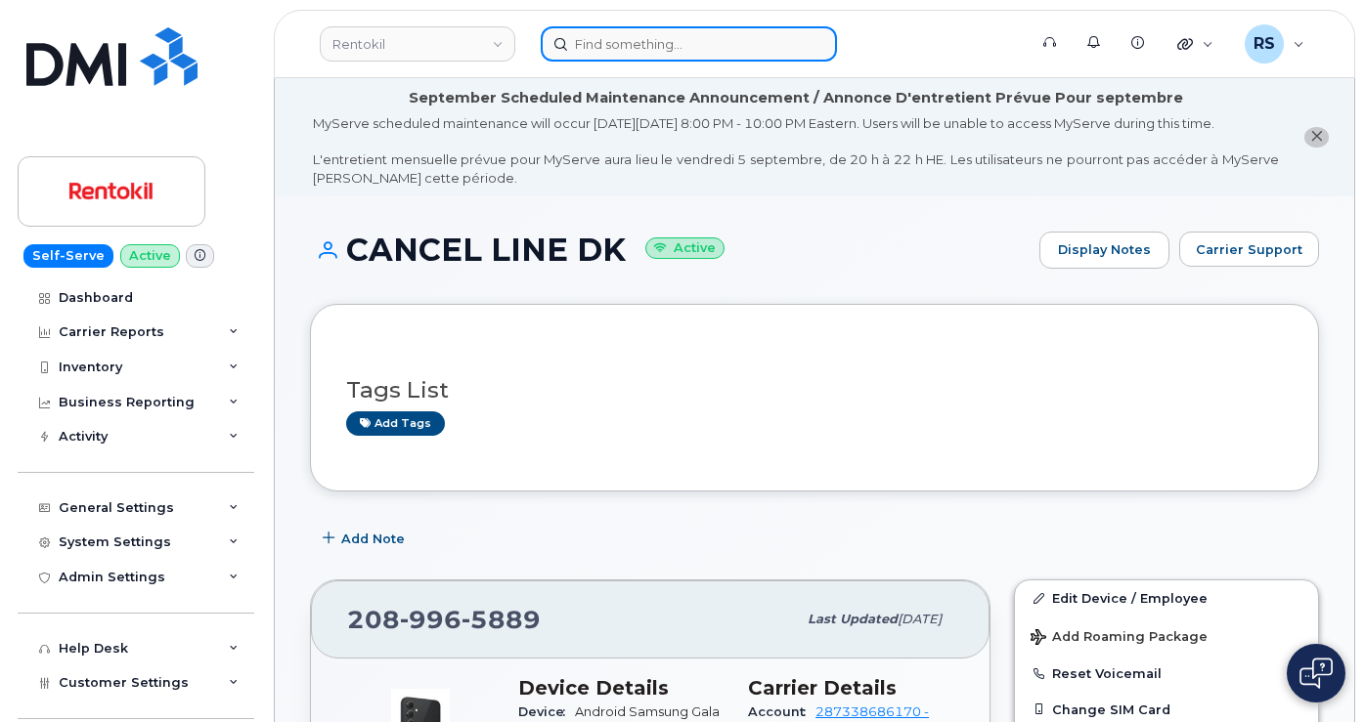
click at [602, 43] on input at bounding box center [689, 43] width 296 height 35
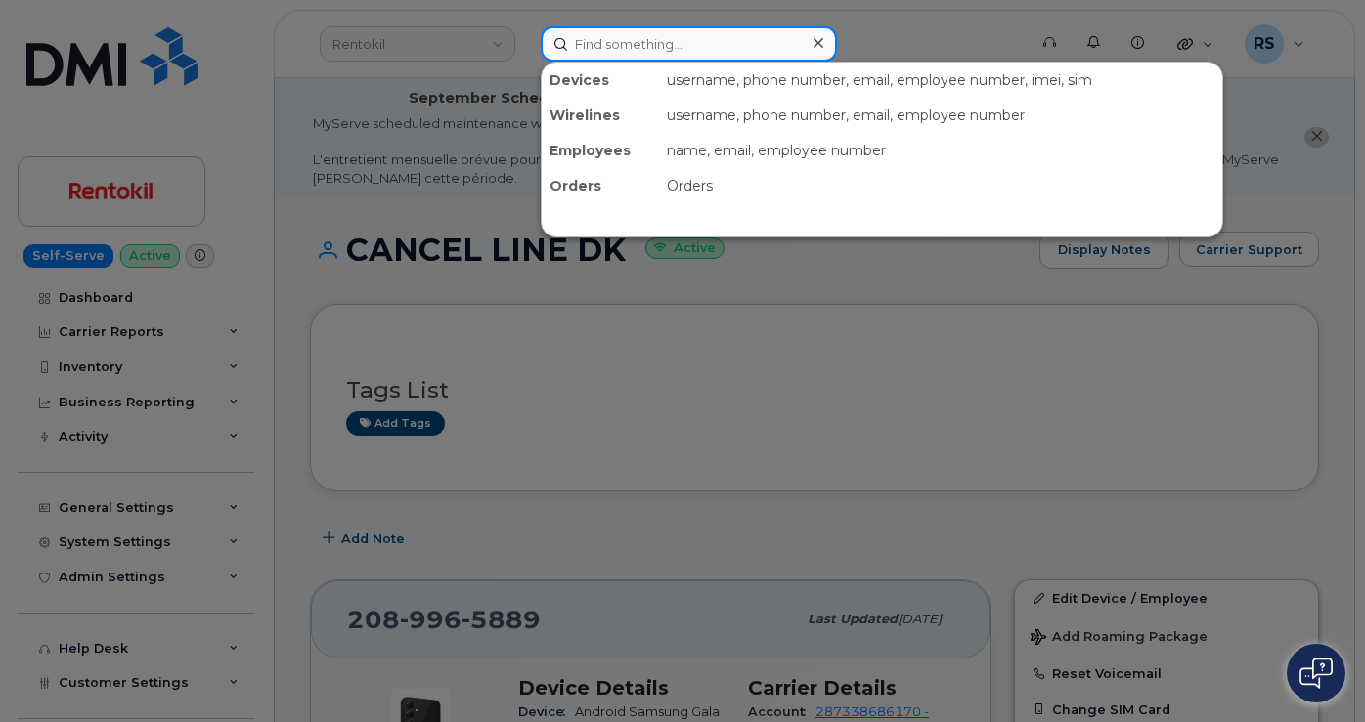
paste input "5188455119"
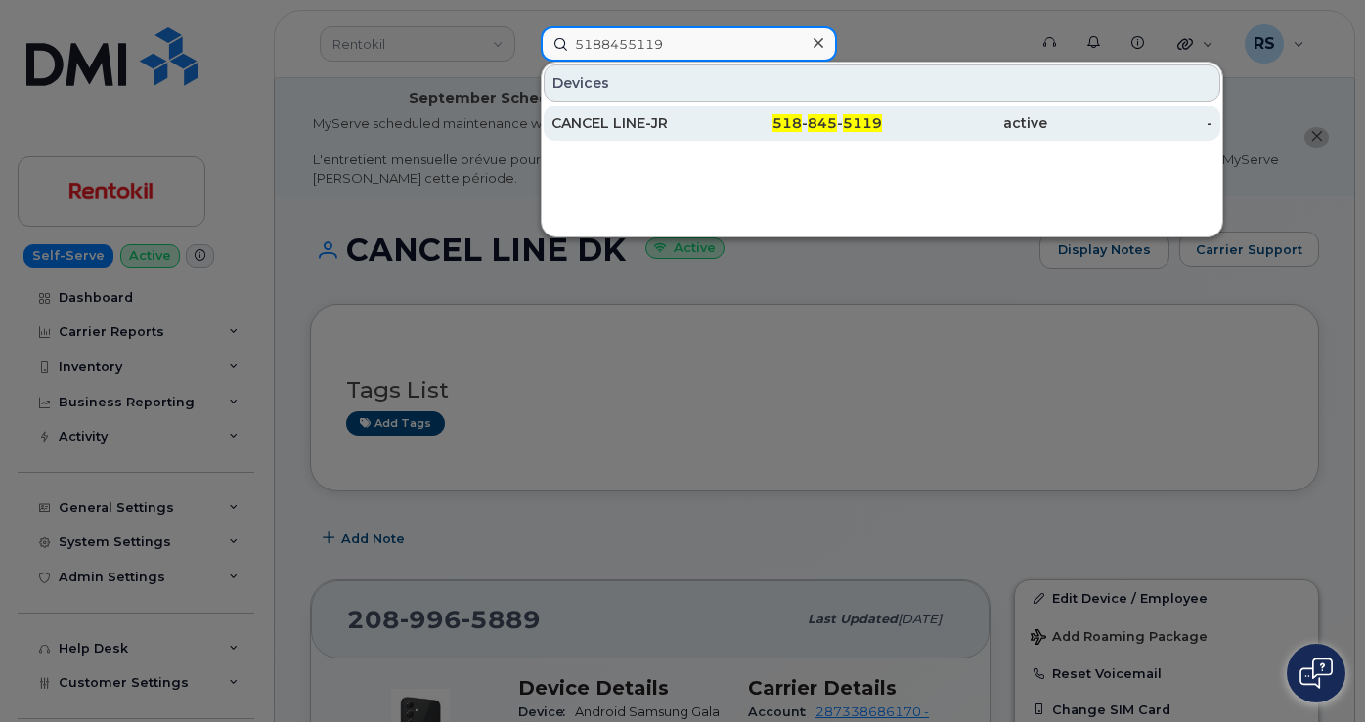
type input "5188455119"
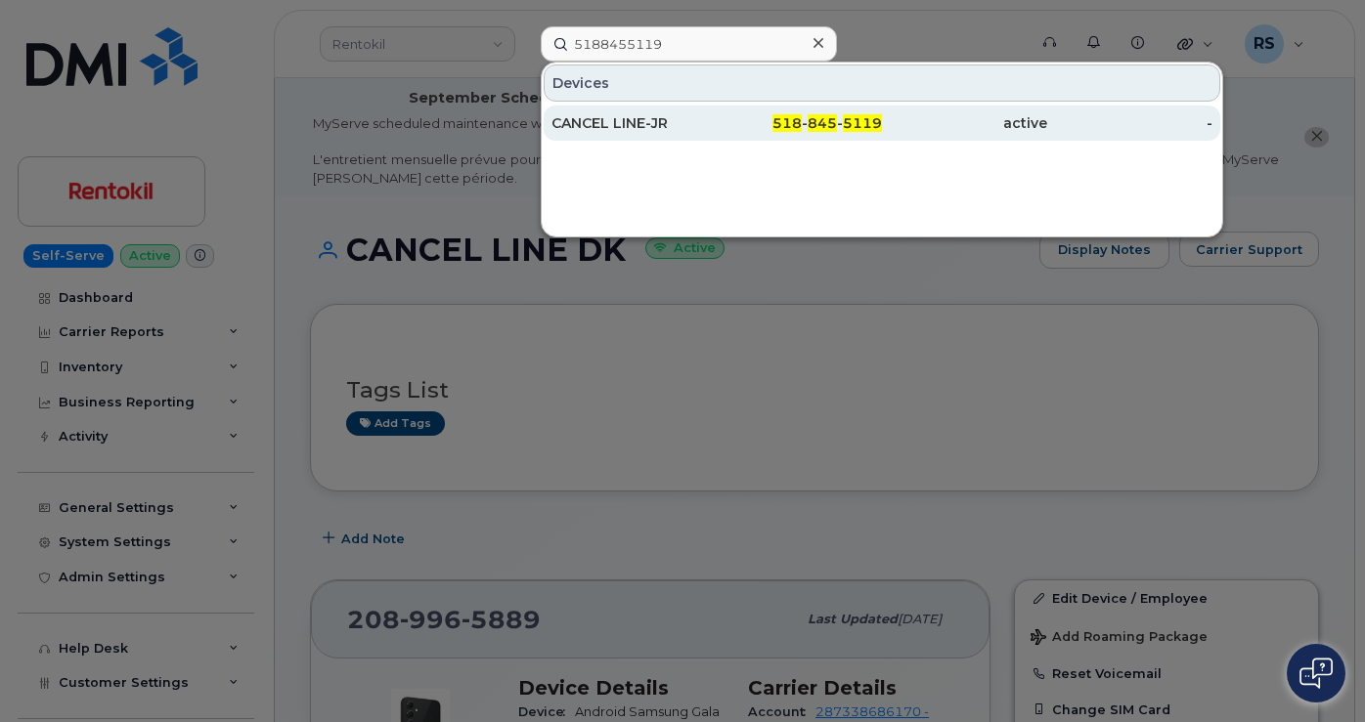
click at [653, 119] on div "CANCEL LINE-JR" at bounding box center [633, 123] width 165 height 20
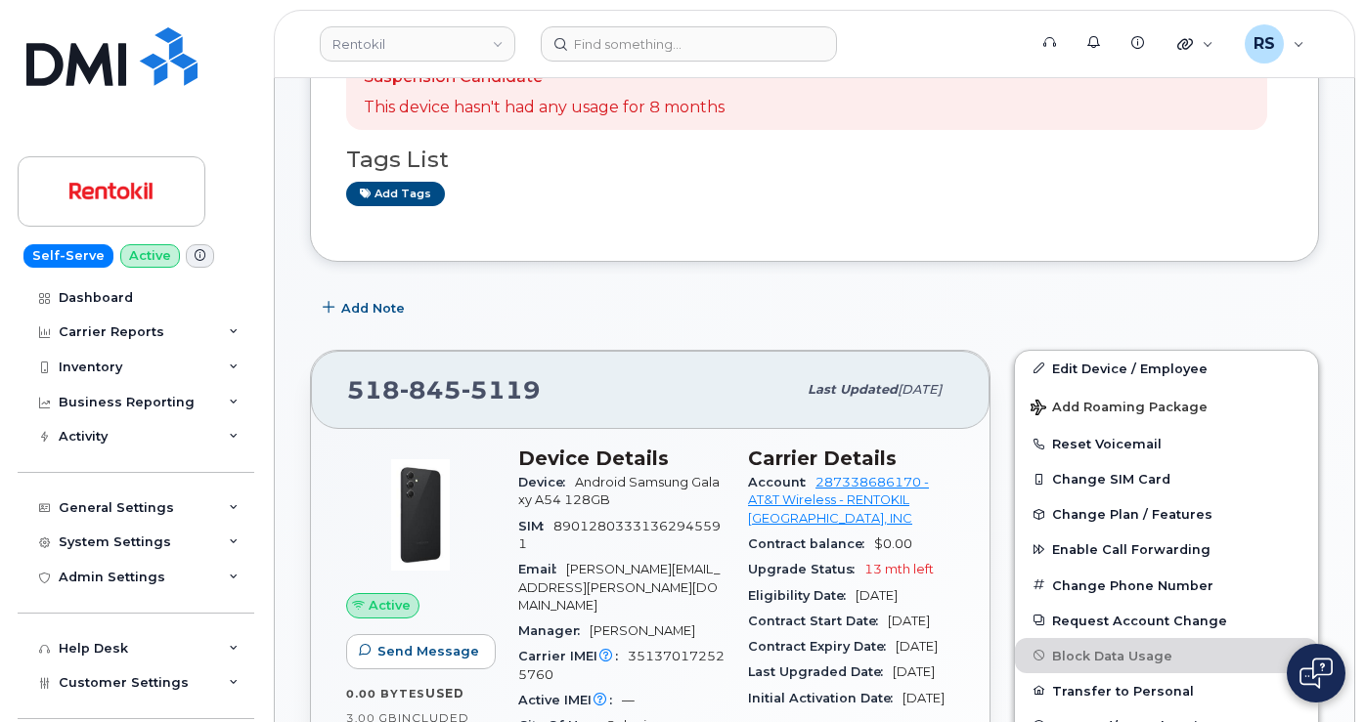
scroll to position [521, 0]
